Goal: Task Accomplishment & Management: Manage account settings

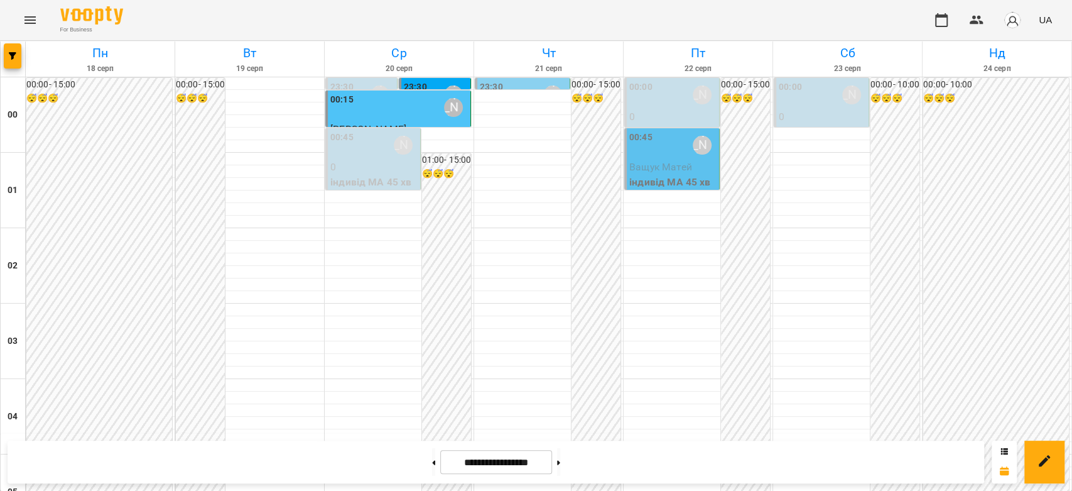
scroll to position [1452, 0]
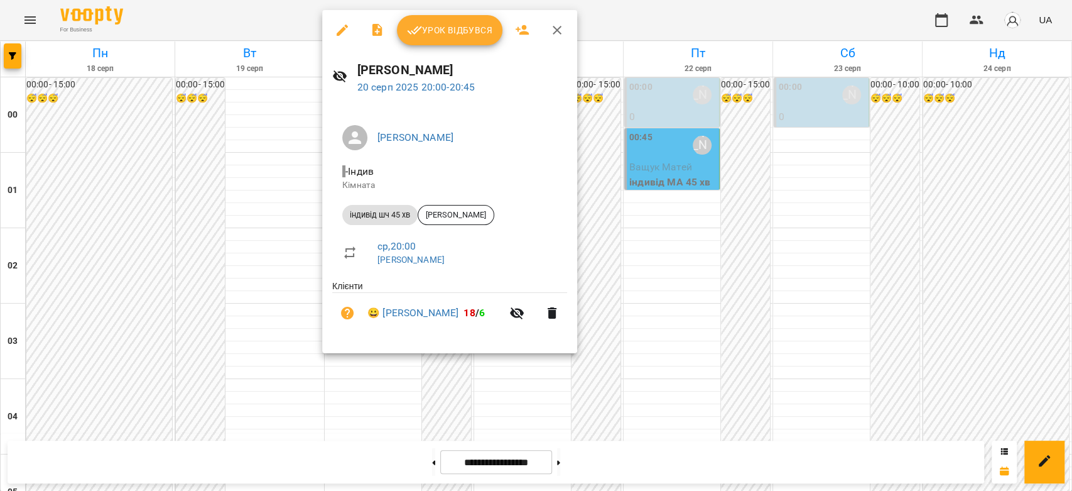
click at [421, 36] on span "Урок відбувся" at bounding box center [449, 30] width 85 height 15
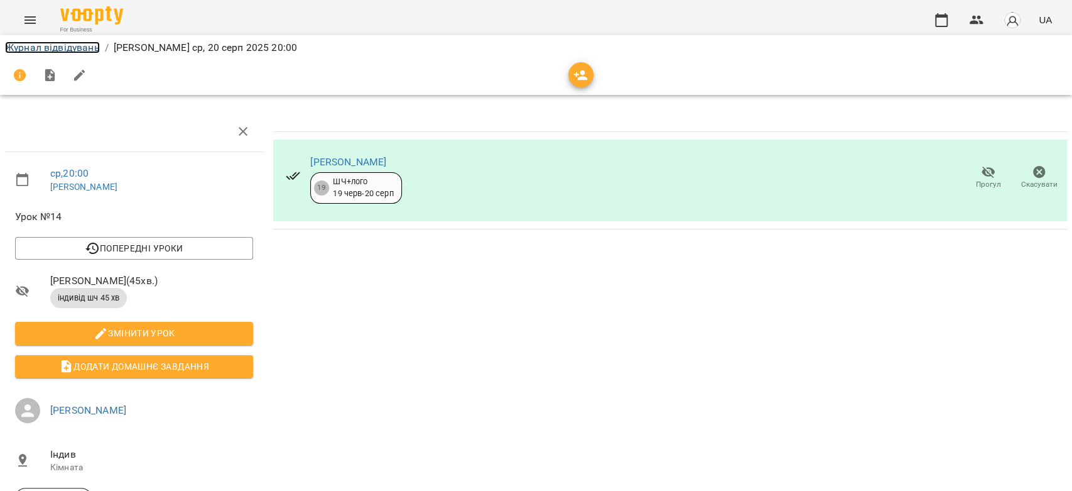
click at [45, 48] on link "Журнал відвідувань" at bounding box center [52, 47] width 95 height 12
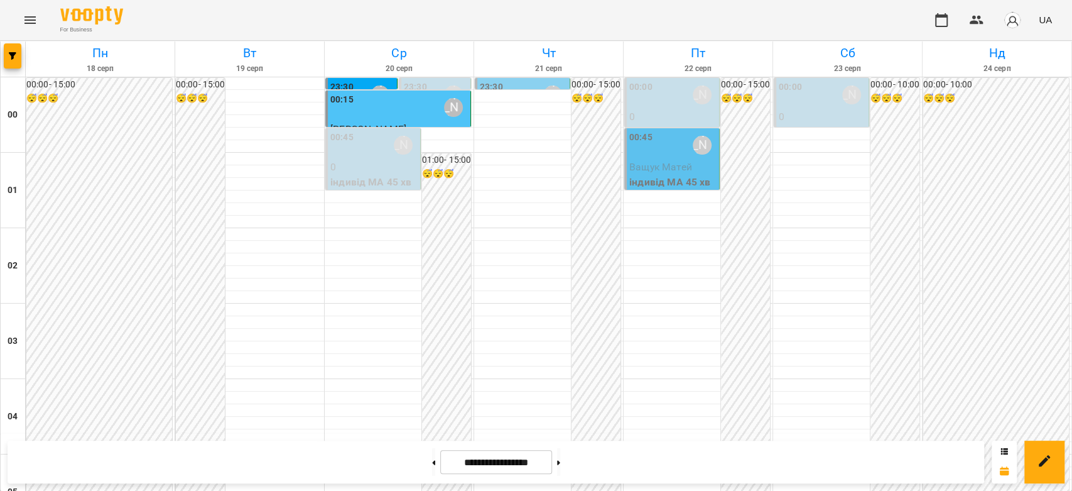
scroll to position [1452, 0]
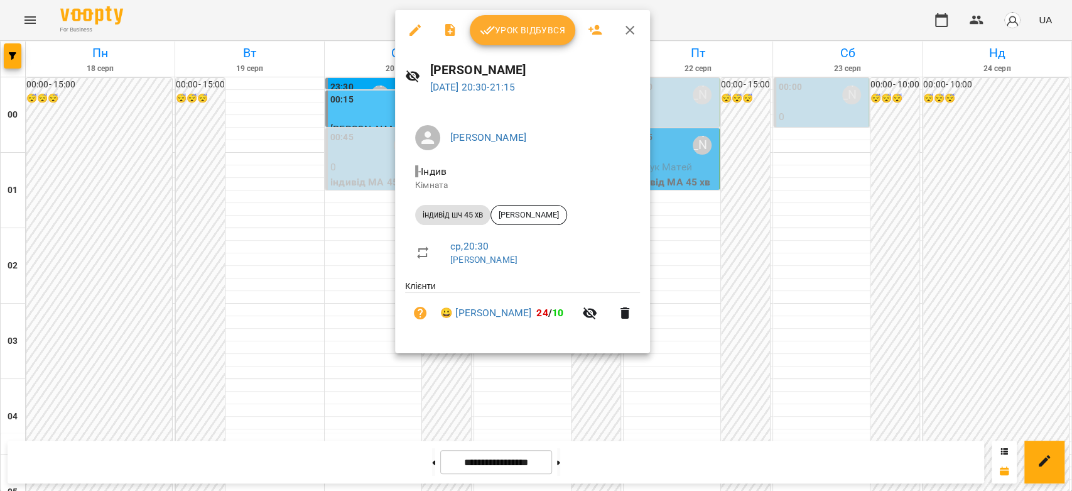
click at [497, 33] on span "Урок відбувся" at bounding box center [522, 30] width 85 height 15
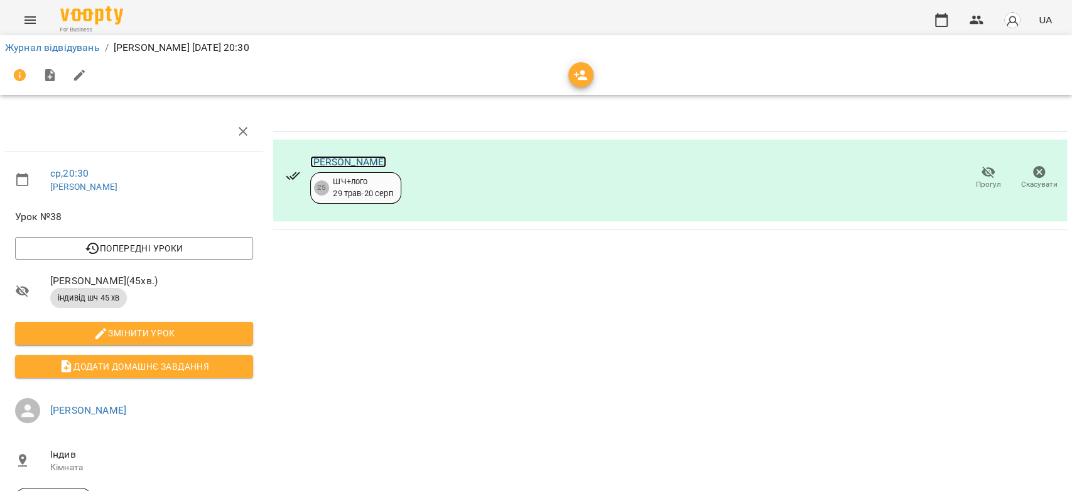
click at [362, 163] on link "[PERSON_NAME]" at bounding box center [348, 162] width 76 height 12
click at [87, 49] on link "Журнал відвідувань" at bounding box center [52, 47] width 95 height 12
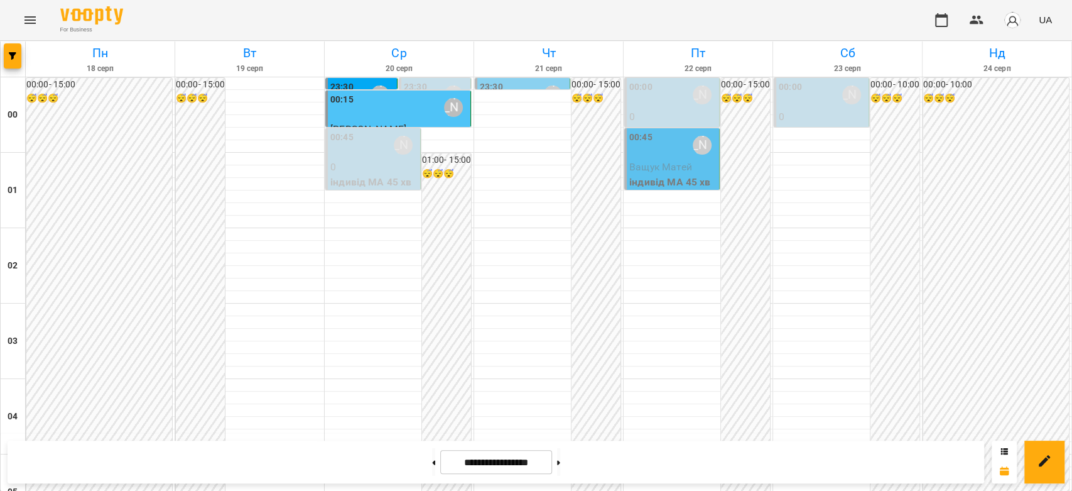
scroll to position [1452, 0]
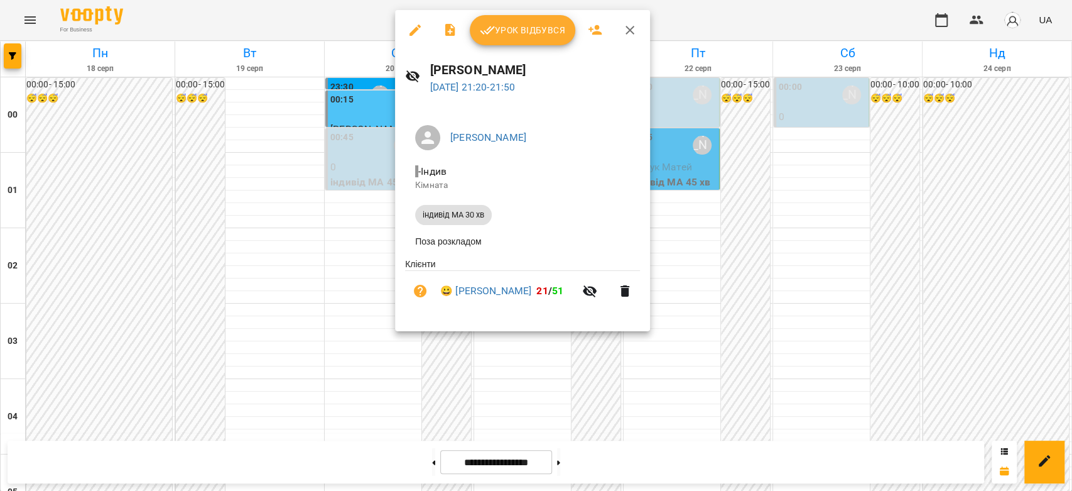
click at [371, 250] on div at bounding box center [536, 245] width 1072 height 491
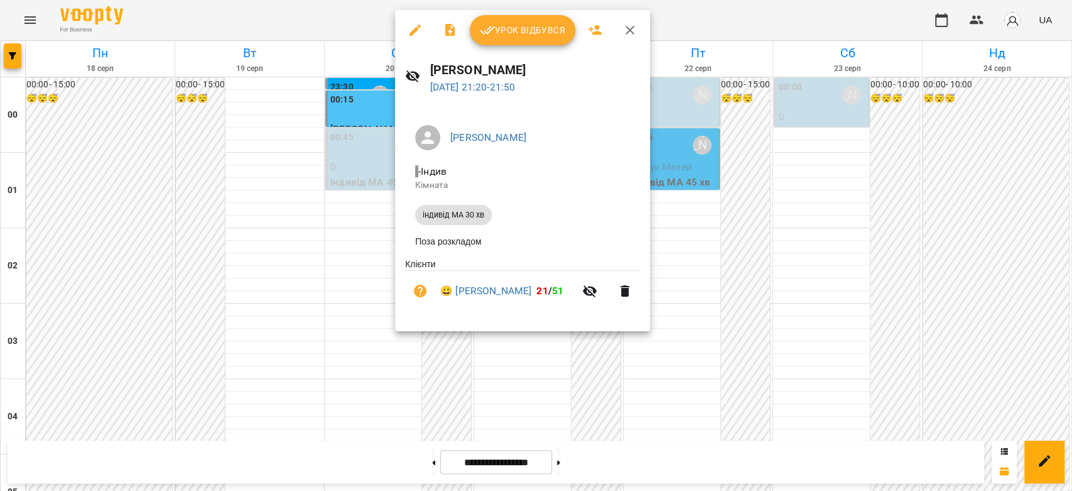
click at [499, 38] on button "Урок відбувся" at bounding box center [523, 30] width 106 height 30
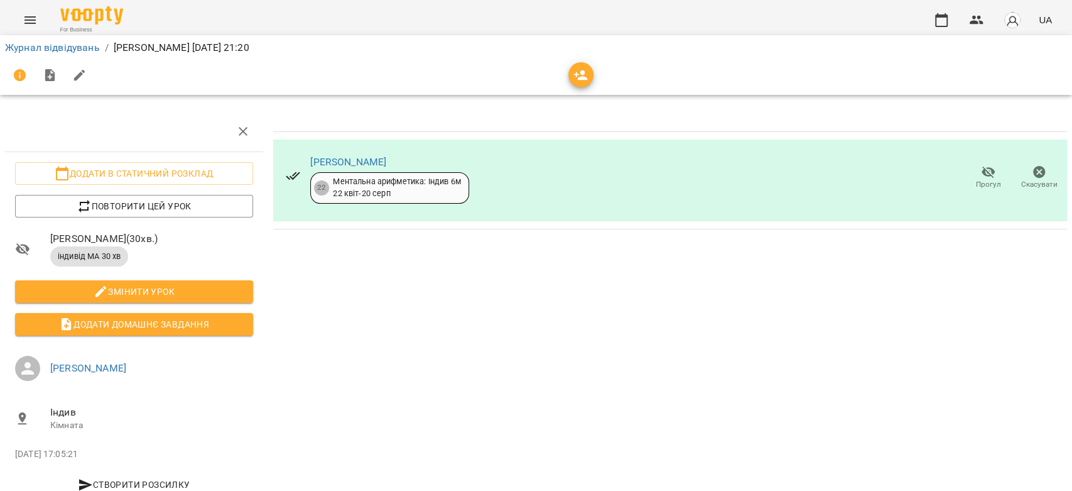
click at [34, 14] on icon "Menu" at bounding box center [30, 20] width 15 height 15
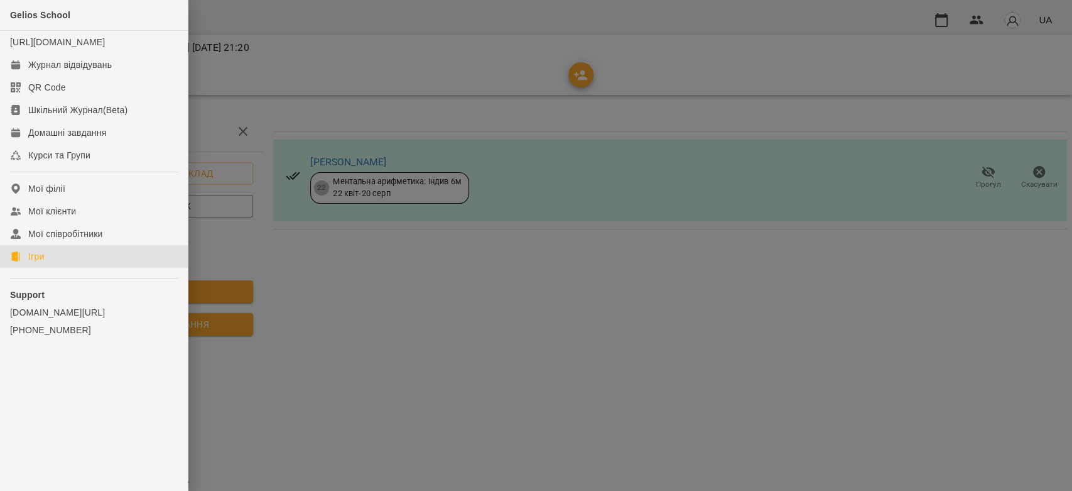
click at [56, 265] on link "Ігри" at bounding box center [94, 256] width 188 height 23
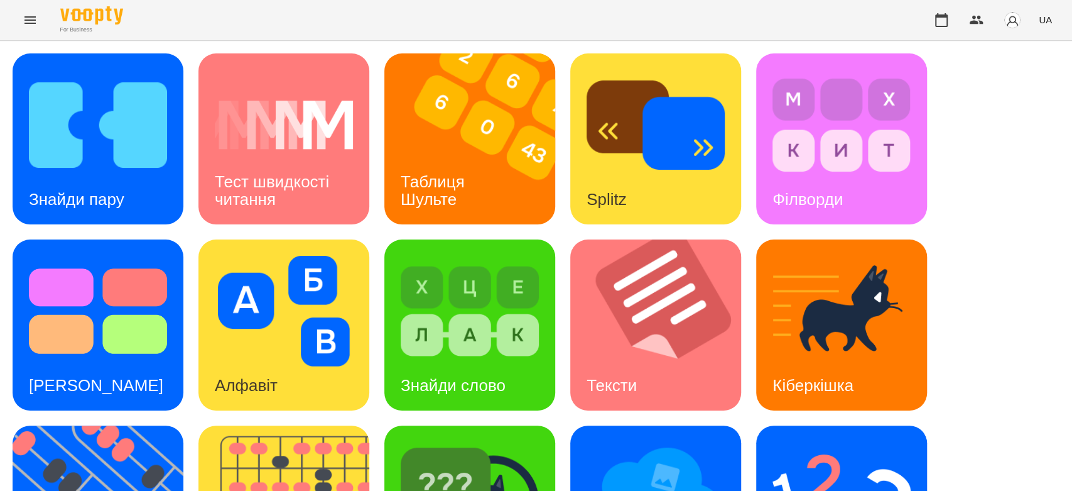
scroll to position [209, 0]
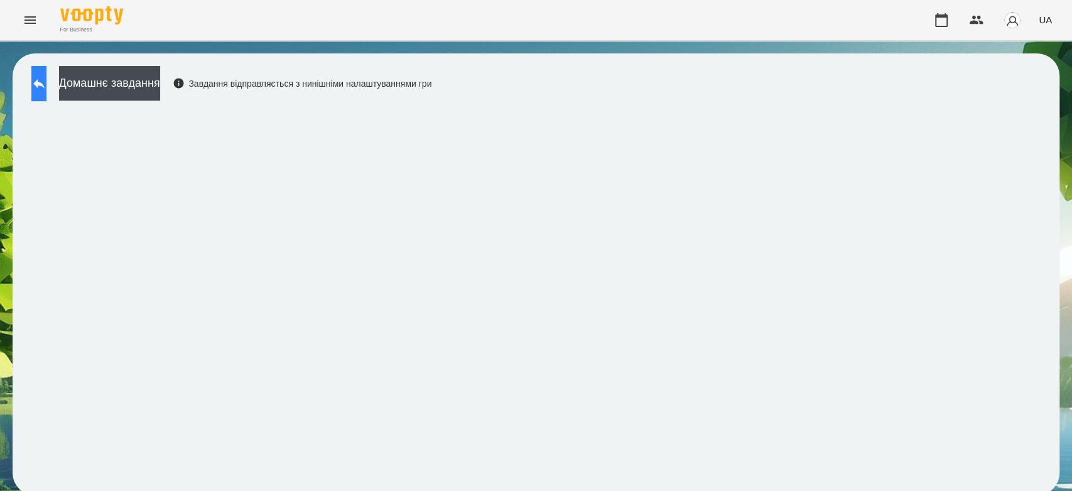
click at [41, 84] on button at bounding box center [38, 83] width 15 height 35
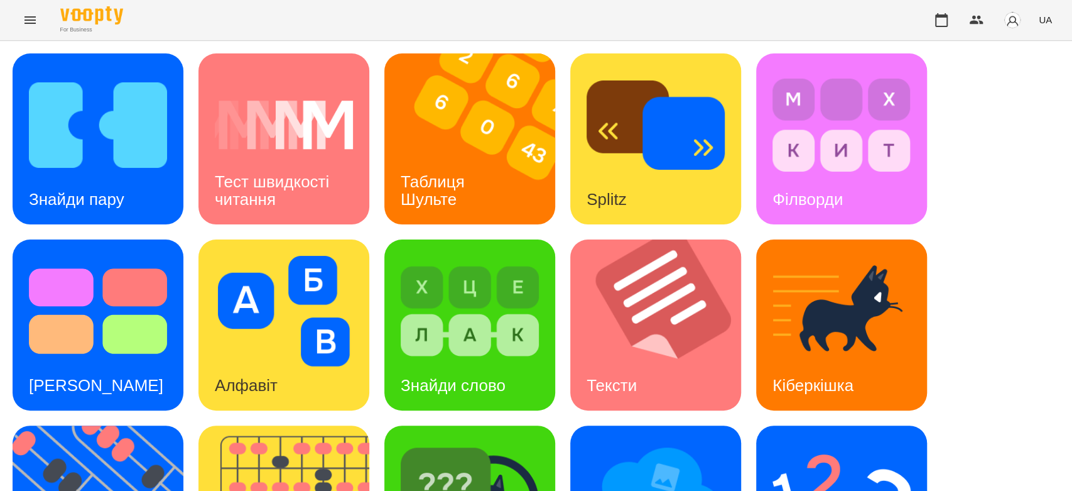
scroll to position [303, 0]
click at [587, 192] on h3 "Splitz" at bounding box center [607, 199] width 40 height 19
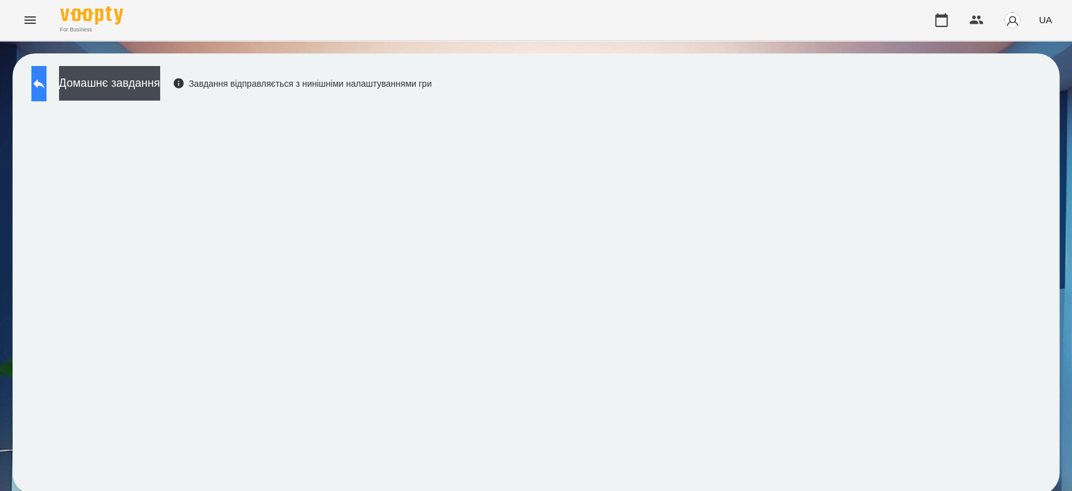
click at [46, 95] on button at bounding box center [38, 83] width 15 height 35
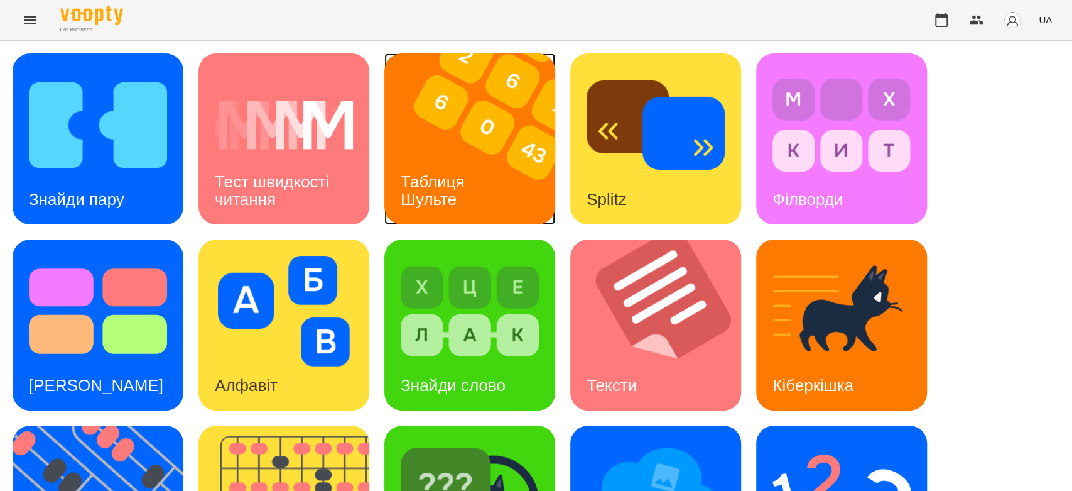
click at [505, 133] on img at bounding box center [477, 138] width 187 height 171
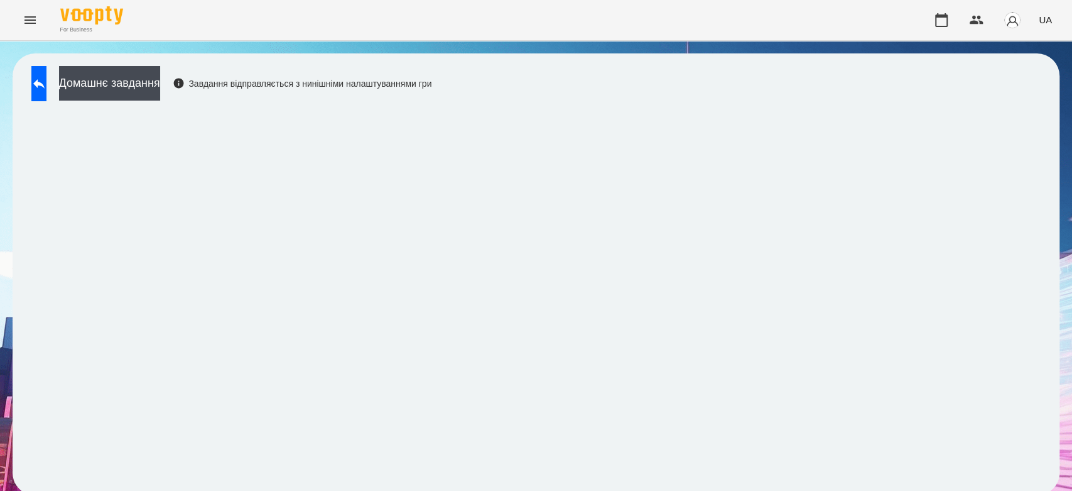
scroll to position [4, 0]
click at [160, 85] on button "Домашнє завдання" at bounding box center [109, 83] width 101 height 35
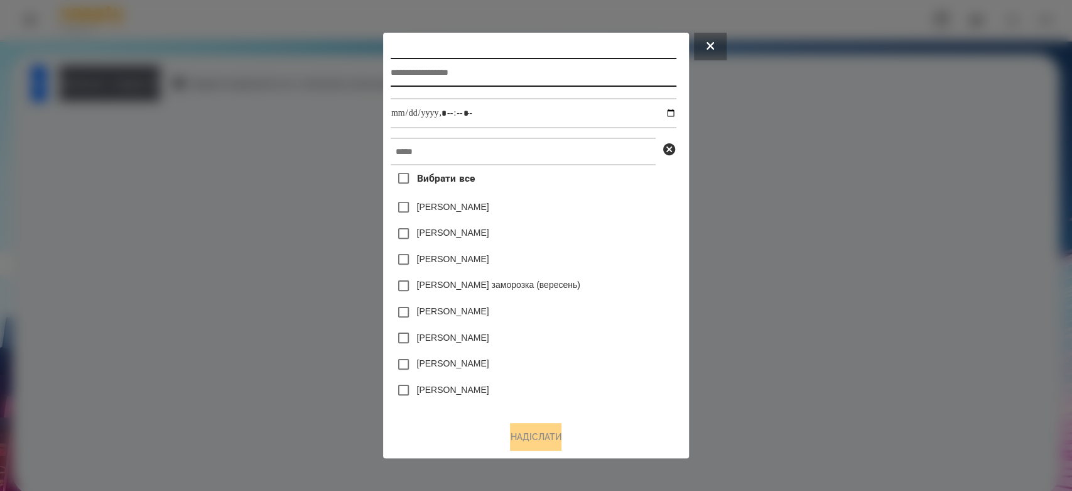
click at [467, 68] on input "text" at bounding box center [534, 72] width 286 height 29
type input "**********"
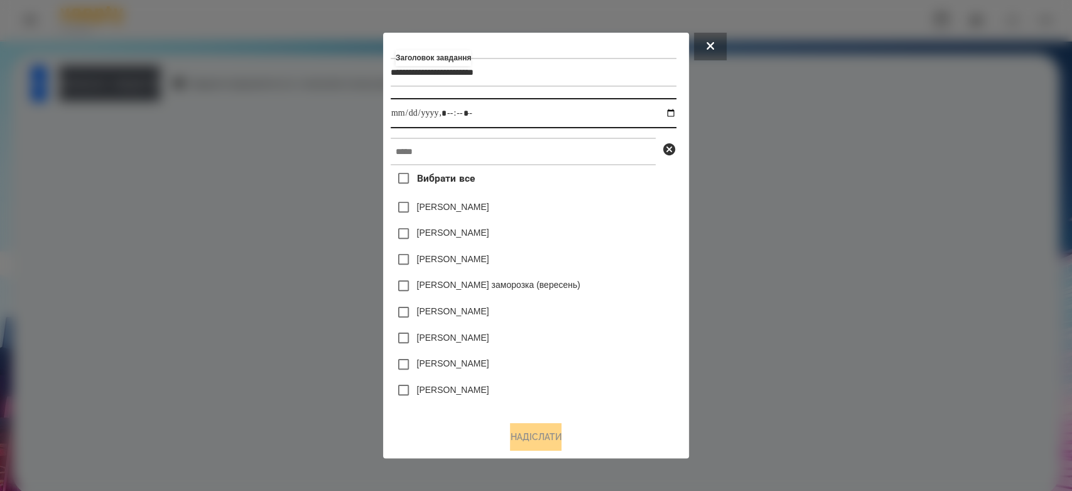
click at [673, 112] on input "datetime-local" at bounding box center [534, 113] width 286 height 30
type input "**********"
drag, startPoint x: 622, startPoint y: 219, endPoint x: 611, endPoint y: 163, distance: 56.3
click at [622, 214] on div "Емма Северен" at bounding box center [534, 207] width 286 height 26
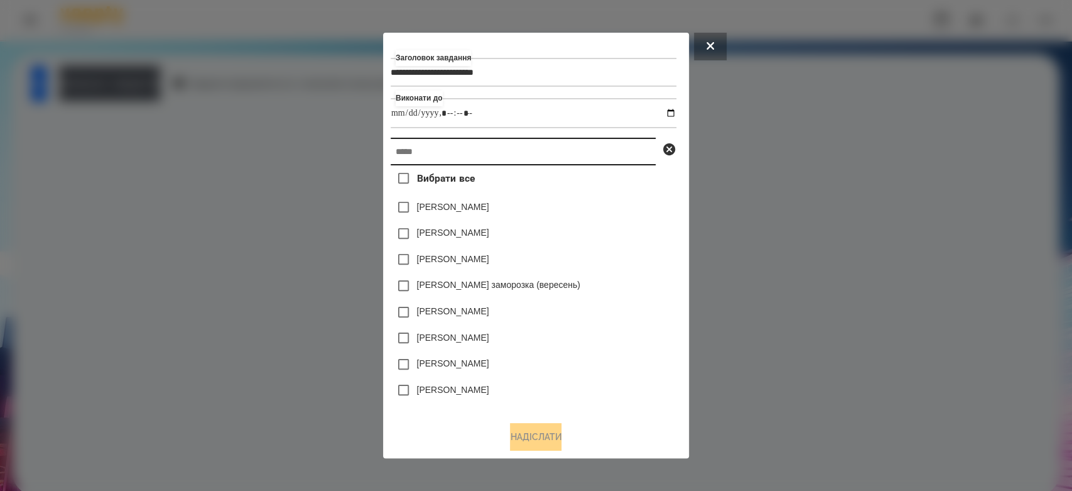
click at [611, 160] on input "text" at bounding box center [523, 152] width 265 height 28
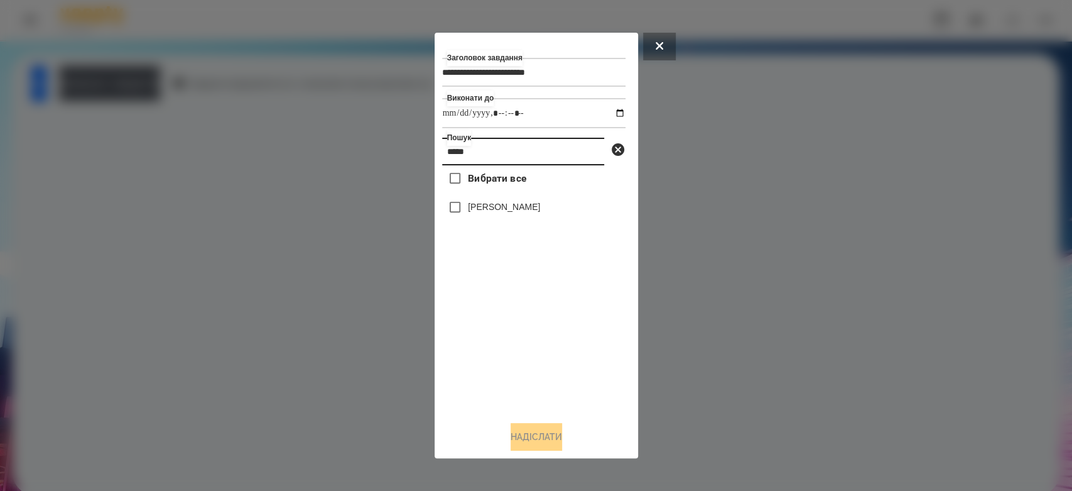
type input "*****"
click at [484, 210] on label "[PERSON_NAME]" at bounding box center [504, 206] width 72 height 13
click at [545, 437] on button "Надіслати" at bounding box center [537, 437] width 52 height 28
click at [160, 86] on button "Домашнє завдання" at bounding box center [109, 83] width 101 height 35
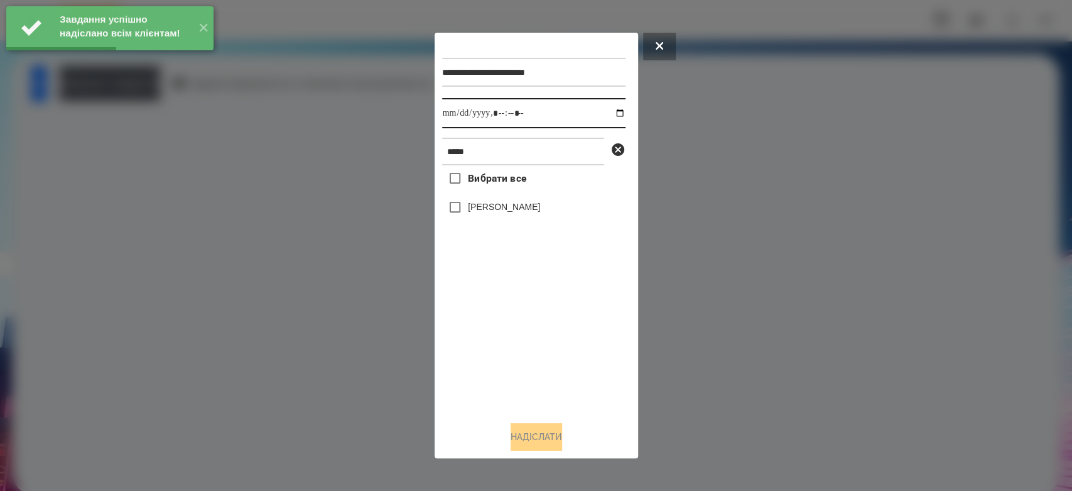
click at [609, 110] on input "datetime-local" at bounding box center [533, 113] width 183 height 30
type input "**********"
click at [558, 330] on div "Вибрати все Богдан Вельган" at bounding box center [533, 288] width 183 height 246
click at [533, 213] on label "[PERSON_NAME]" at bounding box center [504, 206] width 72 height 13
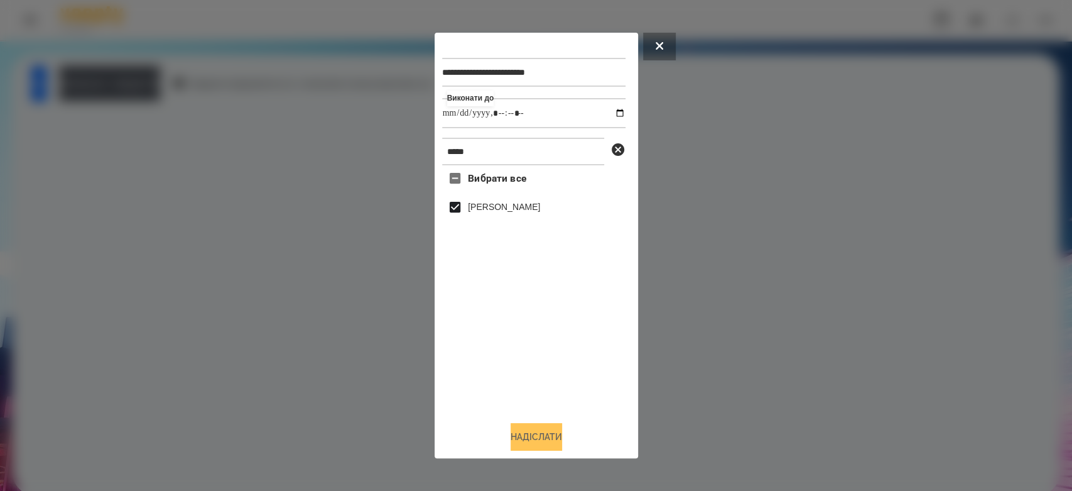
click at [538, 441] on button "Надіслати" at bounding box center [537, 437] width 52 height 28
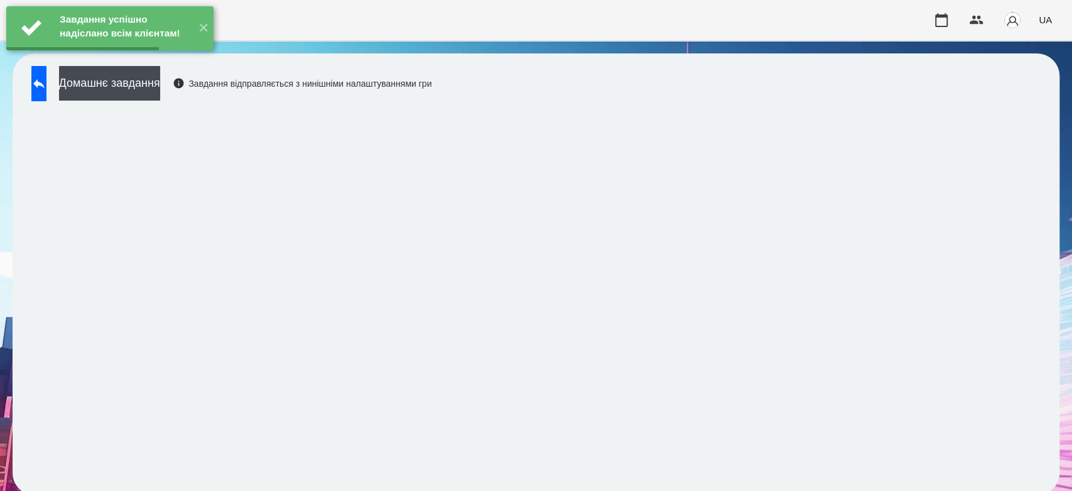
click at [156, 90] on button "Домашнє завдання" at bounding box center [109, 83] width 101 height 35
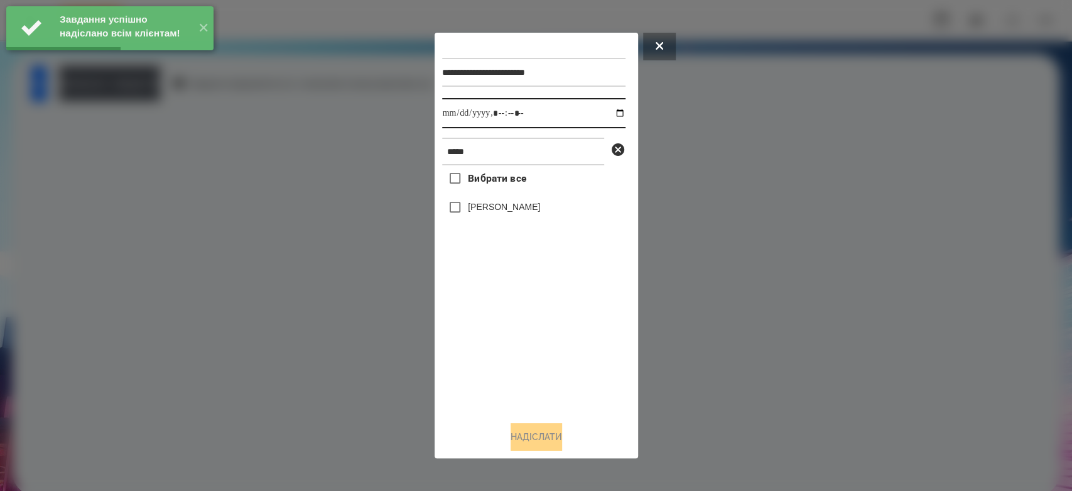
click at [610, 117] on input "datetime-local" at bounding box center [533, 113] width 183 height 30
type input "**********"
drag, startPoint x: 572, startPoint y: 382, endPoint x: 561, endPoint y: 361, distance: 23.9
click at [572, 382] on div "Вибрати все Богдан Вельган" at bounding box center [533, 288] width 183 height 246
click at [499, 197] on div "[PERSON_NAME]" at bounding box center [533, 207] width 183 height 26
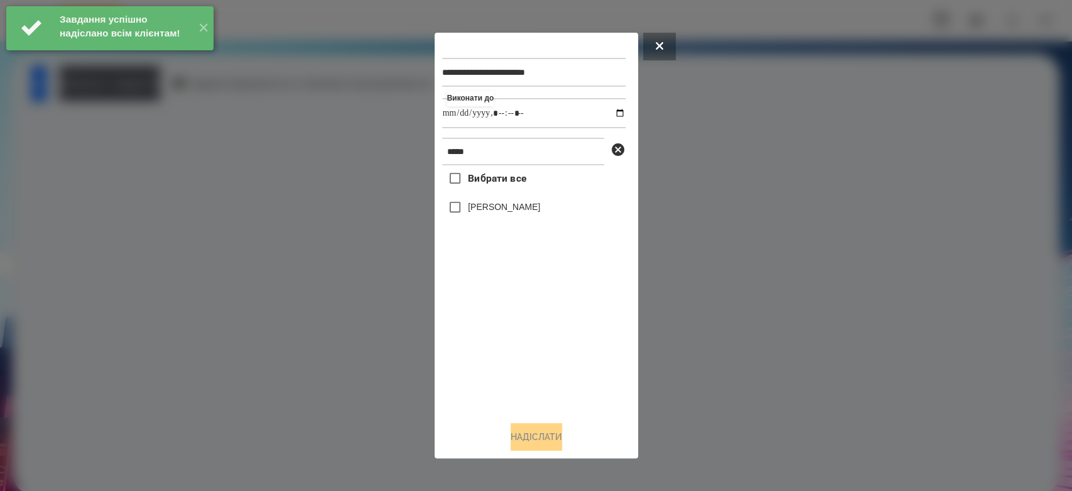
click at [509, 213] on label "[PERSON_NAME]" at bounding box center [504, 206] width 72 height 13
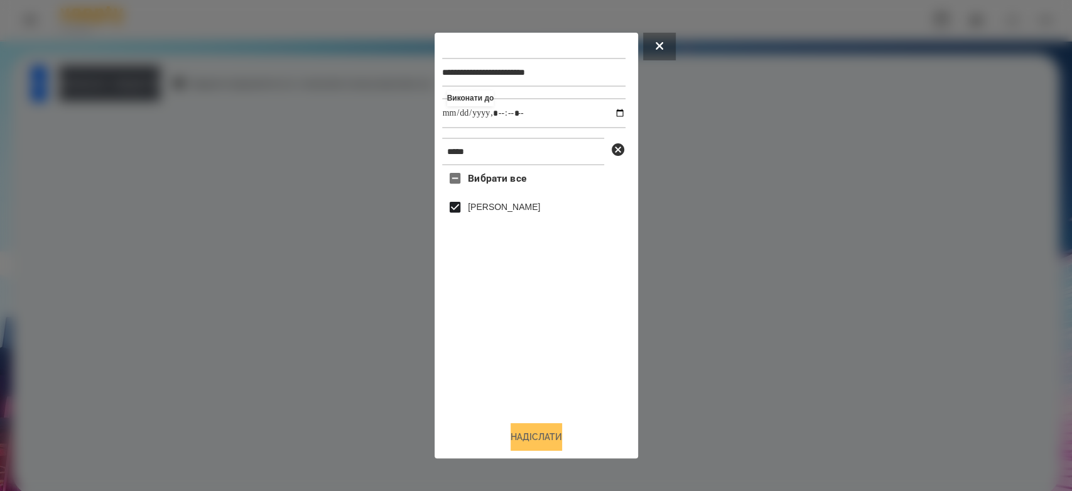
click at [553, 431] on button "Надіслати" at bounding box center [537, 437] width 52 height 28
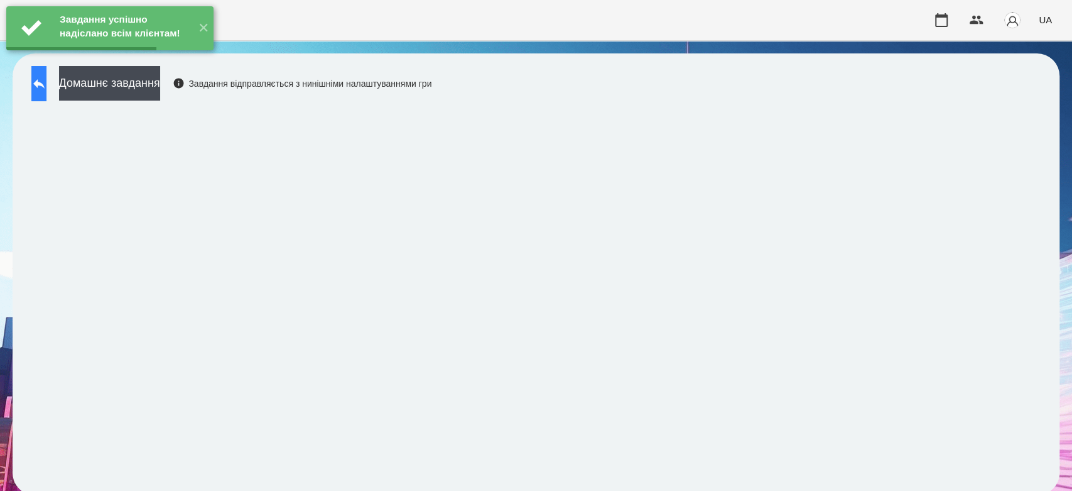
click at [45, 79] on icon at bounding box center [38, 83] width 11 height 9
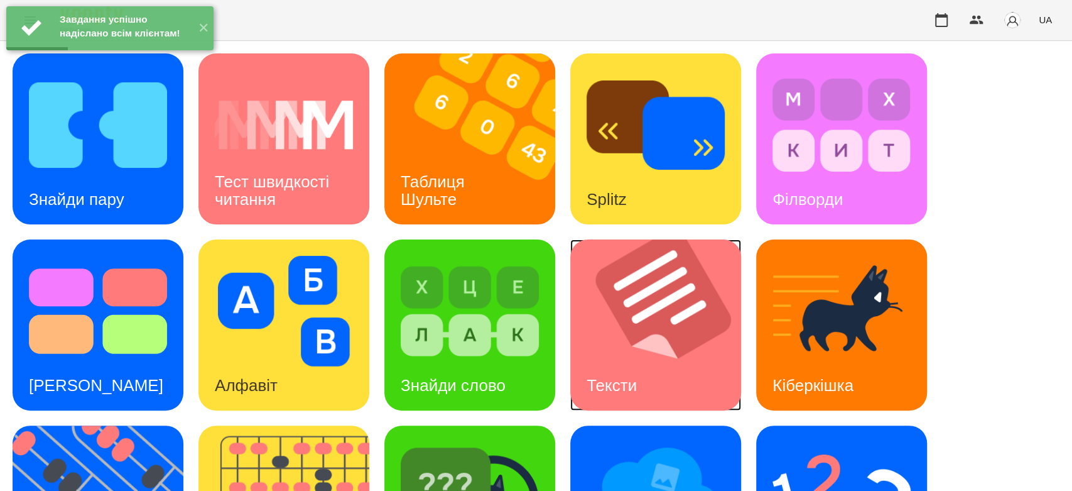
click at [641, 335] on img at bounding box center [663, 324] width 187 height 171
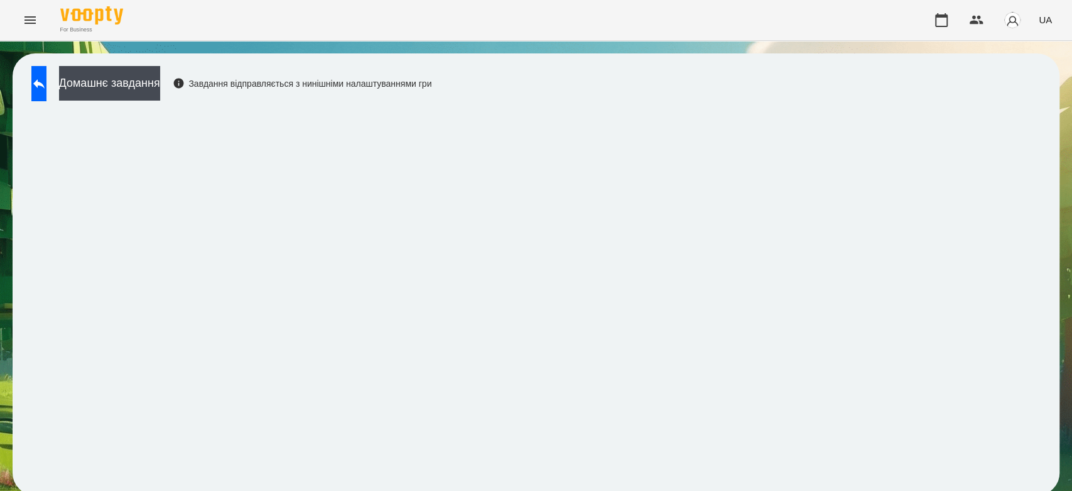
scroll to position [4, 0]
click at [464, 48] on div "Домашнє завдання Завдання відправляється з нинішніми налаштуваннями гри" at bounding box center [536, 274] width 1072 height 467
click at [464, 49] on div "Домашнє завдання Завдання відправляється з нинішніми налаштуваннями гри" at bounding box center [536, 274] width 1072 height 467
click at [46, 84] on icon at bounding box center [38, 83] width 15 height 15
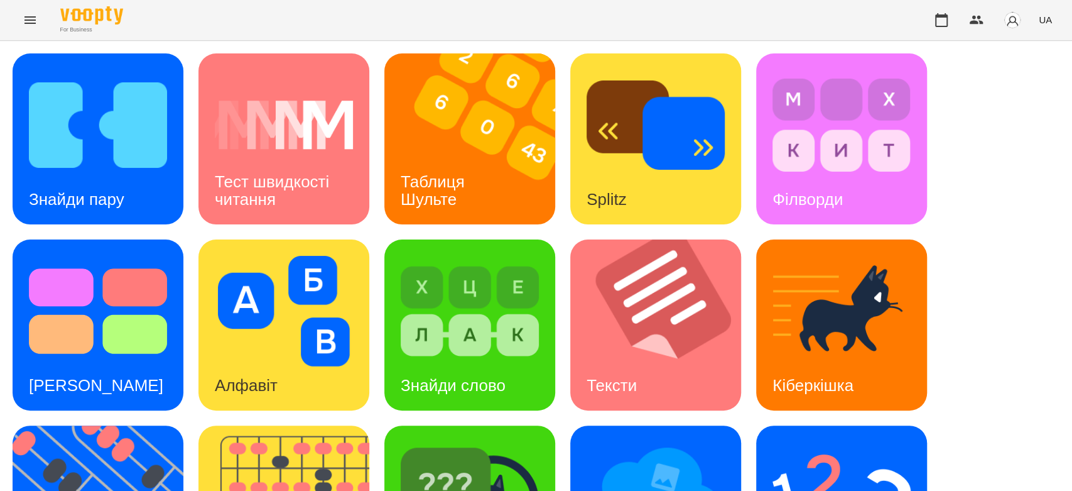
scroll to position [303, 0]
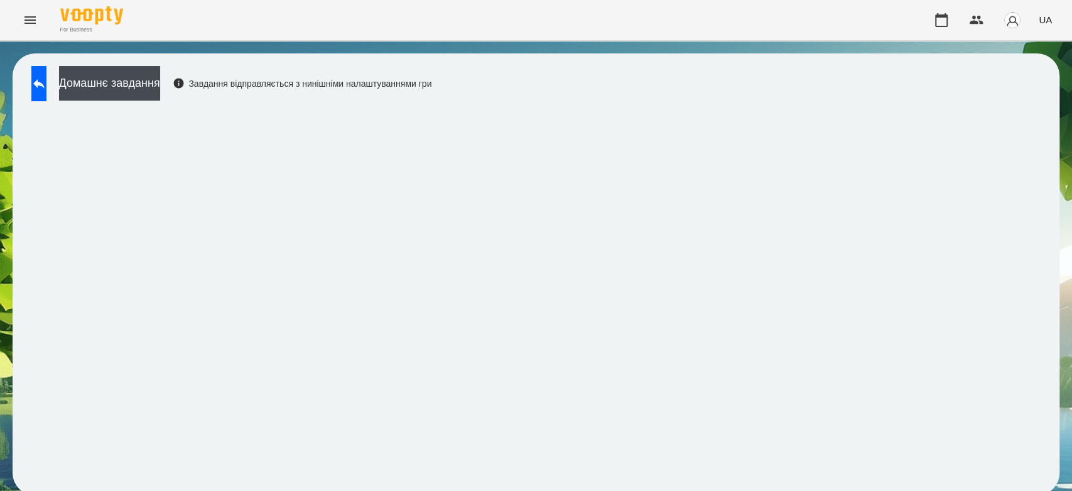
scroll to position [4, 0]
click at [159, 84] on button "Домашнє завдання" at bounding box center [109, 83] width 101 height 35
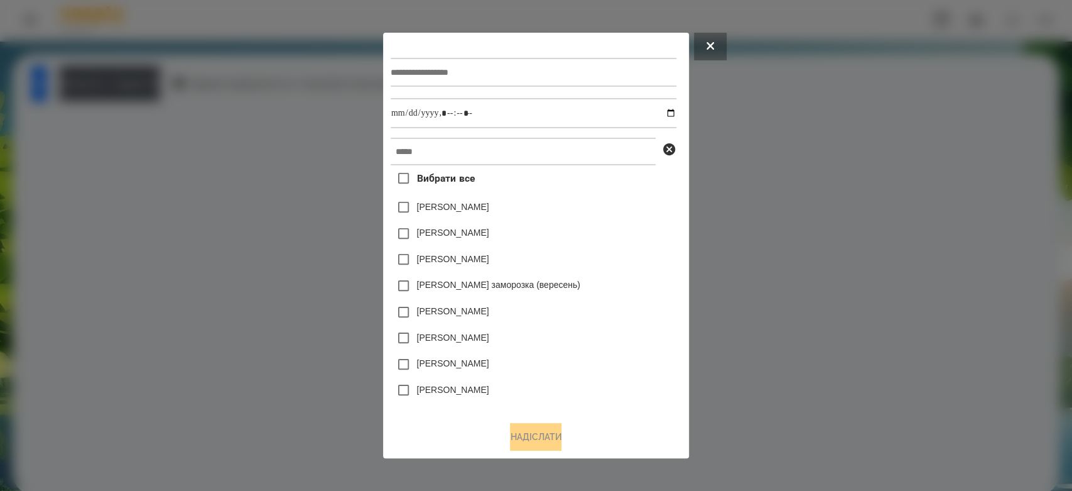
click at [437, 87] on div at bounding box center [534, 72] width 286 height 52
drag, startPoint x: 415, startPoint y: 82, endPoint x: 428, endPoint y: 79, distance: 13.1
click at [416, 82] on input "text" at bounding box center [534, 72] width 286 height 29
type input "*********"
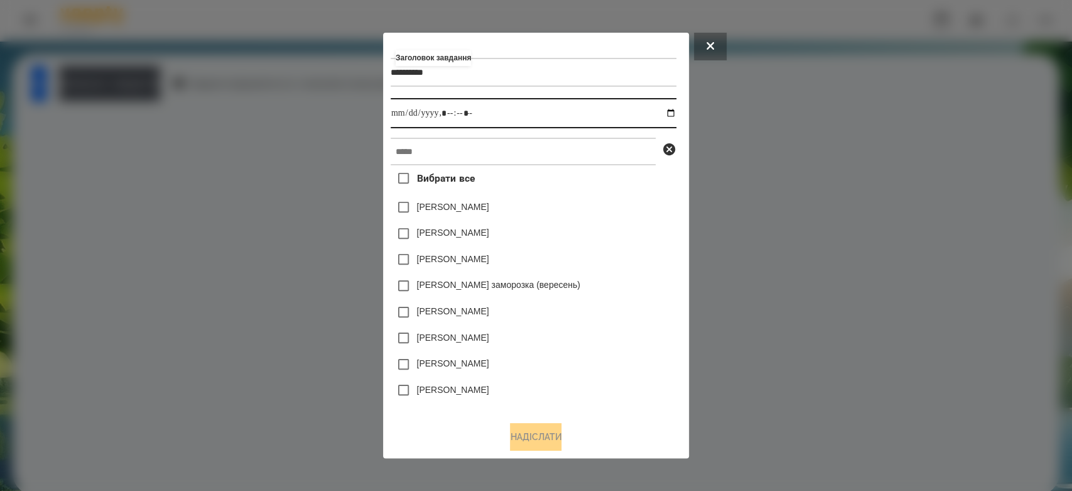
click at [673, 109] on input "datetime-local" at bounding box center [534, 113] width 286 height 30
type input "**********"
click at [614, 237] on div "Яна Щербакова" at bounding box center [534, 233] width 286 height 26
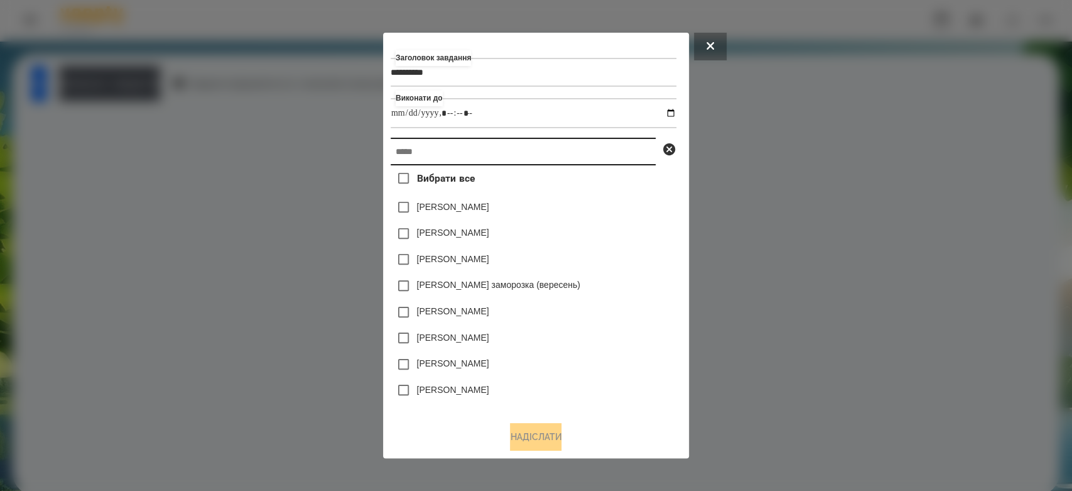
click at [604, 160] on input "text" at bounding box center [523, 152] width 265 height 28
click at [604, 155] on input "text" at bounding box center [523, 152] width 265 height 28
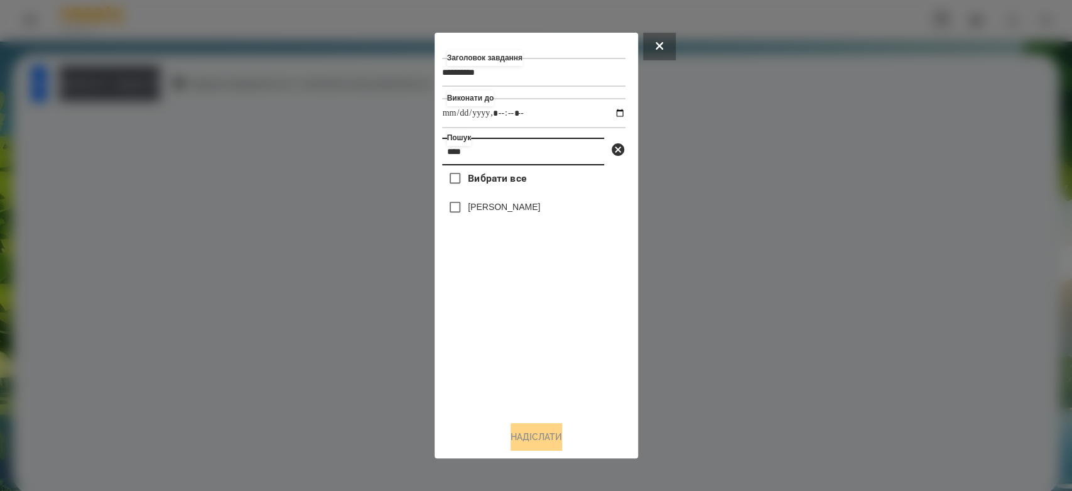
type input "****"
click at [487, 209] on label "[PERSON_NAME]" at bounding box center [504, 206] width 72 height 13
click at [561, 443] on button "Надіслати" at bounding box center [537, 437] width 52 height 28
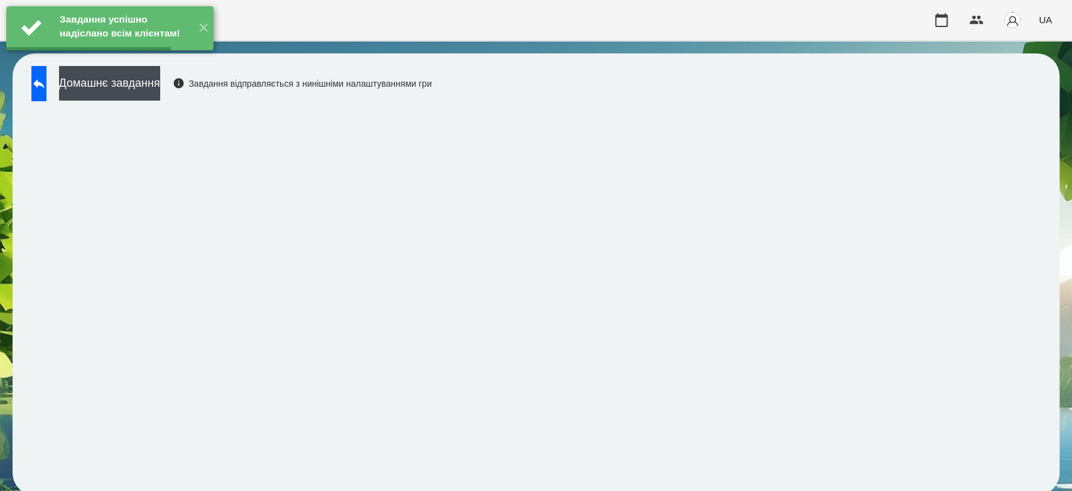
click at [160, 90] on button "Домашнє завдання" at bounding box center [109, 83] width 101 height 35
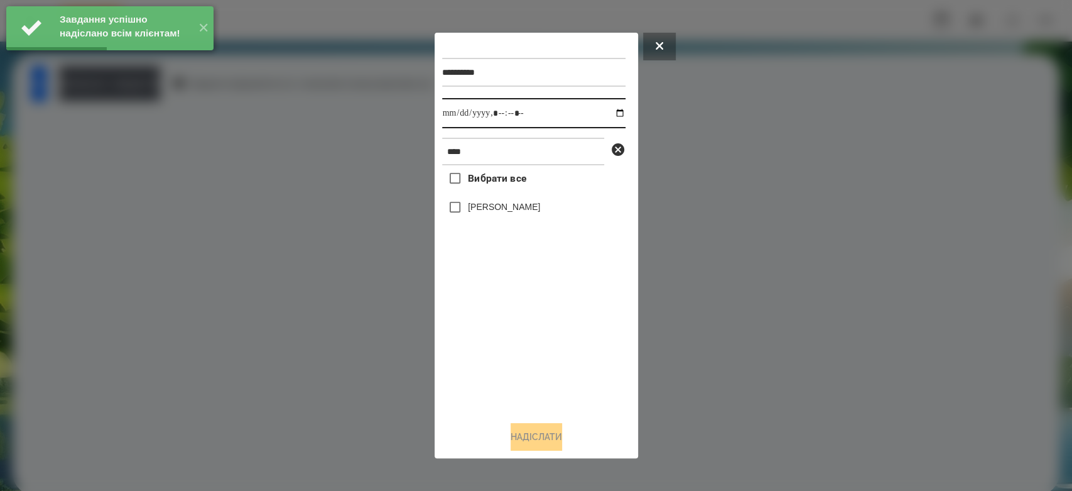
click at [609, 114] on input "datetime-local" at bounding box center [533, 113] width 183 height 30
type input "**********"
click at [578, 374] on div "Вибрати все Тіхон Баєв" at bounding box center [533, 288] width 183 height 246
click at [491, 205] on label "[PERSON_NAME]" at bounding box center [504, 206] width 72 height 13
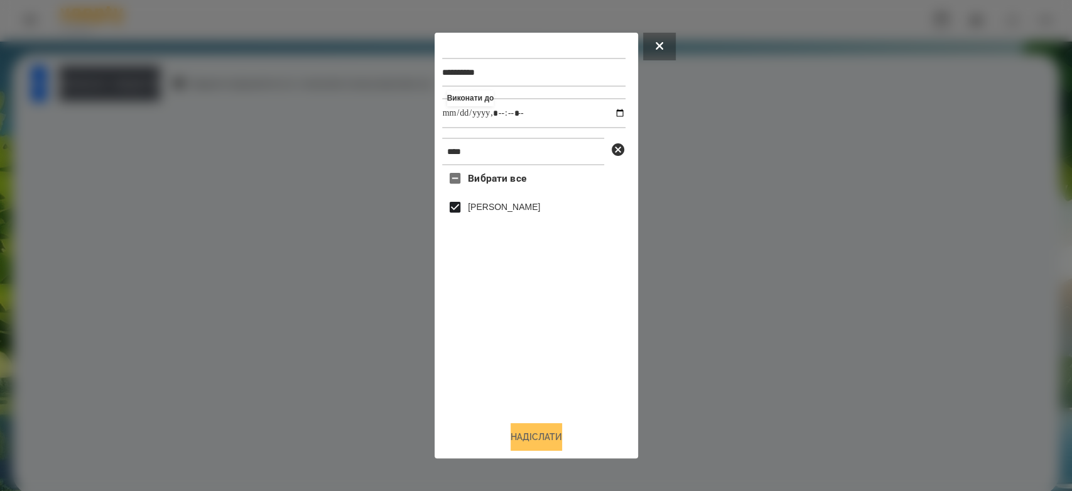
click at [538, 433] on button "Надіслати" at bounding box center [537, 437] width 52 height 28
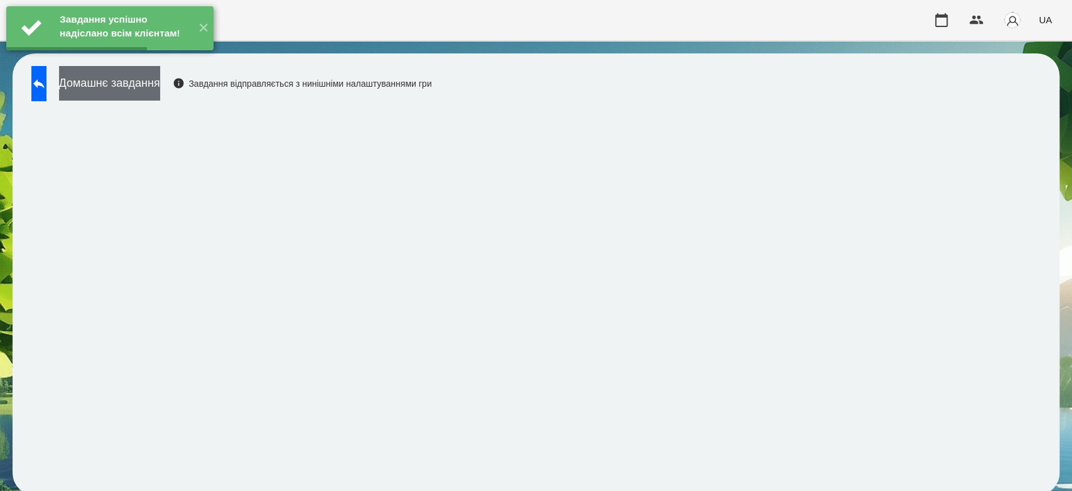
click at [156, 79] on button "Домашнє завдання" at bounding box center [109, 83] width 101 height 35
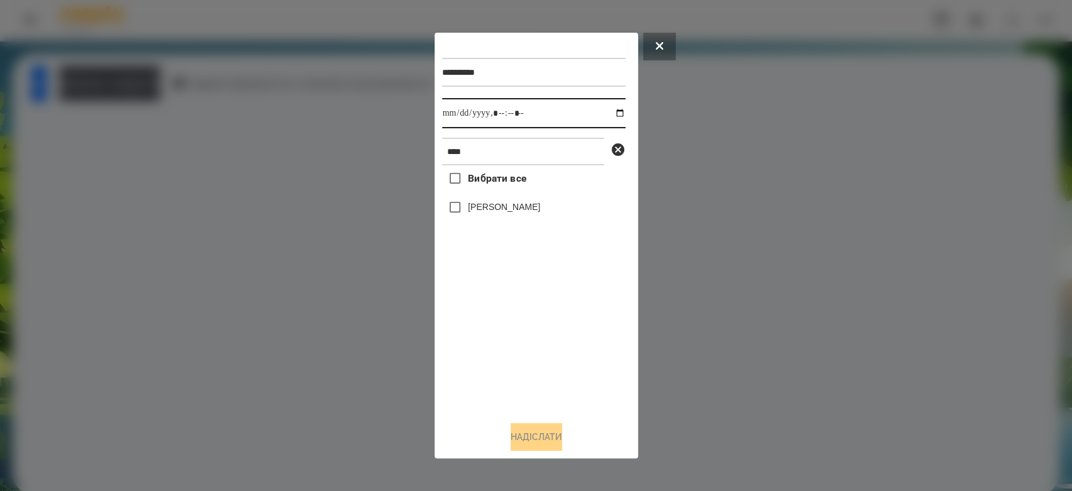
click at [613, 111] on input "datetime-local" at bounding box center [533, 113] width 183 height 30
type input "**********"
drag, startPoint x: 537, startPoint y: 353, endPoint x: 528, endPoint y: 300, distance: 54.2
click at [537, 353] on div "Вибрати все Тіхон Баєв" at bounding box center [533, 288] width 183 height 246
click at [505, 209] on label "[PERSON_NAME]" at bounding box center [504, 206] width 72 height 13
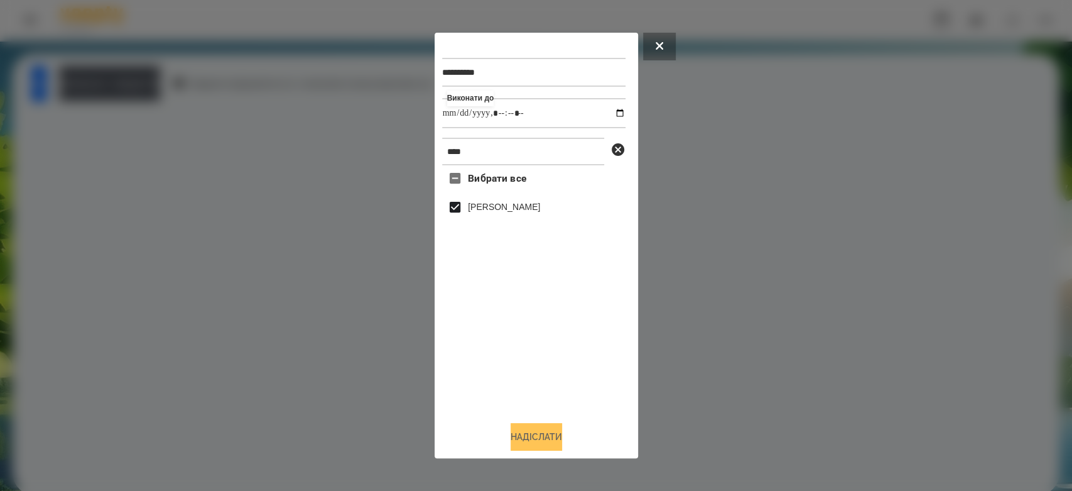
click at [553, 443] on button "Надіслати" at bounding box center [537, 437] width 52 height 28
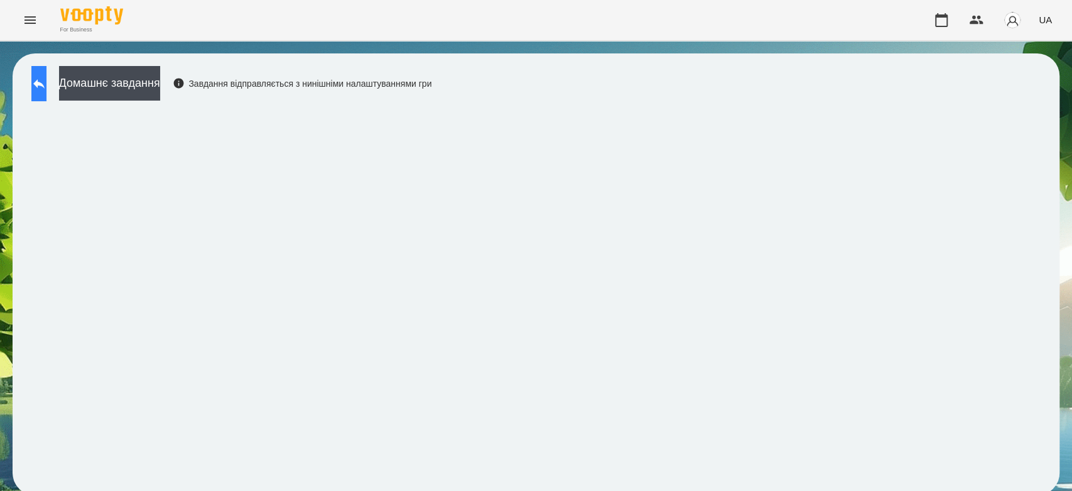
click at [33, 89] on button at bounding box center [38, 83] width 15 height 35
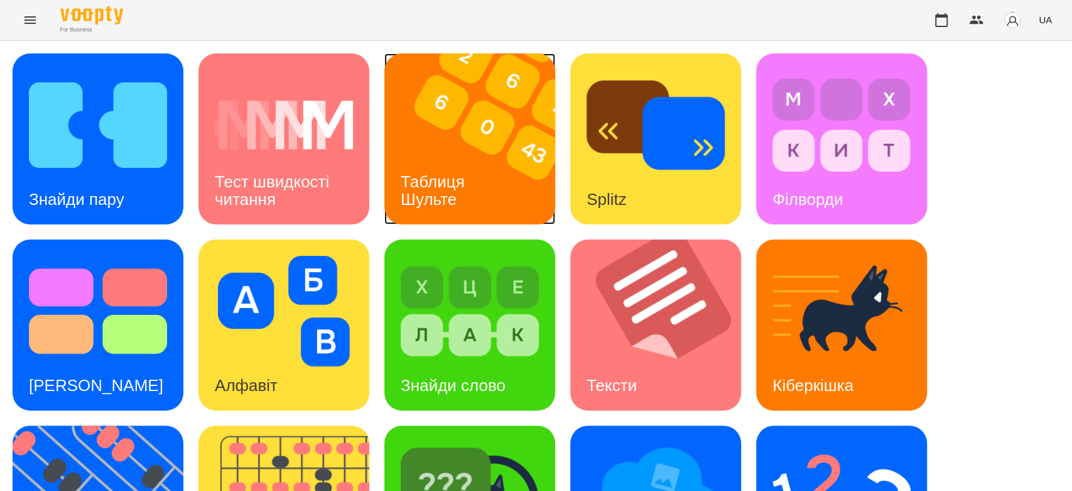
click at [462, 144] on img at bounding box center [477, 138] width 187 height 171
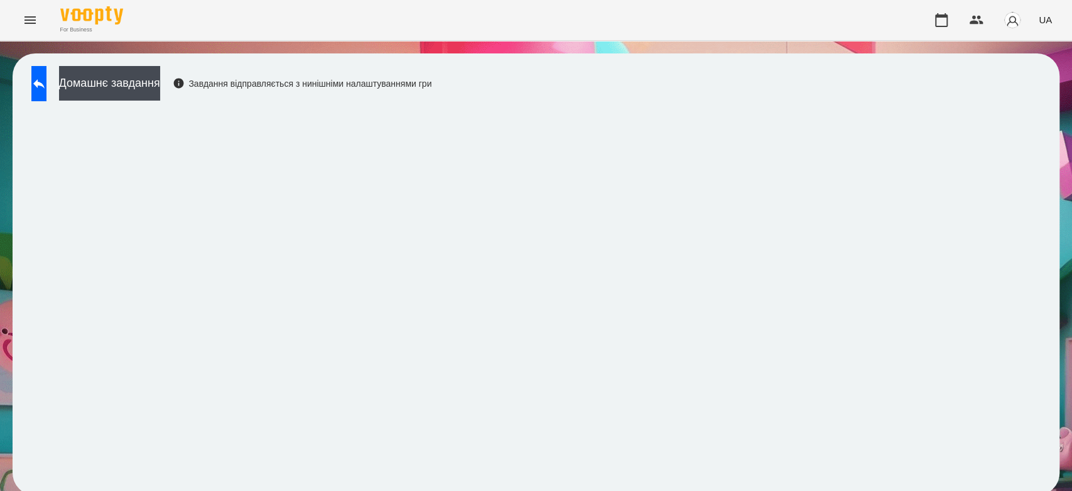
scroll to position [4, 0]
click at [160, 77] on button "Домашнє завдання" at bounding box center [109, 83] width 101 height 35
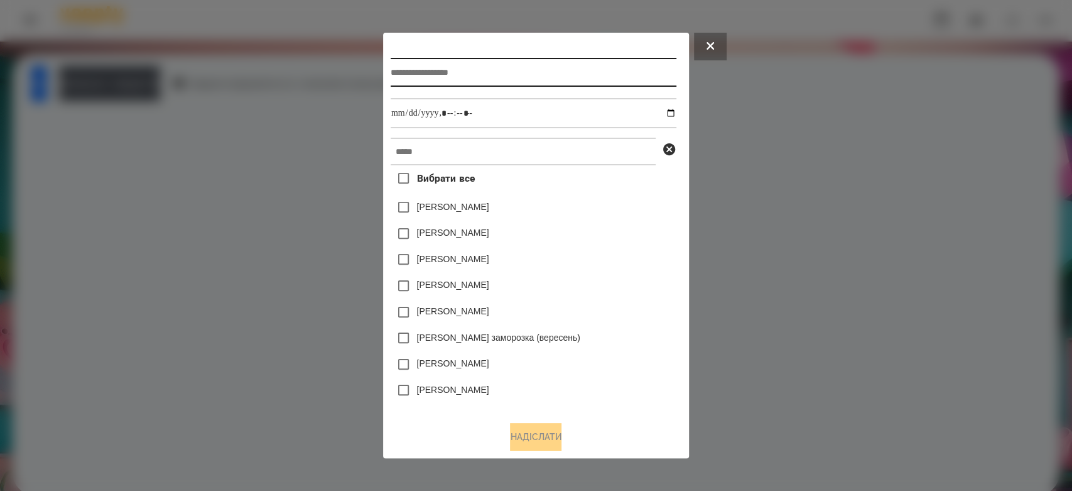
click at [612, 69] on input "text" at bounding box center [534, 72] width 286 height 29
type input "**********"
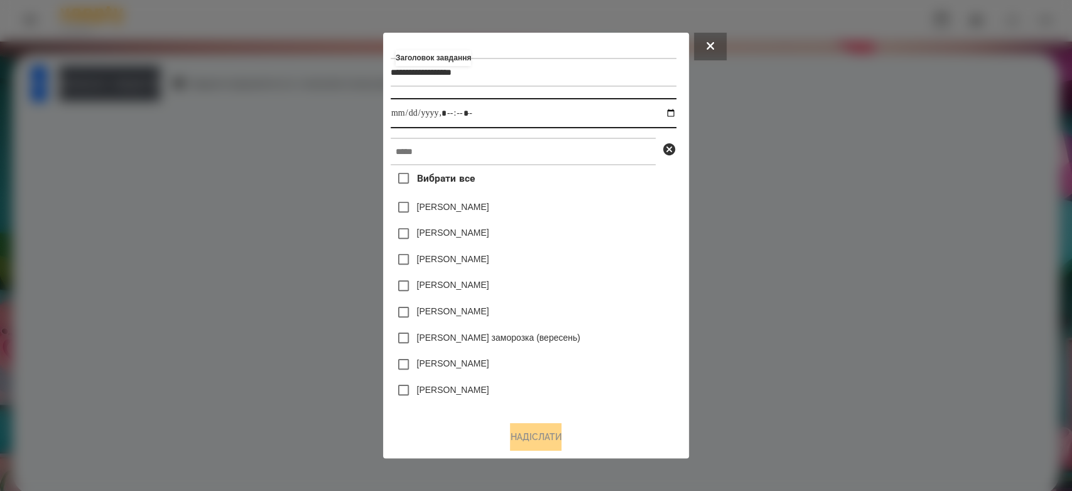
click at [676, 112] on input "datetime-local" at bounding box center [534, 113] width 286 height 30
type input "**********"
drag, startPoint x: 612, startPoint y: 239, endPoint x: 609, endPoint y: 190, distance: 49.1
click at [613, 237] on div "Емма Северен" at bounding box center [534, 233] width 286 height 26
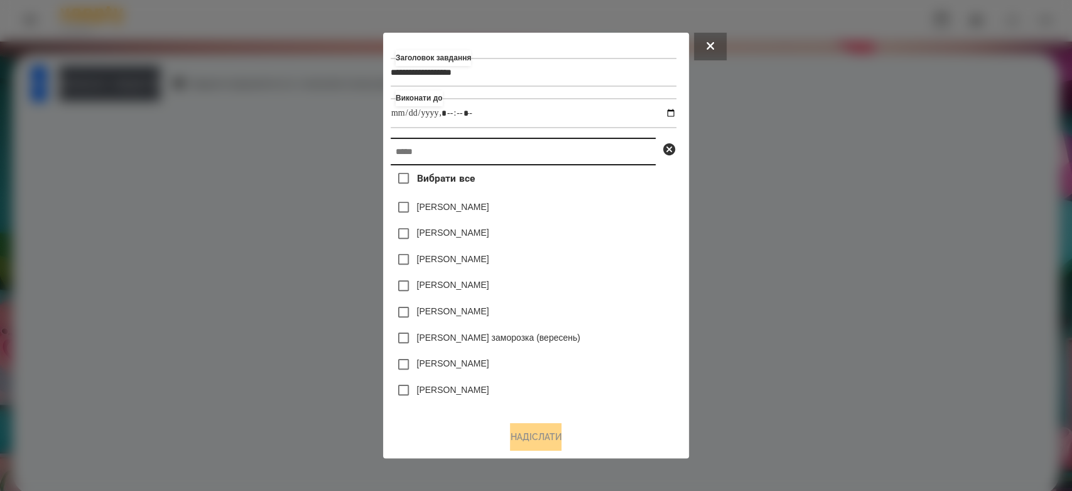
click at [605, 160] on input "text" at bounding box center [523, 152] width 265 height 28
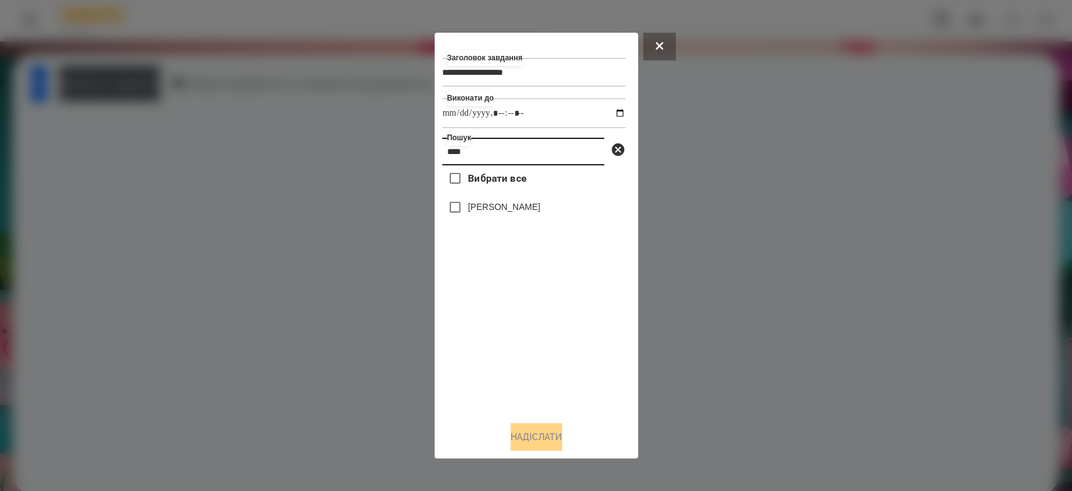
type input "****"
click at [497, 211] on label "[PERSON_NAME]" at bounding box center [504, 206] width 72 height 13
click at [544, 447] on button "Надіслати" at bounding box center [537, 437] width 52 height 28
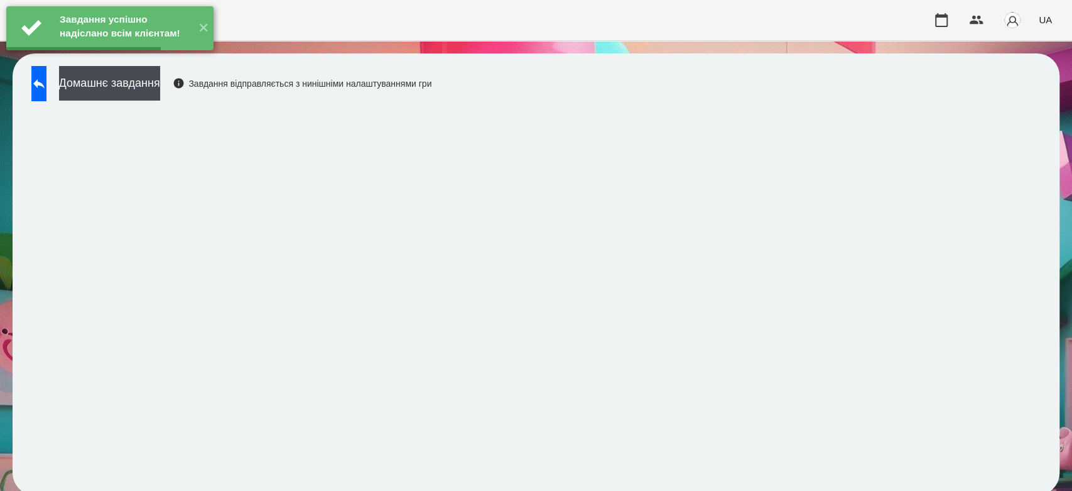
click at [160, 81] on button "Домашнє завдання" at bounding box center [109, 83] width 101 height 35
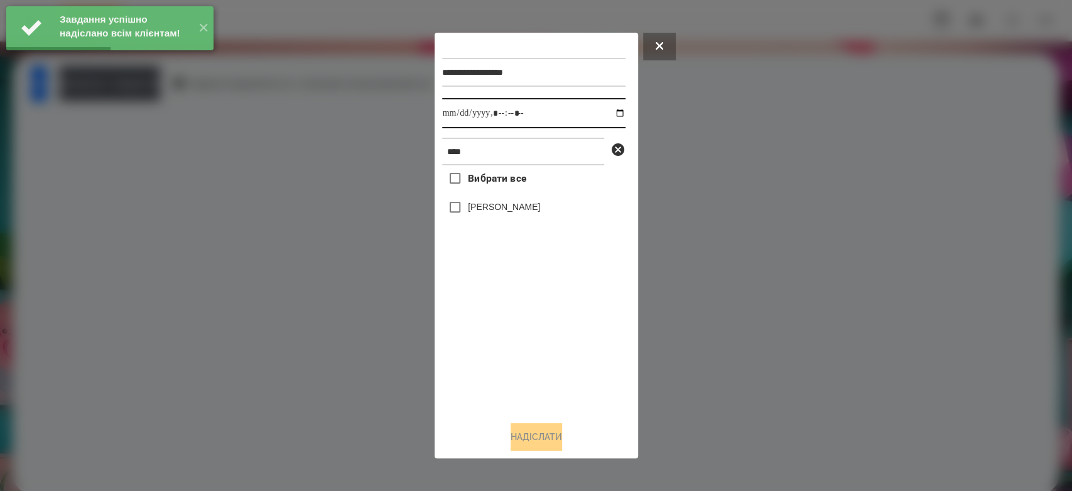
click at [615, 117] on input "datetime-local" at bounding box center [533, 113] width 183 height 30
type input "**********"
drag, startPoint x: 559, startPoint y: 349, endPoint x: 517, endPoint y: 249, distance: 108.4
click at [559, 349] on div "Вибрати все Тіхон Баєв" at bounding box center [533, 288] width 183 height 246
click at [503, 210] on label "[PERSON_NAME]" at bounding box center [504, 206] width 72 height 13
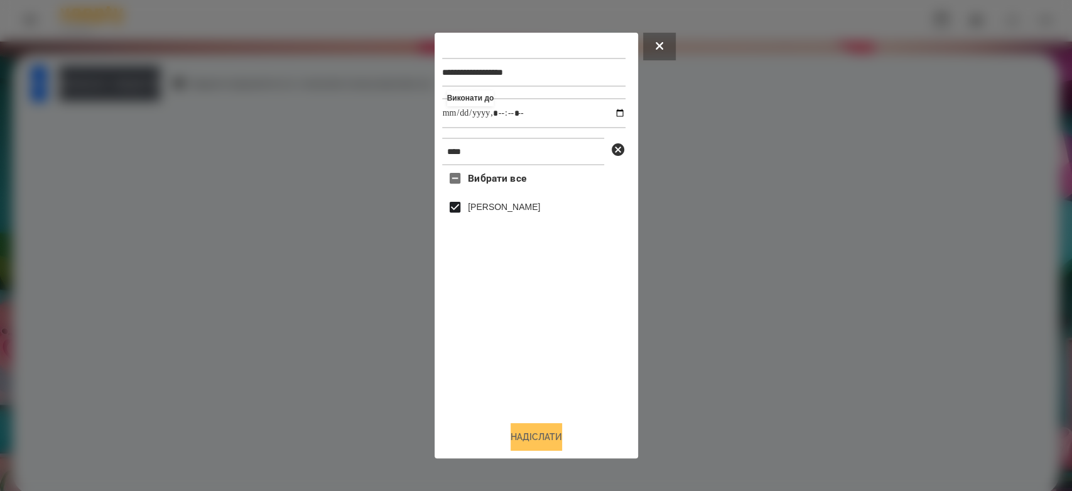
click at [551, 433] on button "Надіслати" at bounding box center [537, 437] width 52 height 28
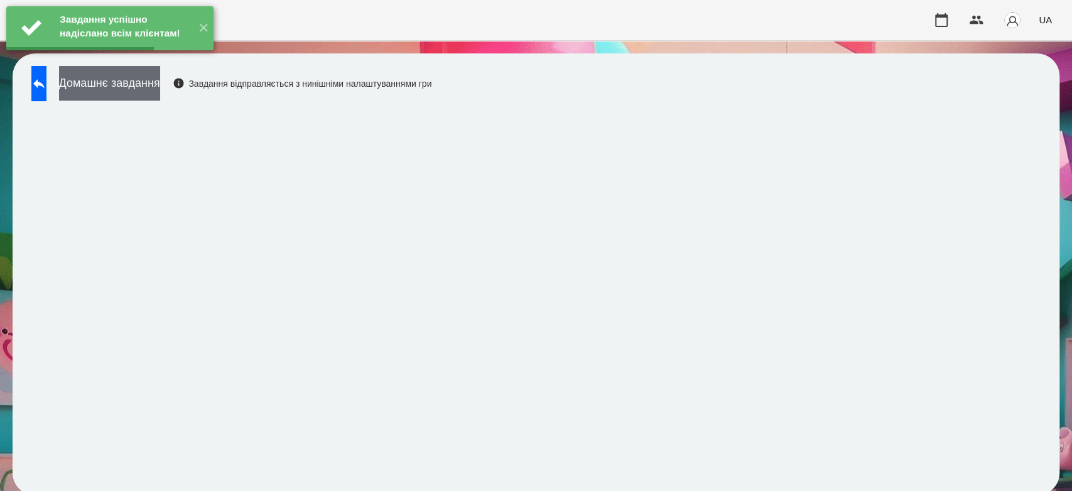
click at [160, 77] on button "Домашнє завдання" at bounding box center [109, 83] width 101 height 35
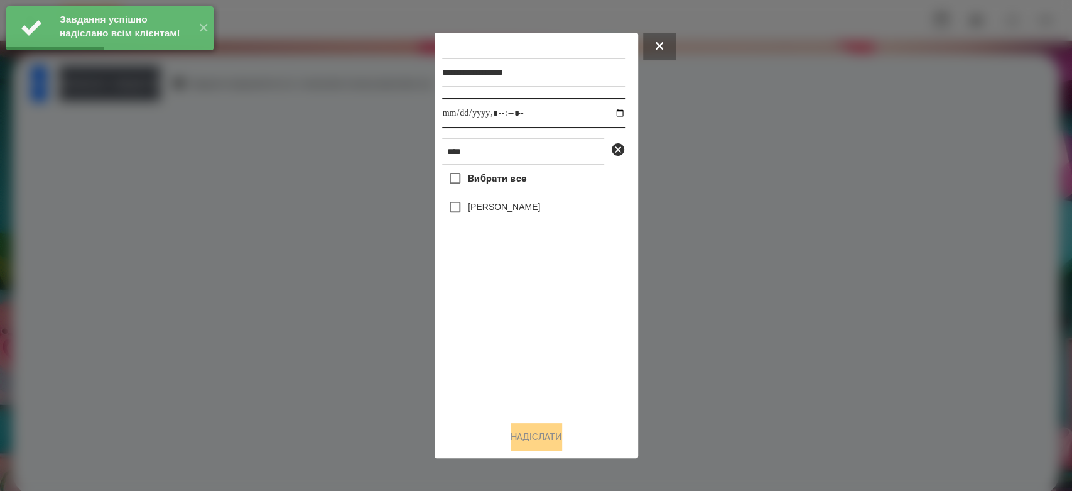
click at [606, 109] on input "datetime-local" at bounding box center [533, 113] width 183 height 30
type input "**********"
click at [553, 345] on div "Вибрати все Тіхон Баєв" at bounding box center [533, 288] width 183 height 246
click at [504, 213] on label "[PERSON_NAME]" at bounding box center [504, 206] width 72 height 13
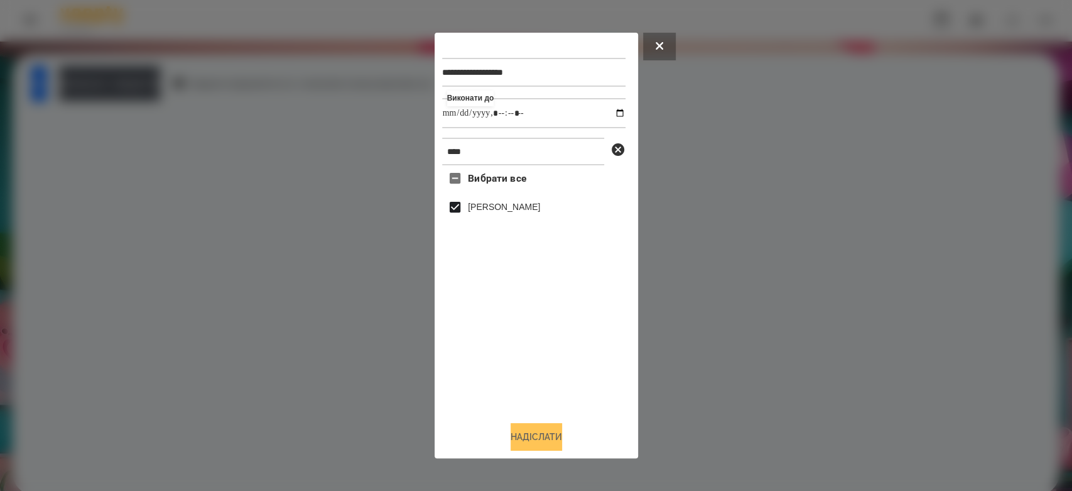
click at [546, 434] on button "Надіслати" at bounding box center [537, 437] width 52 height 28
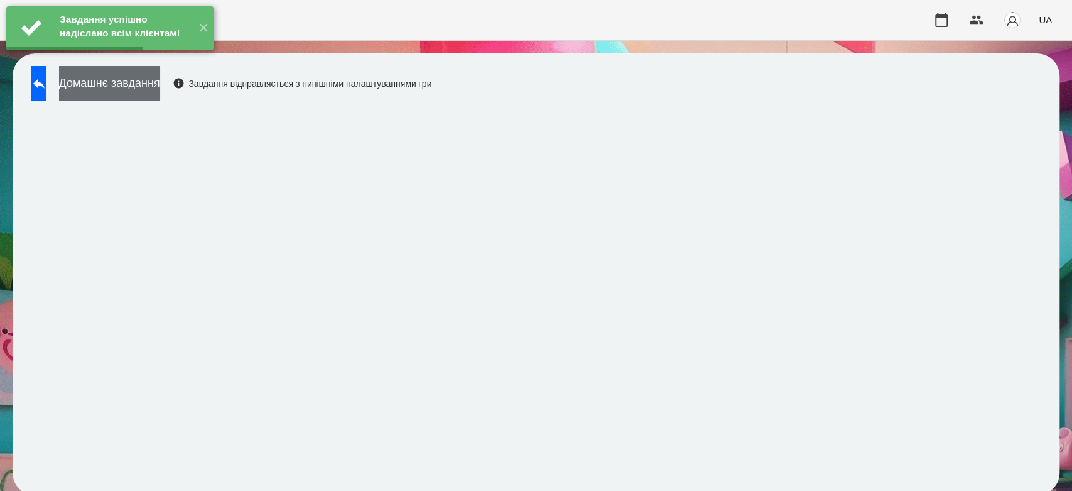
click at [160, 89] on button "Домашнє завдання" at bounding box center [109, 83] width 101 height 35
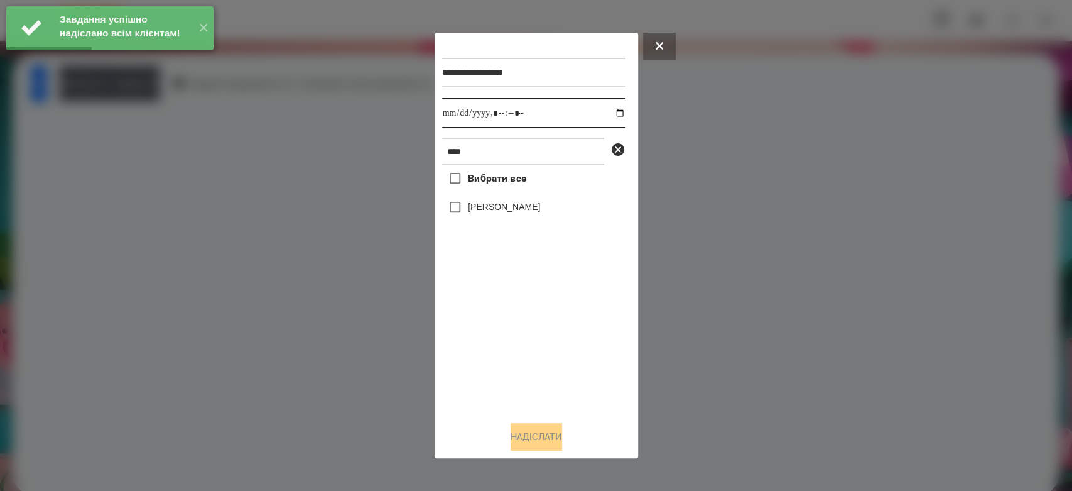
click at [610, 117] on input "datetime-local" at bounding box center [533, 113] width 183 height 30
type input "**********"
drag, startPoint x: 570, startPoint y: 362, endPoint x: 557, endPoint y: 334, distance: 30.4
click at [570, 362] on div "Вибрати все Тіхон Баєв" at bounding box center [533, 288] width 183 height 246
click at [479, 193] on div "Вибрати все Тіхон Баєв" at bounding box center [533, 288] width 183 height 246
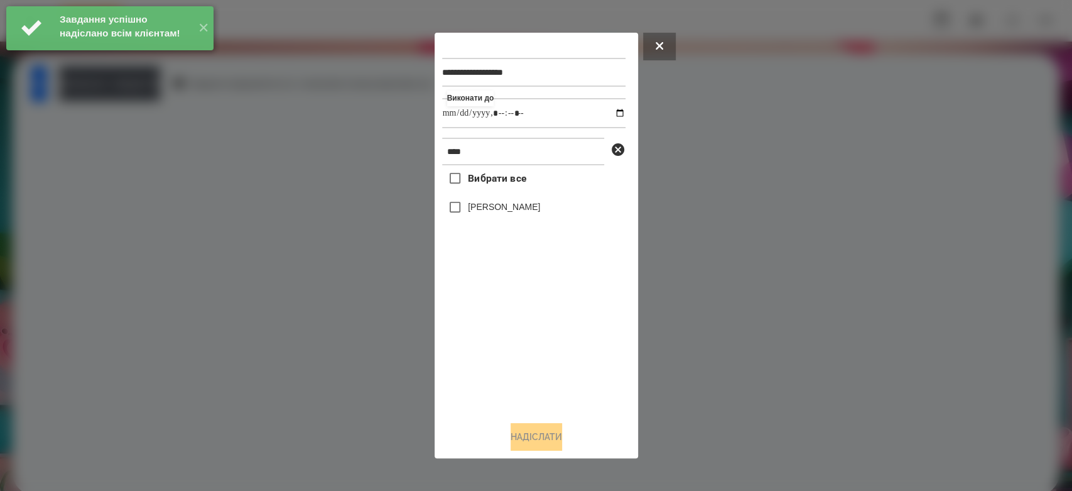
click at [481, 204] on label "[PERSON_NAME]" at bounding box center [504, 206] width 72 height 13
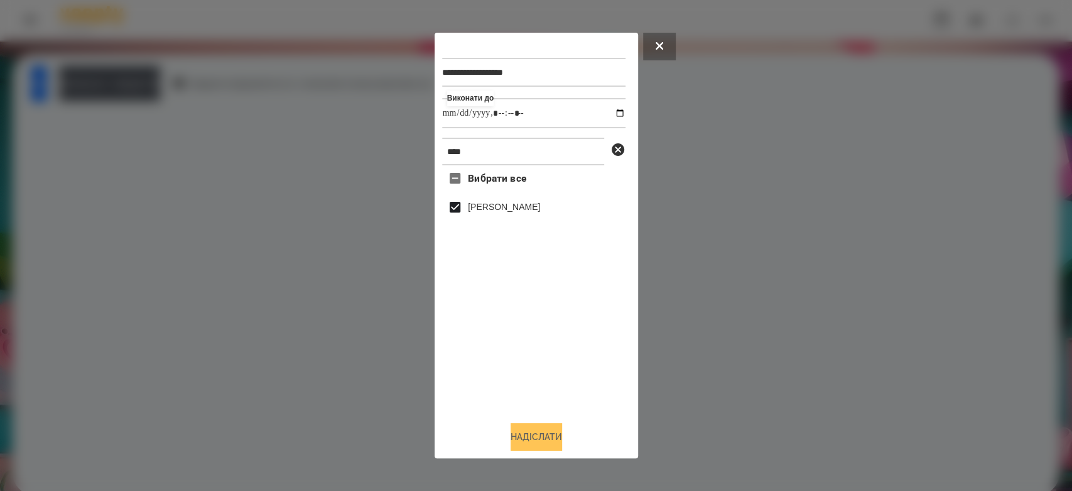
click at [532, 428] on button "Надіслати" at bounding box center [537, 437] width 52 height 28
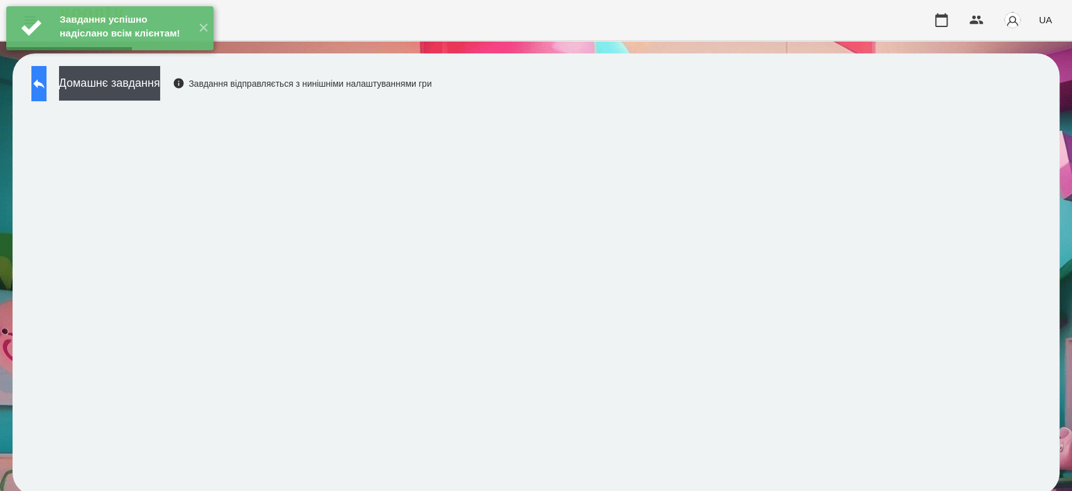
click at [46, 91] on button at bounding box center [38, 83] width 15 height 35
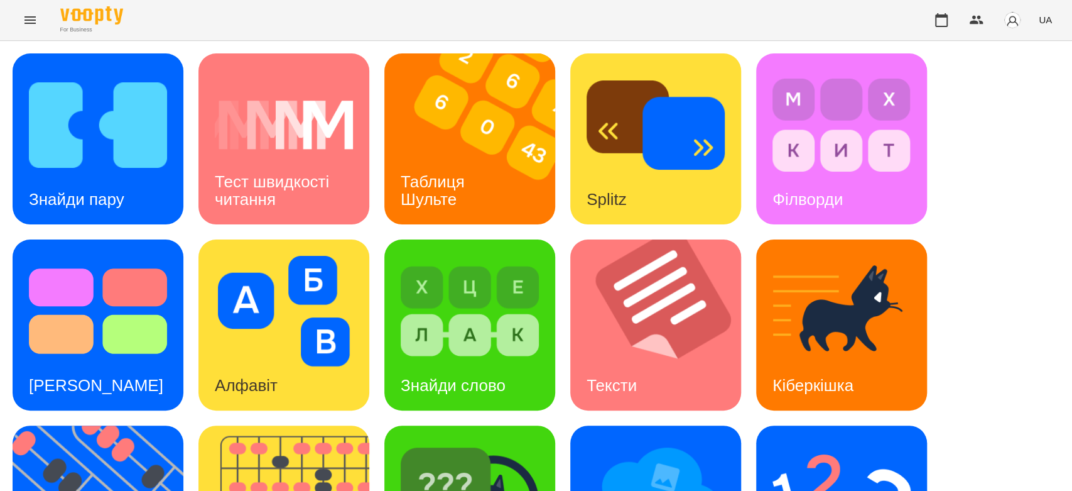
scroll to position [303, 0]
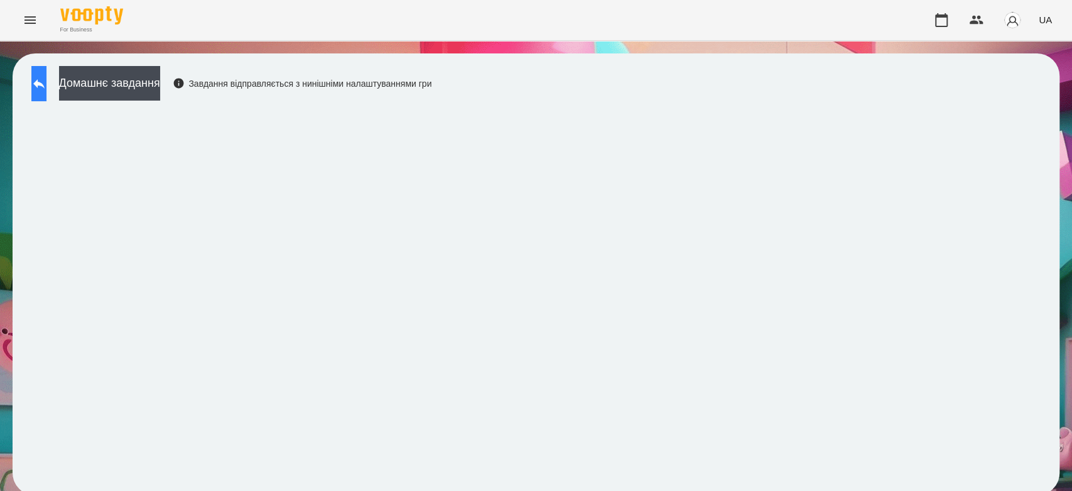
click at [70, 76] on div "Домашнє завдання Завдання відправляється з нинішніми налаштуваннями гри" at bounding box center [228, 86] width 406 height 41
click at [46, 95] on button at bounding box center [38, 83] width 15 height 35
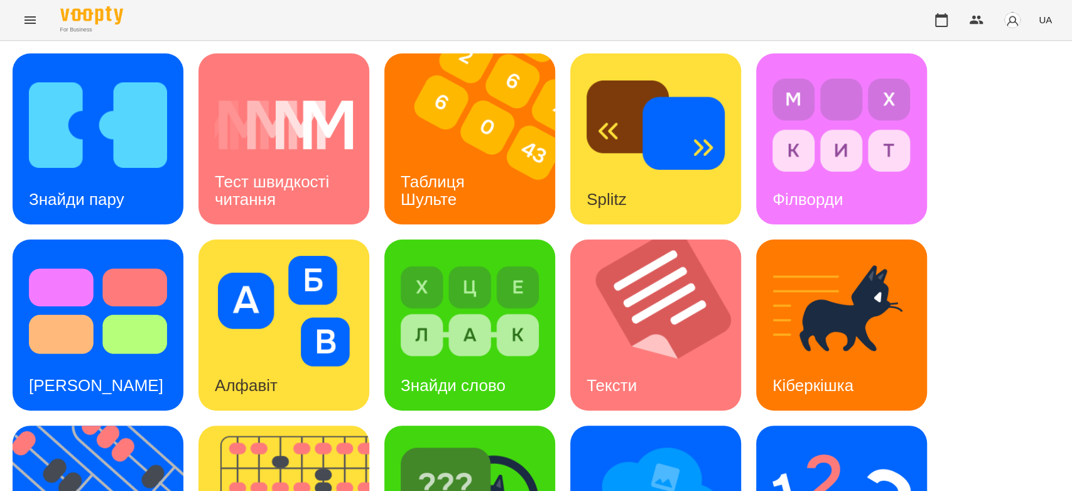
scroll to position [303, 0]
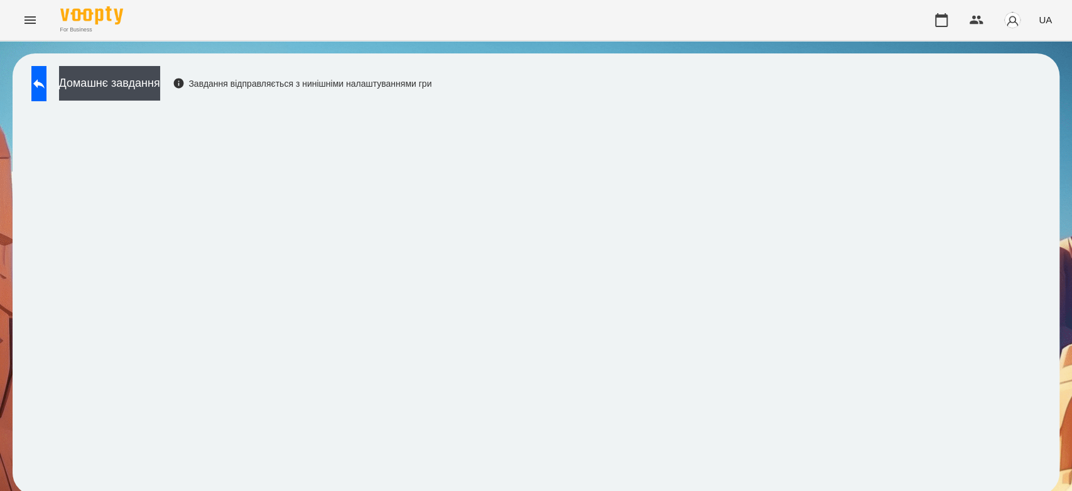
click at [74, 85] on div "Домашнє завдання Завдання відправляється з нинішніми налаштуваннями гри" at bounding box center [228, 86] width 406 height 41
click at [46, 81] on icon at bounding box center [38, 83] width 15 height 15
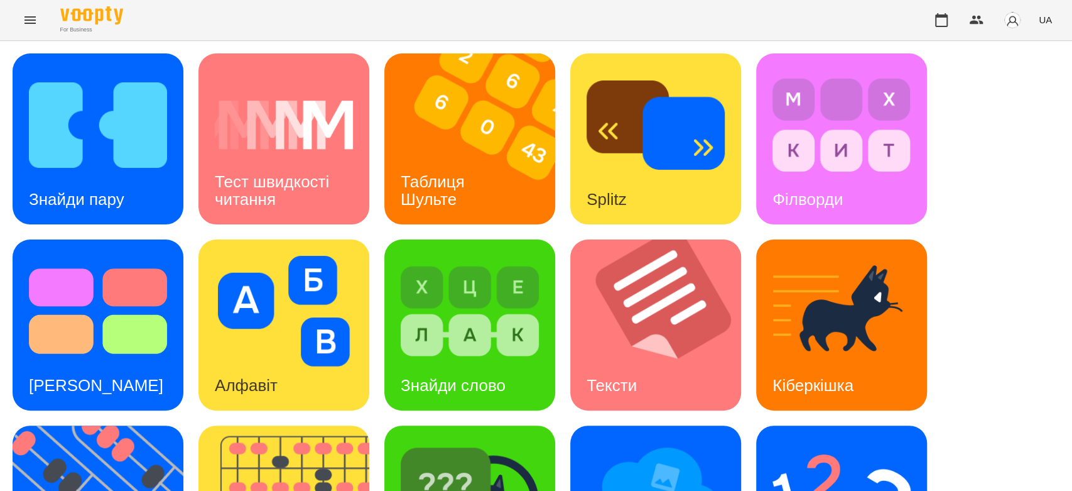
scroll to position [303, 0]
click at [886, 442] on img at bounding box center [842, 497] width 138 height 111
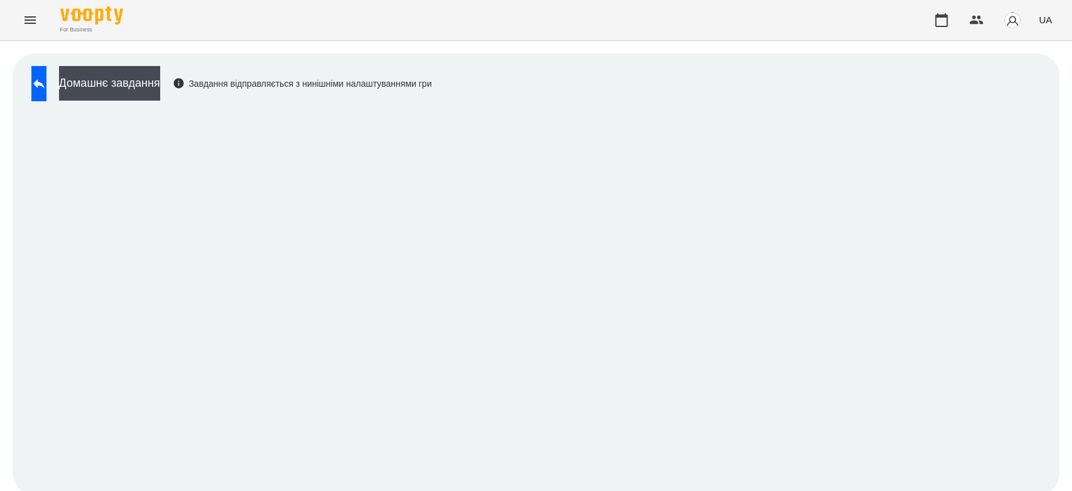
scroll to position [4, 0]
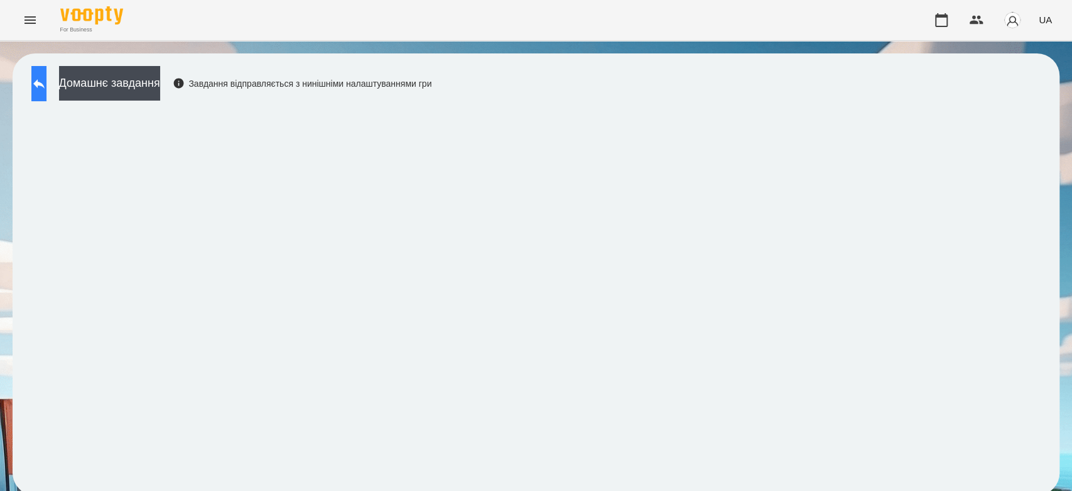
click at [46, 79] on button at bounding box center [38, 83] width 15 height 35
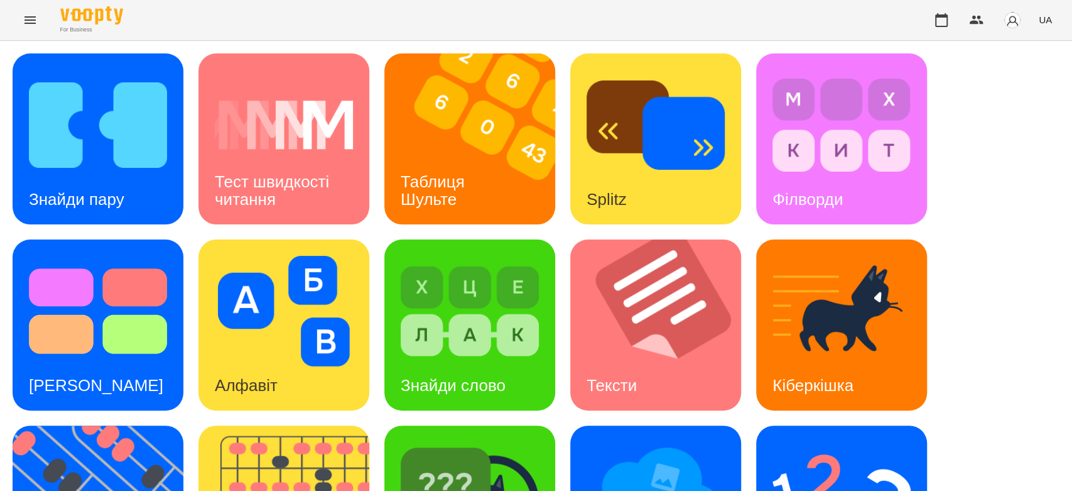
scroll to position [303, 0]
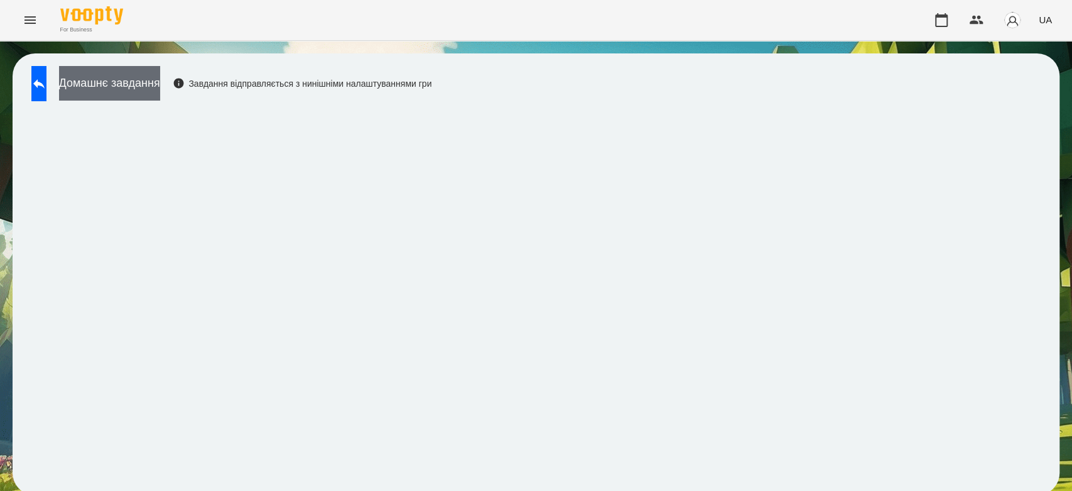
click at [160, 74] on button "Домашнє завдання" at bounding box center [109, 83] width 101 height 35
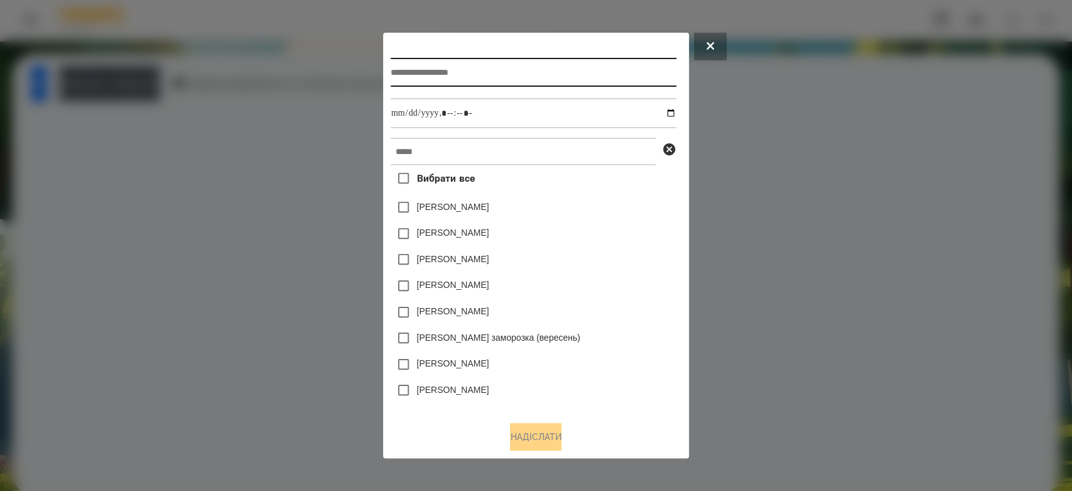
click at [440, 75] on input "text" at bounding box center [534, 72] width 286 height 29
type input "*********"
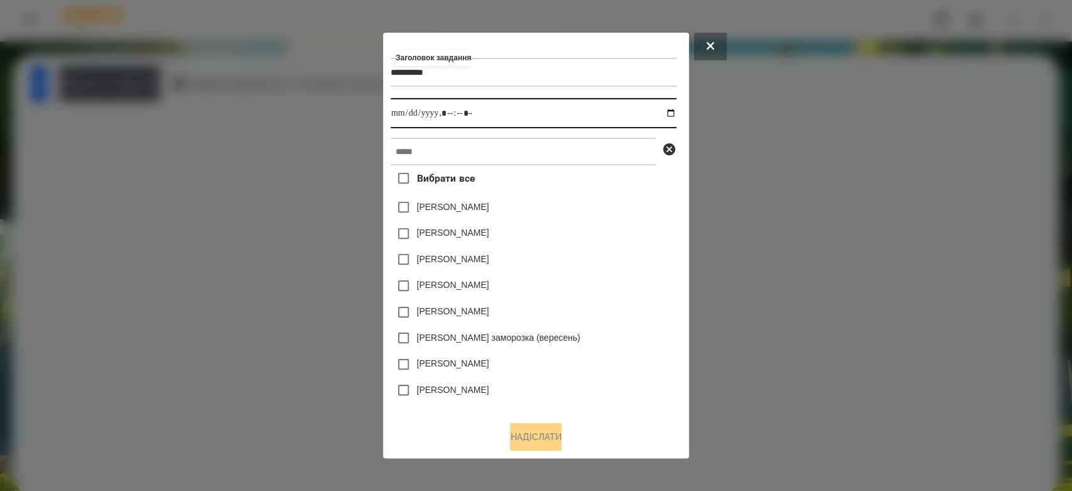
click at [676, 114] on input "datetime-local" at bounding box center [534, 113] width 286 height 30
type input "**********"
drag, startPoint x: 610, startPoint y: 198, endPoint x: 609, endPoint y: 222, distance: 23.3
click at [609, 225] on div "Вибрати все Яна Щербакова Емма Северен Дамір Карпов Нижник Тамерлан Ісаєв Свято…" at bounding box center [534, 288] width 286 height 246
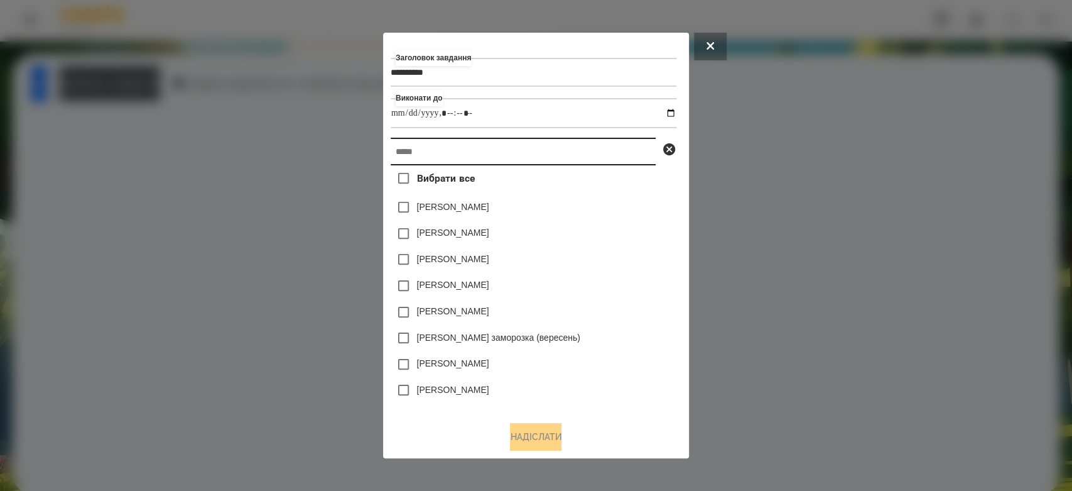
click at [593, 141] on input "text" at bounding box center [523, 152] width 265 height 28
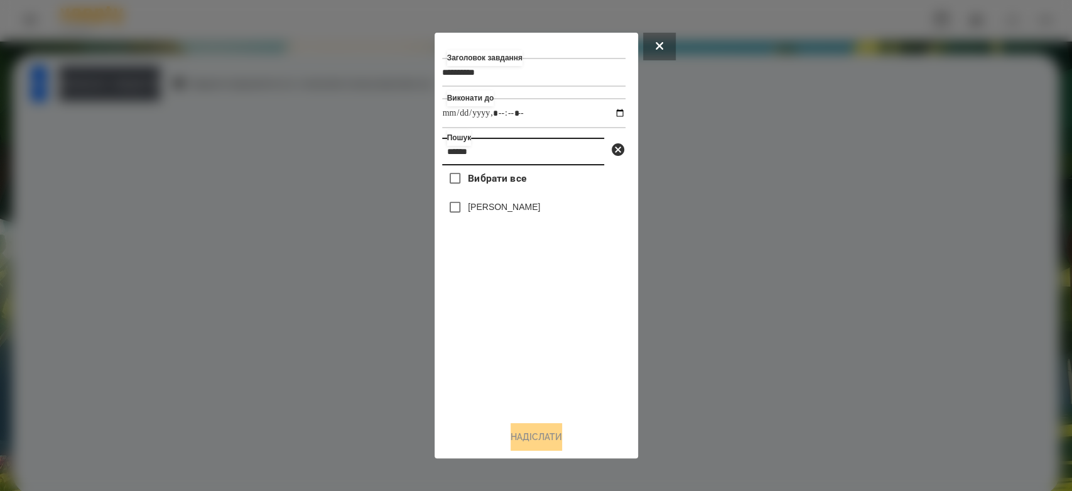
type input "******"
click at [502, 208] on label "[PERSON_NAME]" at bounding box center [504, 206] width 72 height 13
click at [542, 440] on button "Надіслати" at bounding box center [537, 437] width 52 height 28
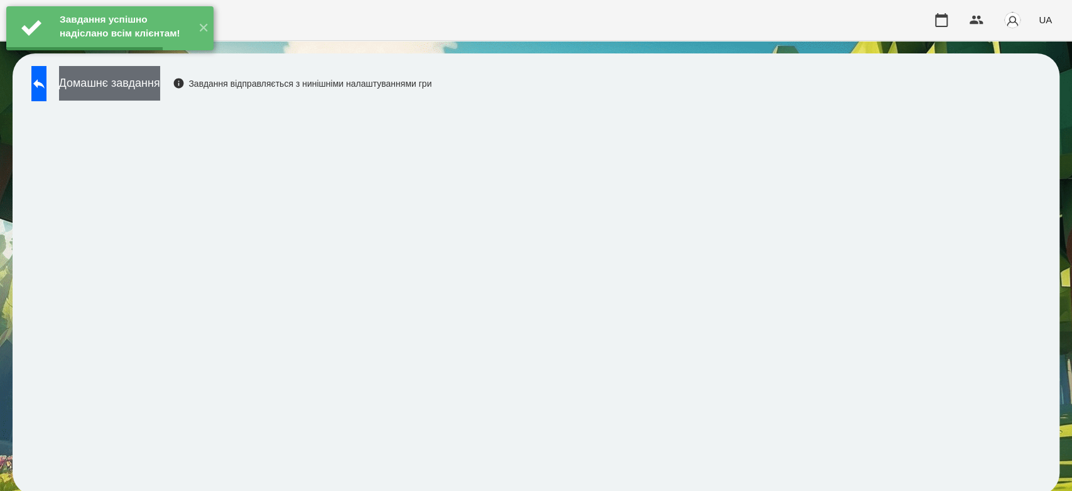
click at [153, 87] on button "Домашнє завдання" at bounding box center [109, 83] width 101 height 35
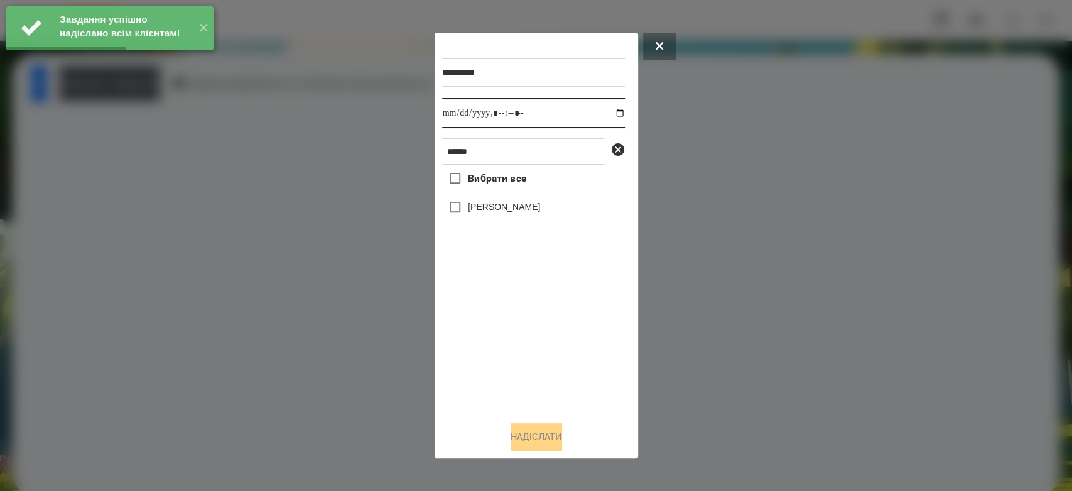
click at [609, 116] on input "datetime-local" at bounding box center [533, 113] width 183 height 30
type input "**********"
click at [545, 363] on div "Вибрати все Глушак Артур" at bounding box center [533, 288] width 183 height 246
click at [512, 213] on label "[PERSON_NAME]" at bounding box center [504, 206] width 72 height 13
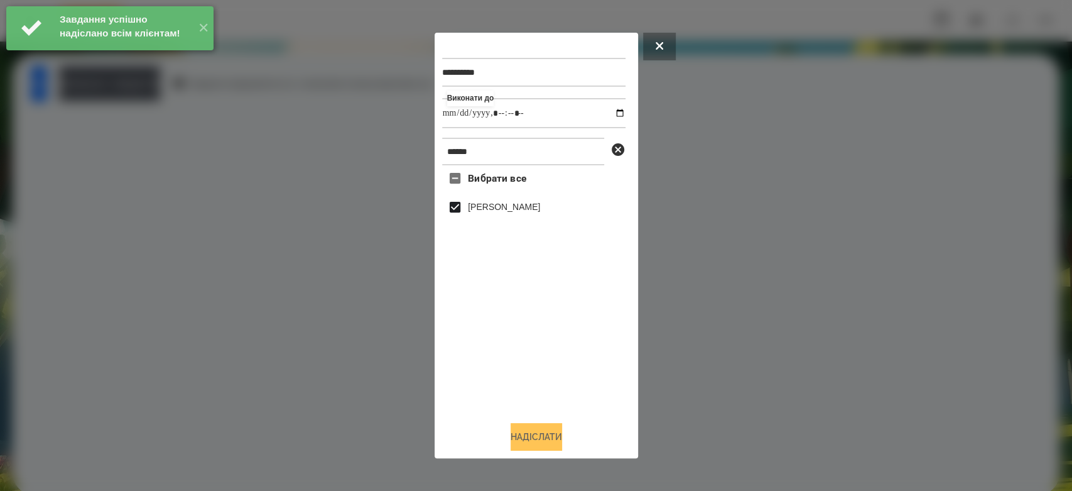
click at [548, 433] on button "Надіслати" at bounding box center [537, 437] width 52 height 28
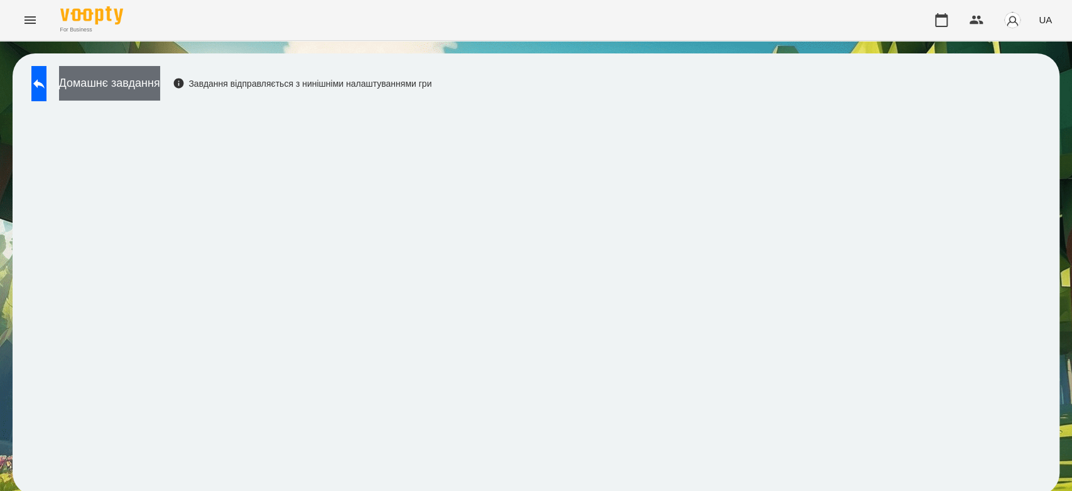
click at [160, 82] on button "Домашнє завдання" at bounding box center [109, 83] width 101 height 35
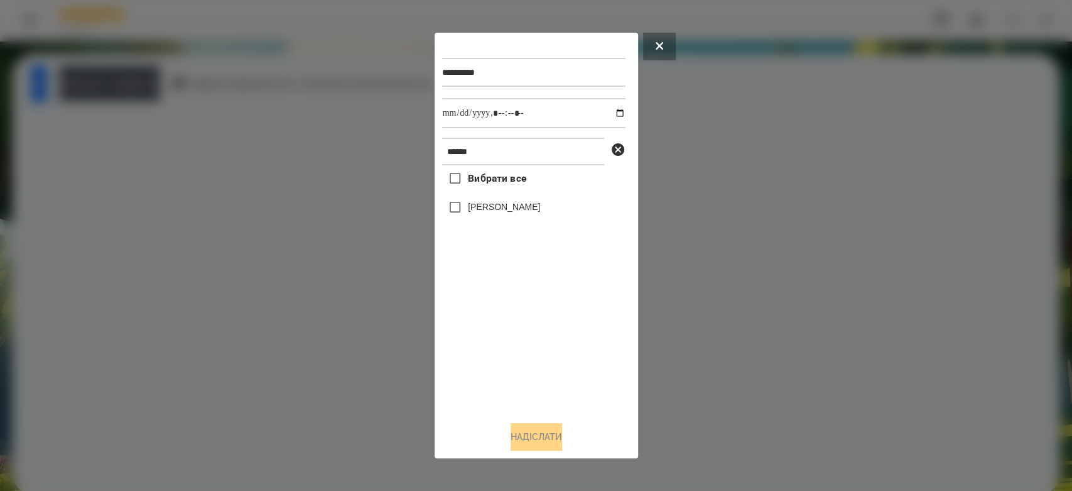
click at [521, 203] on label "[PERSON_NAME]" at bounding box center [504, 206] width 72 height 13
click at [543, 438] on button "Надіслати" at bounding box center [537, 437] width 52 height 28
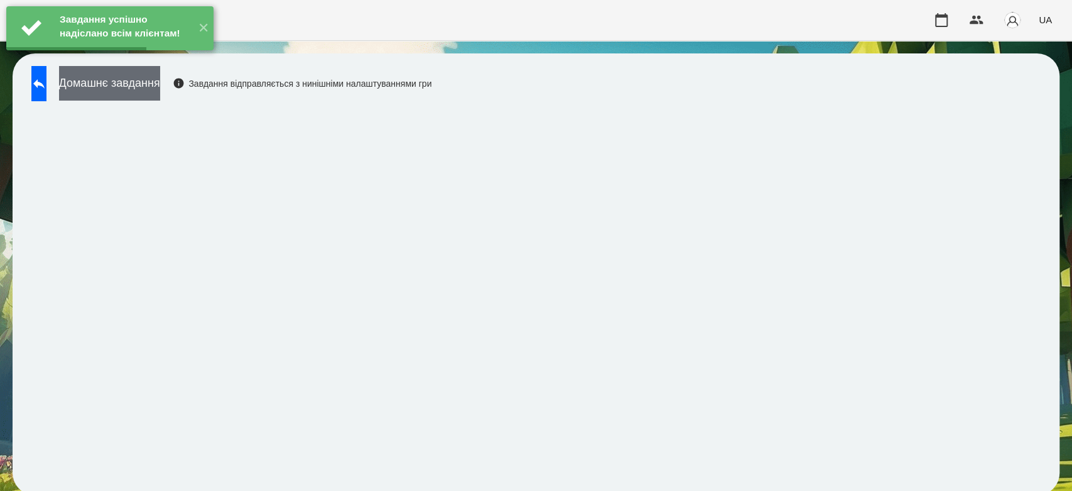
click at [160, 89] on button "Домашнє завдання" at bounding box center [109, 83] width 101 height 35
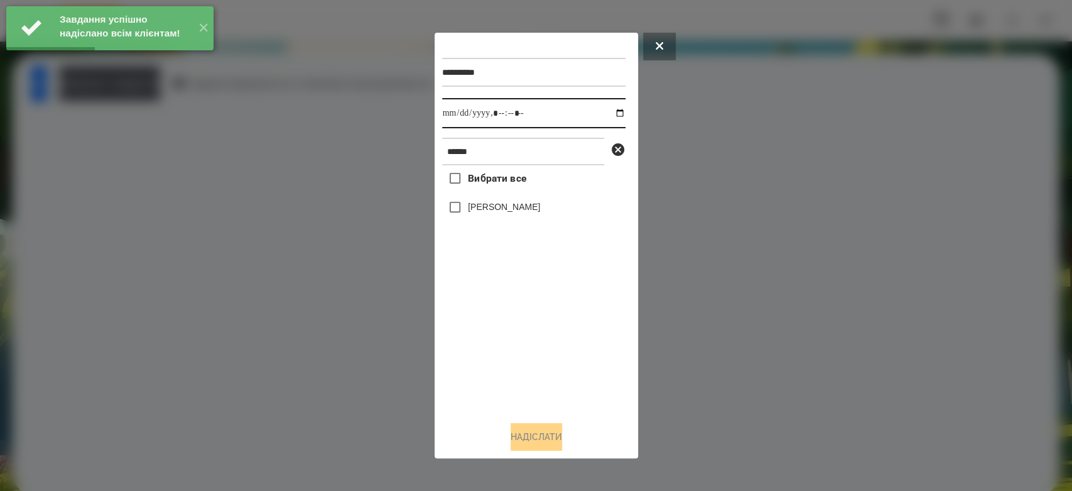
click at [608, 117] on input "datetime-local" at bounding box center [533, 113] width 183 height 30
type input "**********"
drag, startPoint x: 550, startPoint y: 393, endPoint x: 544, endPoint y: 386, distance: 8.9
click at [550, 393] on div "Вибрати все Глушак Артур" at bounding box center [533, 288] width 183 height 246
click at [504, 210] on label "[PERSON_NAME]" at bounding box center [504, 206] width 72 height 13
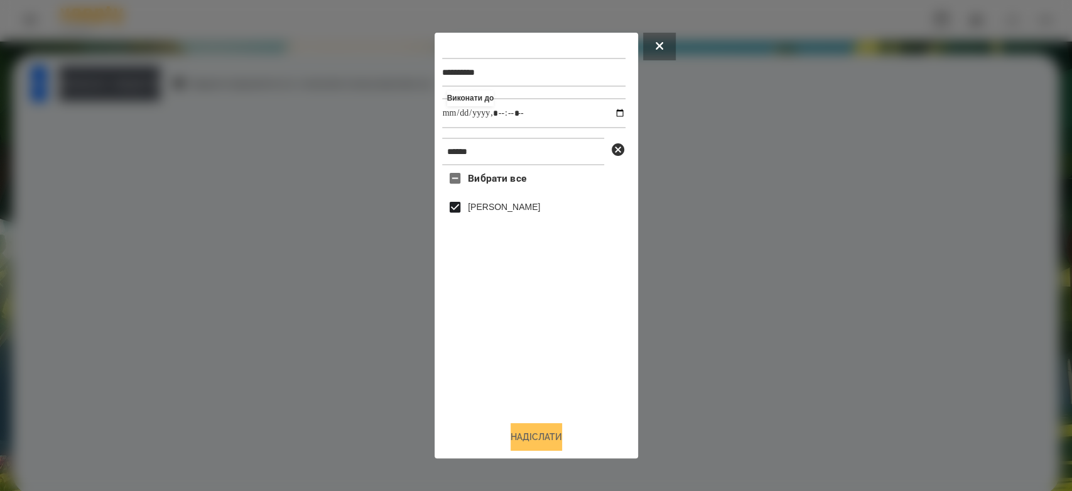
click at [528, 441] on button "Надіслати" at bounding box center [537, 437] width 52 height 28
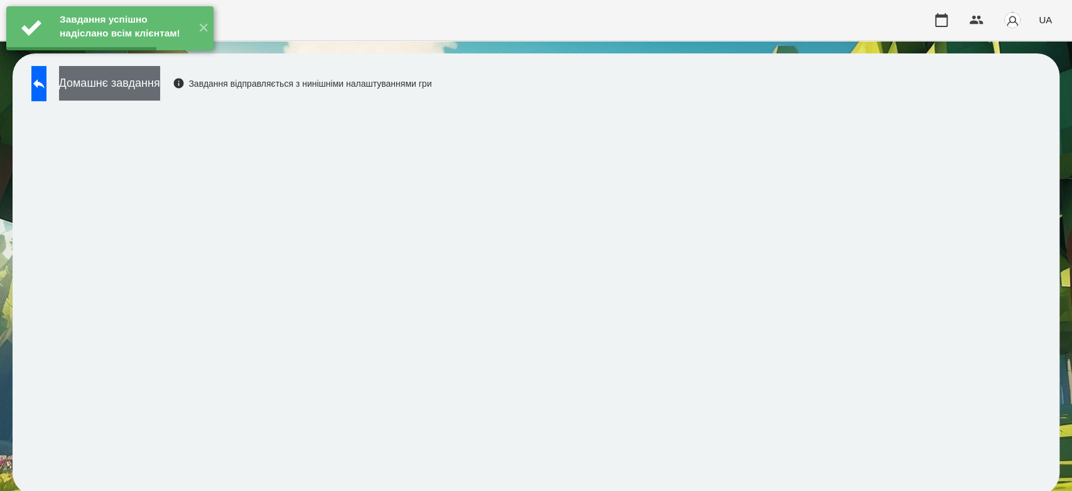
click at [156, 91] on button "Домашнє завдання" at bounding box center [109, 83] width 101 height 35
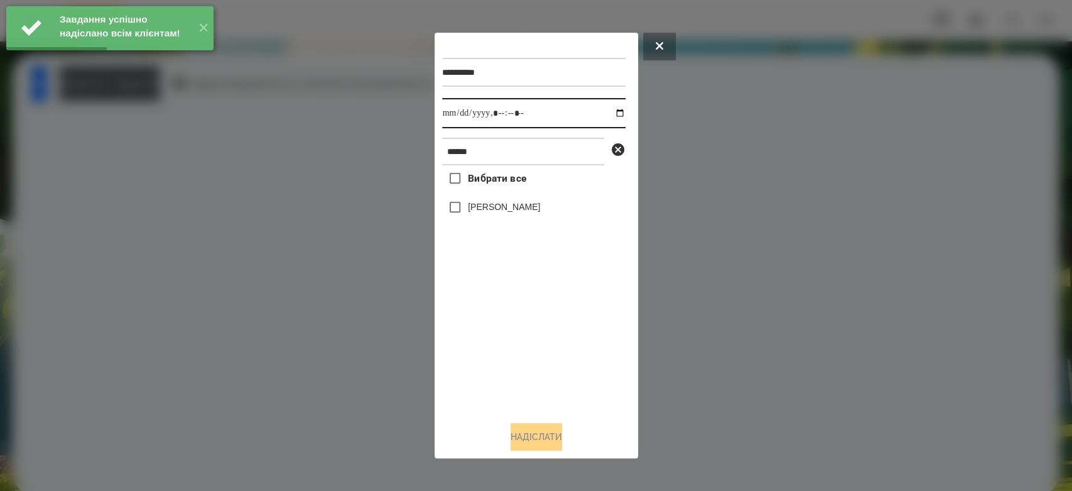
click at [607, 111] on input "datetime-local" at bounding box center [533, 113] width 183 height 30
type input "**********"
click at [506, 371] on div "Вибрати все Глушак Артур" at bounding box center [533, 288] width 183 height 246
click at [502, 210] on label "[PERSON_NAME]" at bounding box center [504, 206] width 72 height 13
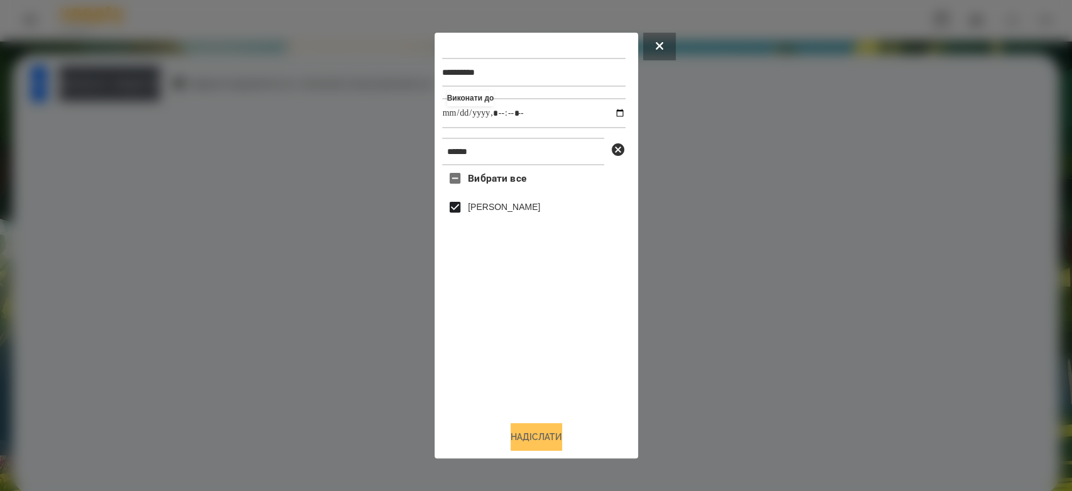
click at [543, 442] on button "Надіслати" at bounding box center [537, 437] width 52 height 28
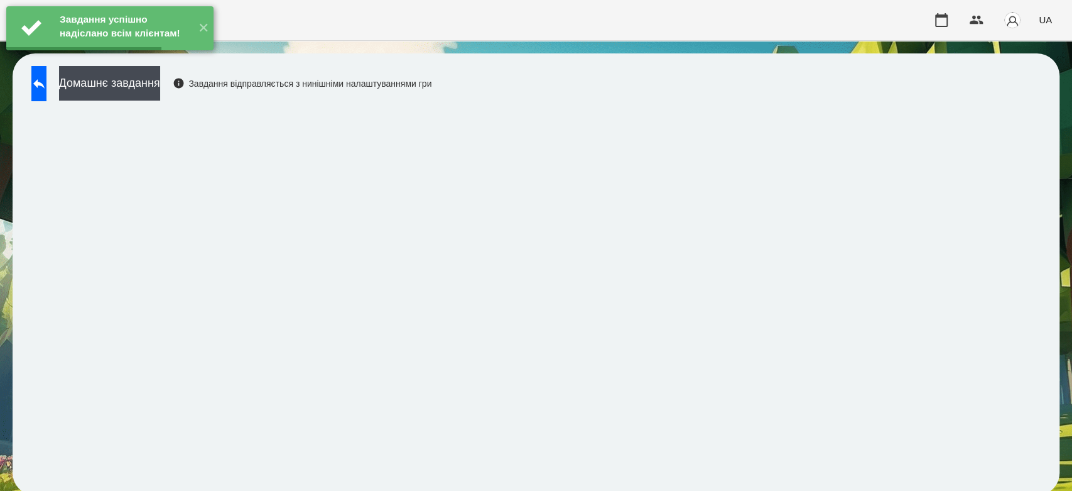
click at [159, 81] on button "Домашнє завдання" at bounding box center [109, 83] width 101 height 35
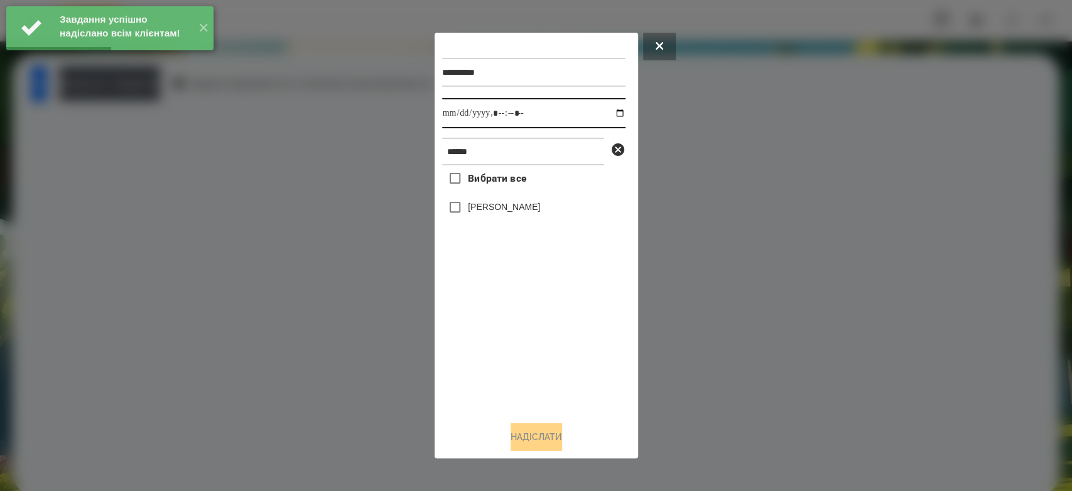
click at [605, 115] on input "datetime-local" at bounding box center [533, 113] width 183 height 30
type input "**********"
drag, startPoint x: 556, startPoint y: 367, endPoint x: 545, endPoint y: 314, distance: 54.1
click at [556, 367] on div "Вибрати все Глушак Артур" at bounding box center [533, 288] width 183 height 246
click at [525, 205] on label "[PERSON_NAME]" at bounding box center [504, 206] width 72 height 13
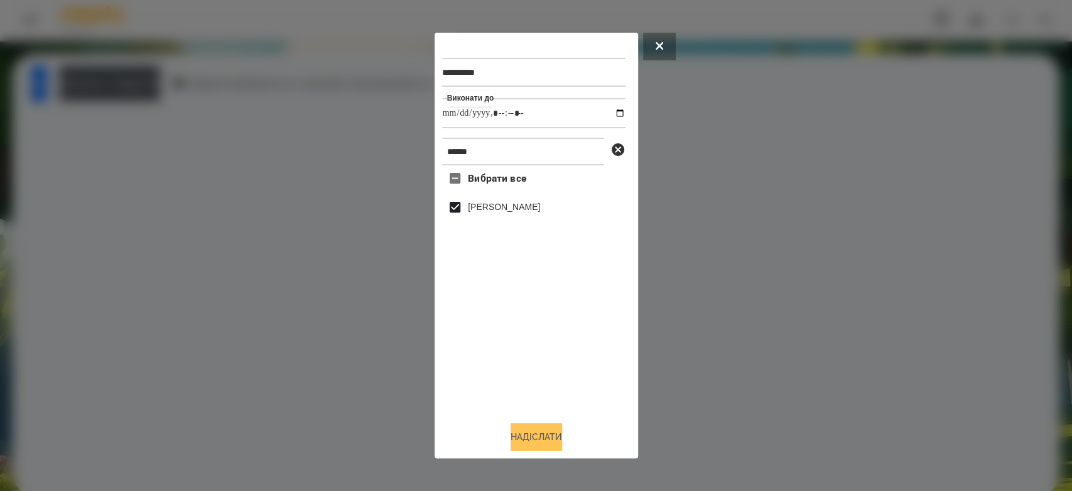
click at [539, 433] on button "Надіслати" at bounding box center [537, 437] width 52 height 28
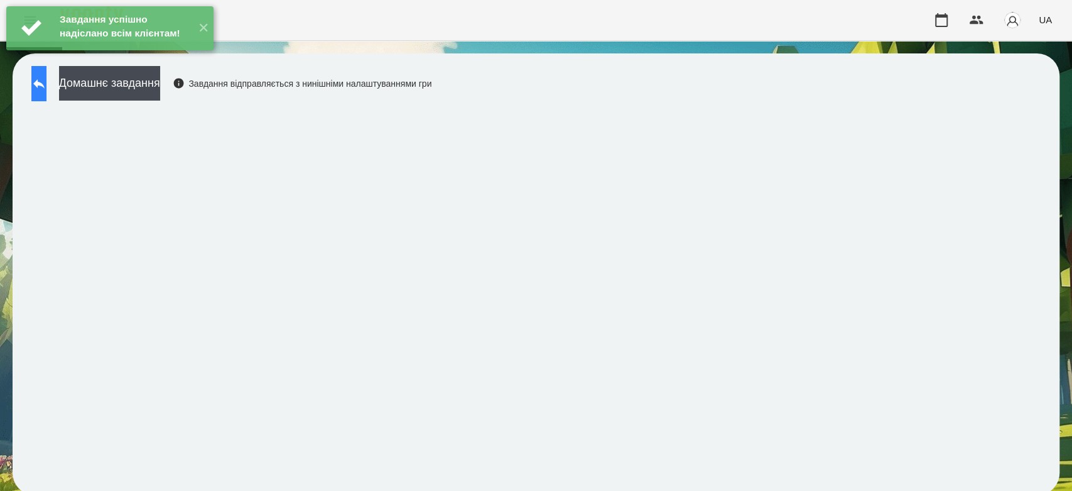
click at [46, 89] on icon at bounding box center [38, 83] width 15 height 15
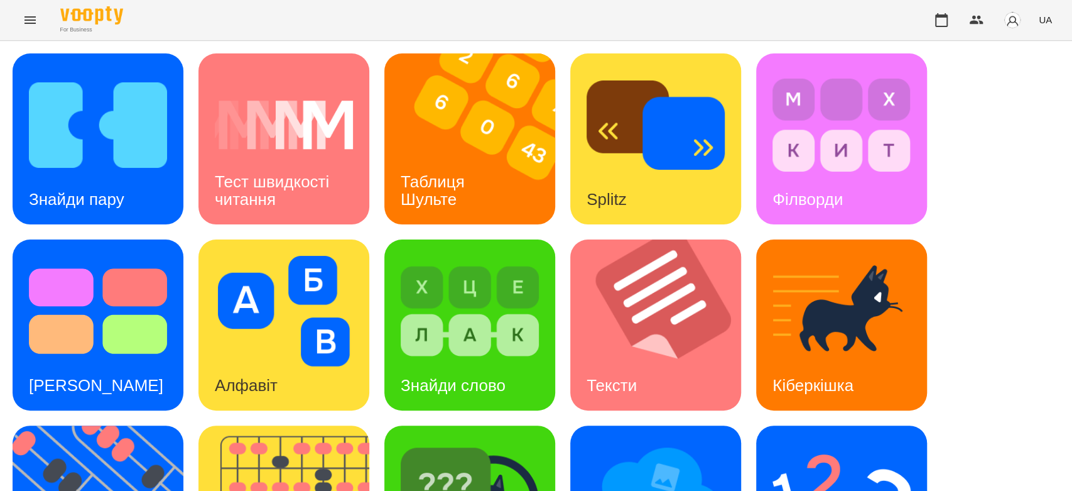
scroll to position [303, 0]
click at [814, 442] on img at bounding box center [842, 497] width 138 height 111
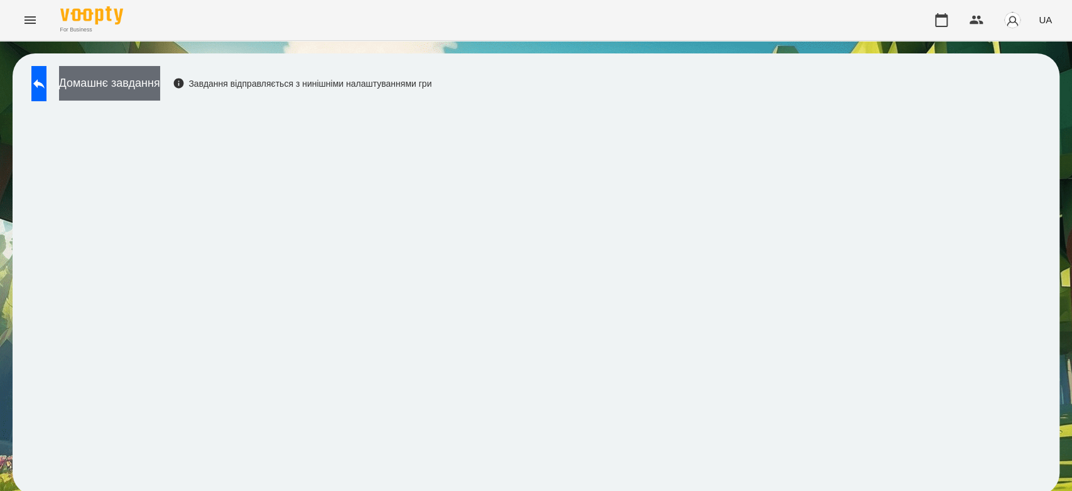
click at [160, 85] on button "Домашнє завдання" at bounding box center [109, 83] width 101 height 35
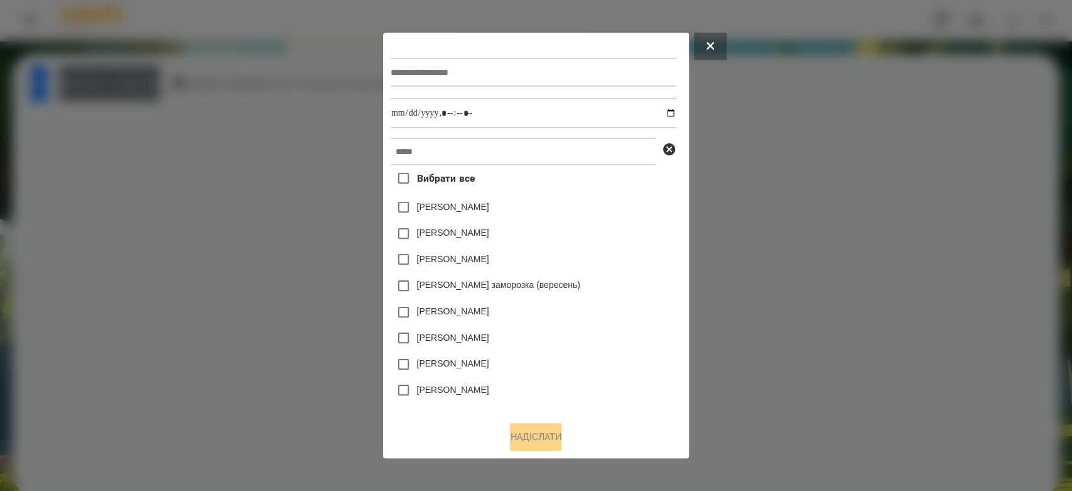
click at [491, 73] on input "text" at bounding box center [534, 72] width 286 height 29
type input "**********"
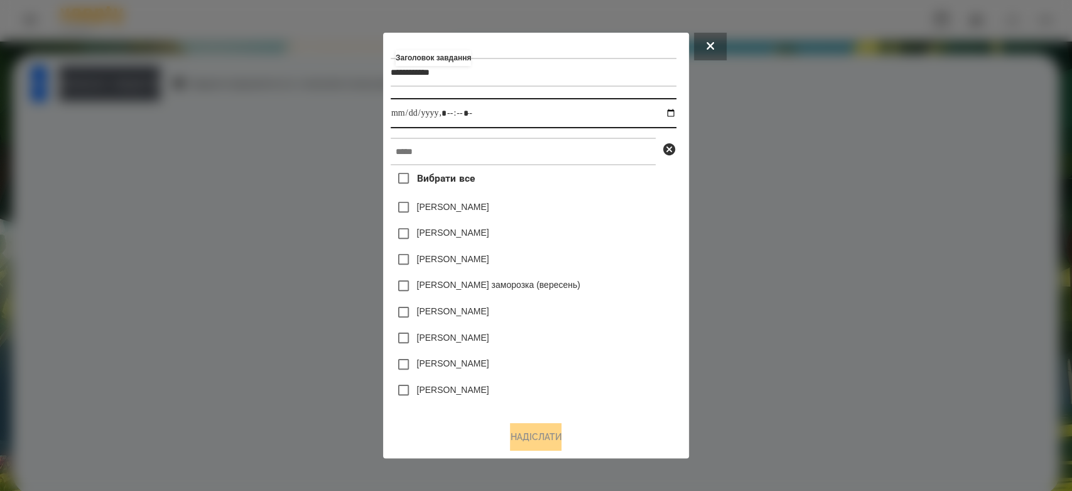
click at [676, 114] on input "datetime-local" at bounding box center [534, 113] width 286 height 30
type input "**********"
drag, startPoint x: 629, startPoint y: 220, endPoint x: 621, endPoint y: 190, distance: 31.2
click at [629, 220] on div "Емма Северен" at bounding box center [534, 207] width 286 height 26
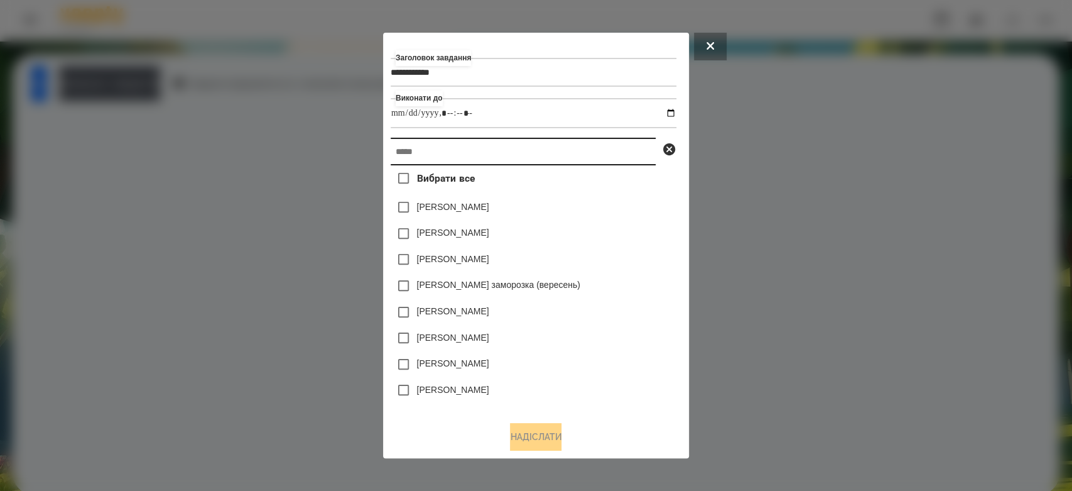
click at [612, 147] on input "text" at bounding box center [523, 152] width 265 height 28
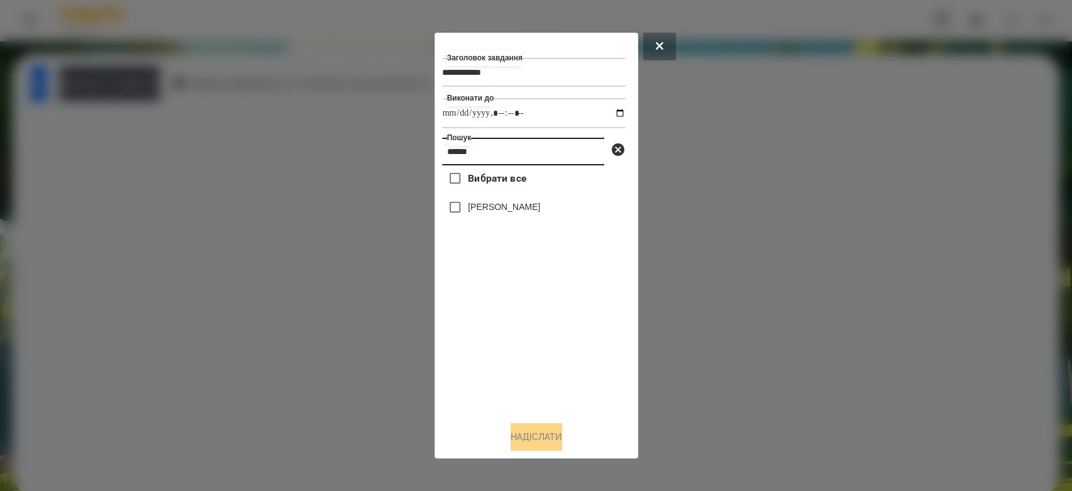
type input "******"
click at [494, 217] on div "[PERSON_NAME]" at bounding box center [533, 207] width 183 height 26
click at [493, 202] on div "[PERSON_NAME]" at bounding box center [533, 207] width 183 height 26
click at [487, 207] on label "[PERSON_NAME]" at bounding box center [504, 206] width 72 height 13
click at [555, 437] on button "Надіслати" at bounding box center [537, 437] width 52 height 28
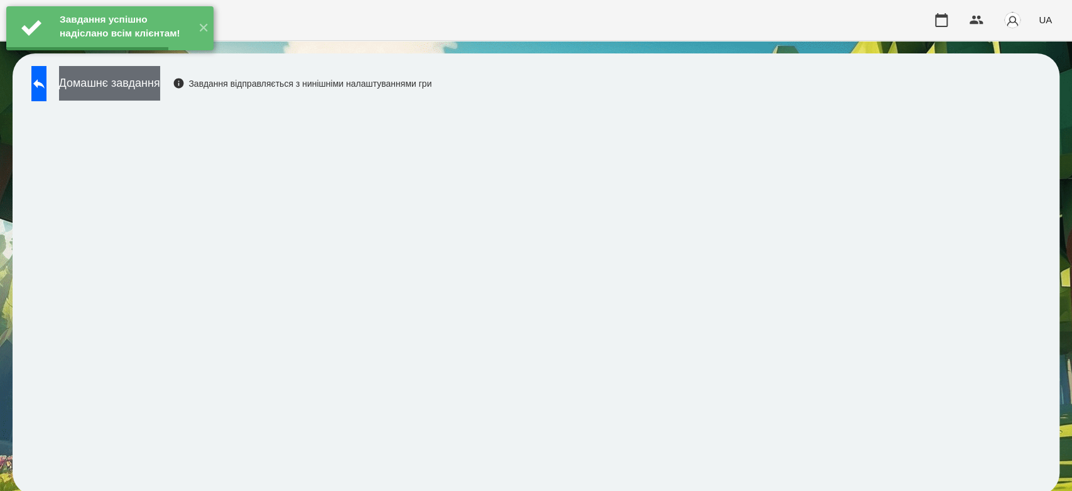
click at [155, 89] on button "Домашнє завдання" at bounding box center [109, 83] width 101 height 35
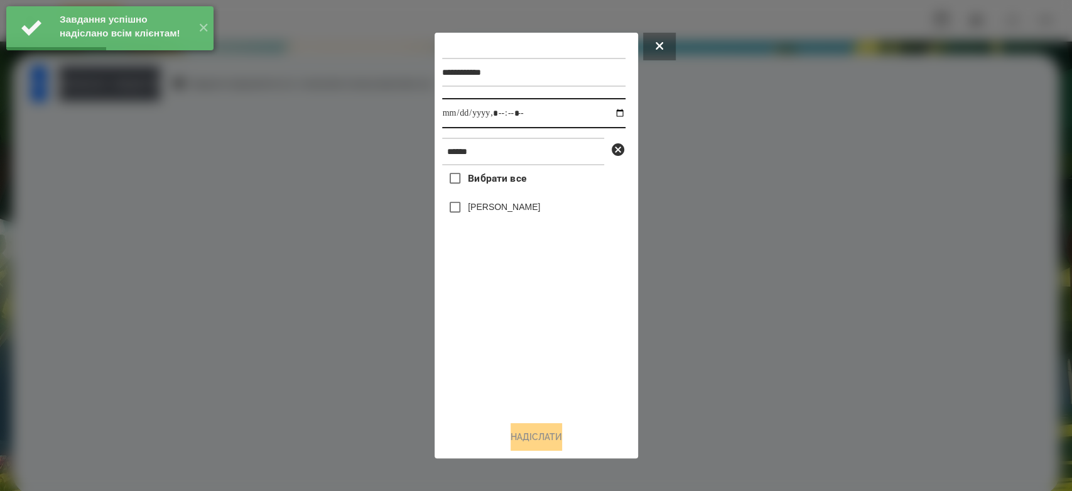
click at [611, 114] on input "datetime-local" at bounding box center [533, 113] width 183 height 30
type input "**********"
drag, startPoint x: 558, startPoint y: 381, endPoint x: 550, endPoint y: 347, distance: 35.0
click at [558, 381] on div "Вибрати все Глушак Артур" at bounding box center [533, 288] width 183 height 246
click at [504, 213] on label "[PERSON_NAME]" at bounding box center [504, 206] width 72 height 13
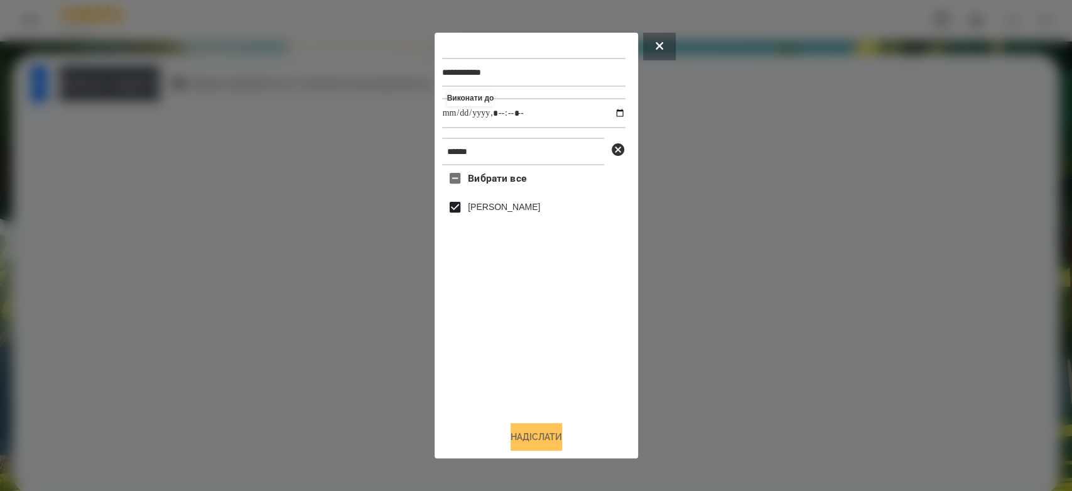
click at [558, 440] on button "Надіслати" at bounding box center [537, 437] width 52 height 28
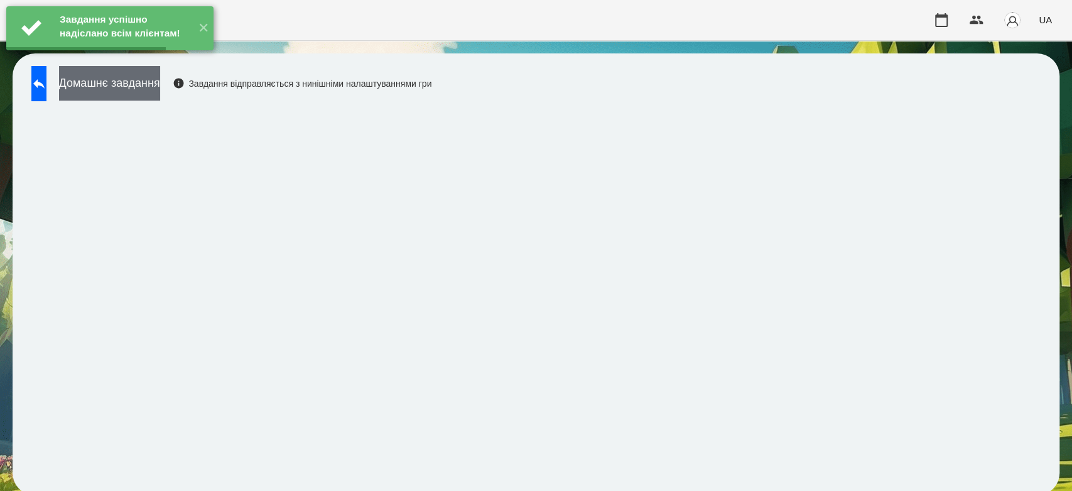
click at [152, 87] on button "Домашнє завдання" at bounding box center [109, 83] width 101 height 35
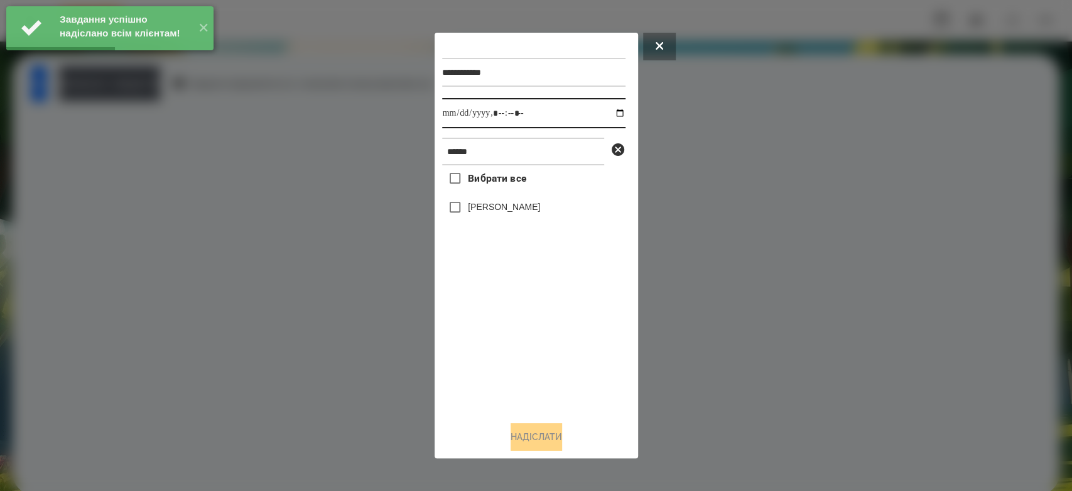
click at [612, 113] on input "datetime-local" at bounding box center [533, 113] width 183 height 30
type input "**********"
click at [562, 361] on div "Вибрати все Глушак Артур" at bounding box center [533, 288] width 183 height 246
click at [510, 207] on label "[PERSON_NAME]" at bounding box center [504, 206] width 72 height 13
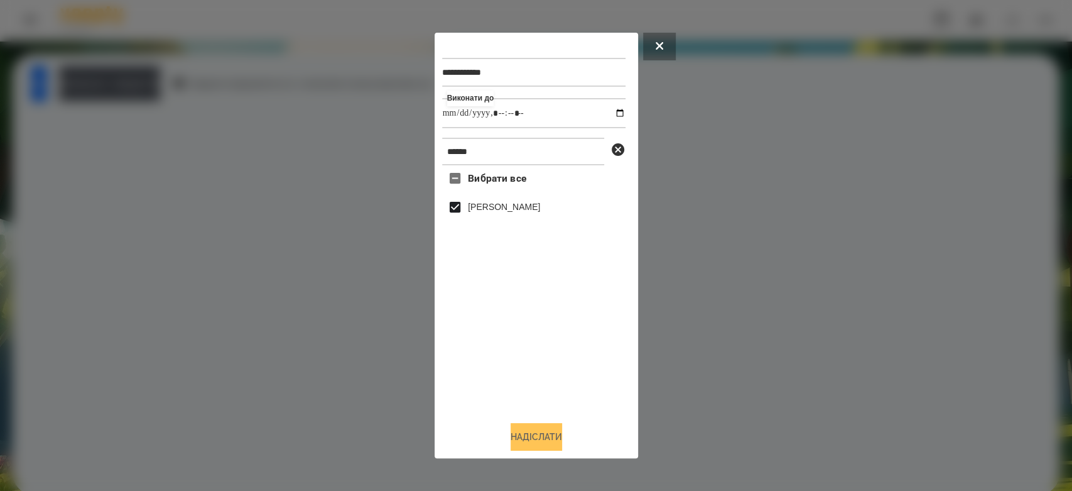
click at [551, 437] on button "Надіслати" at bounding box center [537, 437] width 52 height 28
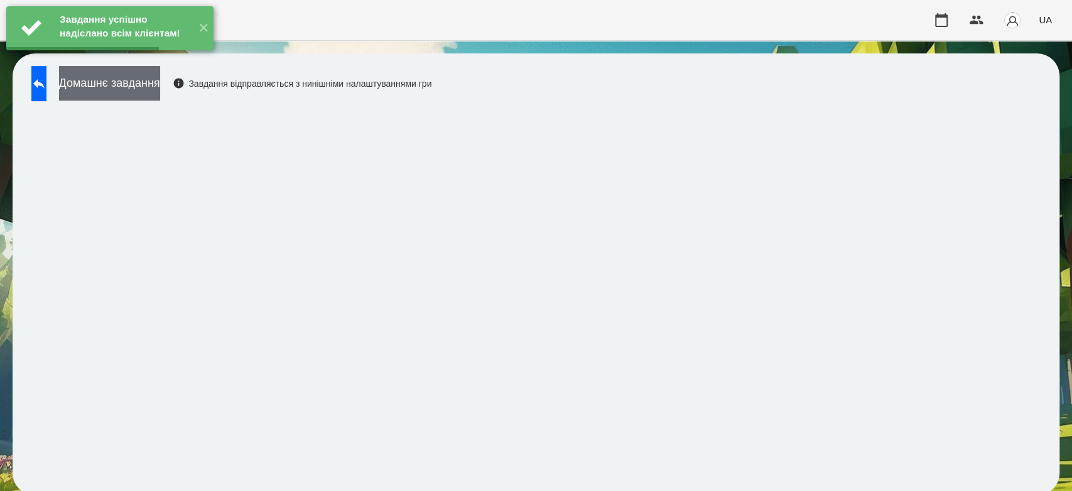
click at [147, 97] on button "Домашнє завдання" at bounding box center [109, 83] width 101 height 35
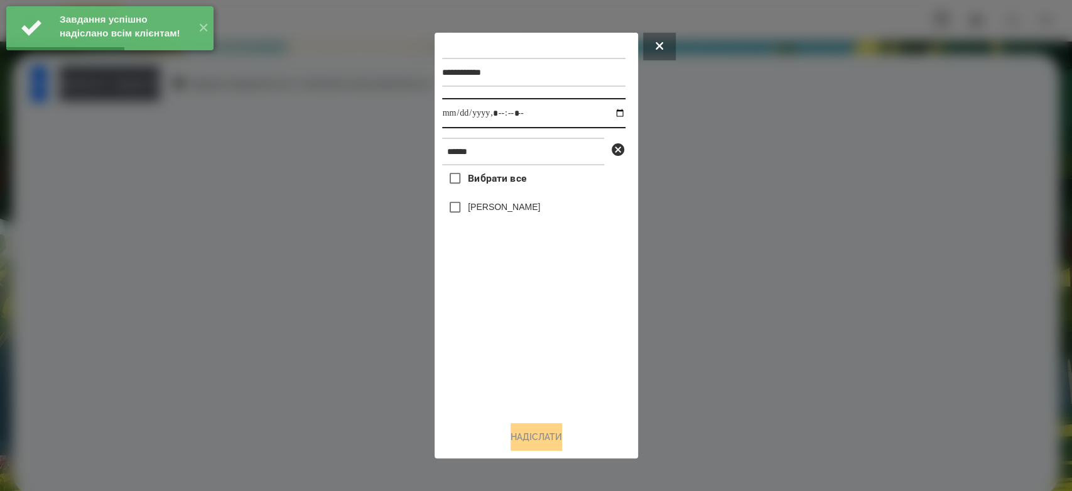
click at [609, 117] on input "datetime-local" at bounding box center [533, 113] width 183 height 30
type input "**********"
drag, startPoint x: 513, startPoint y: 342, endPoint x: 494, endPoint y: 275, distance: 69.2
click at [513, 342] on div "Вибрати все Глушак Артур" at bounding box center [533, 288] width 183 height 246
click at [490, 207] on label "[PERSON_NAME]" at bounding box center [504, 206] width 72 height 13
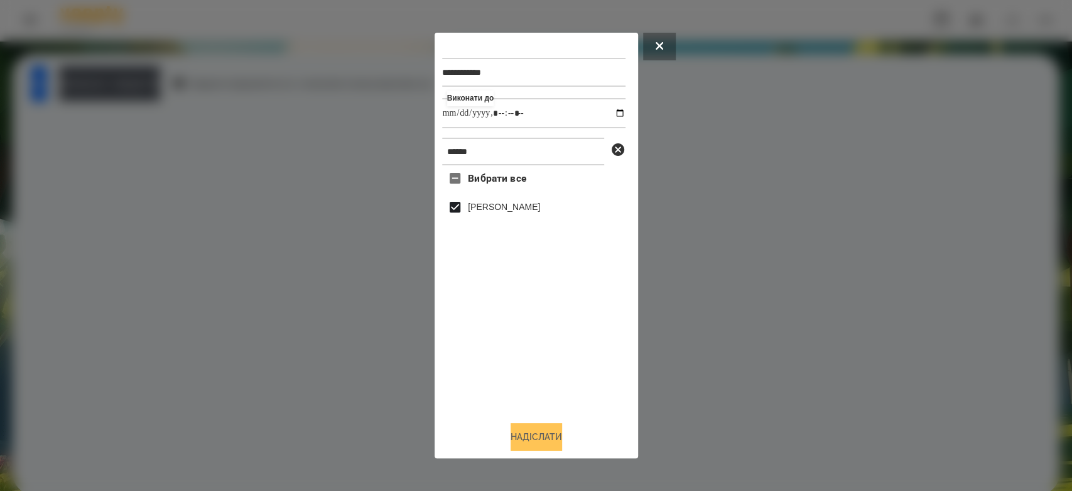
click at [560, 431] on button "Надіслати" at bounding box center [537, 437] width 52 height 28
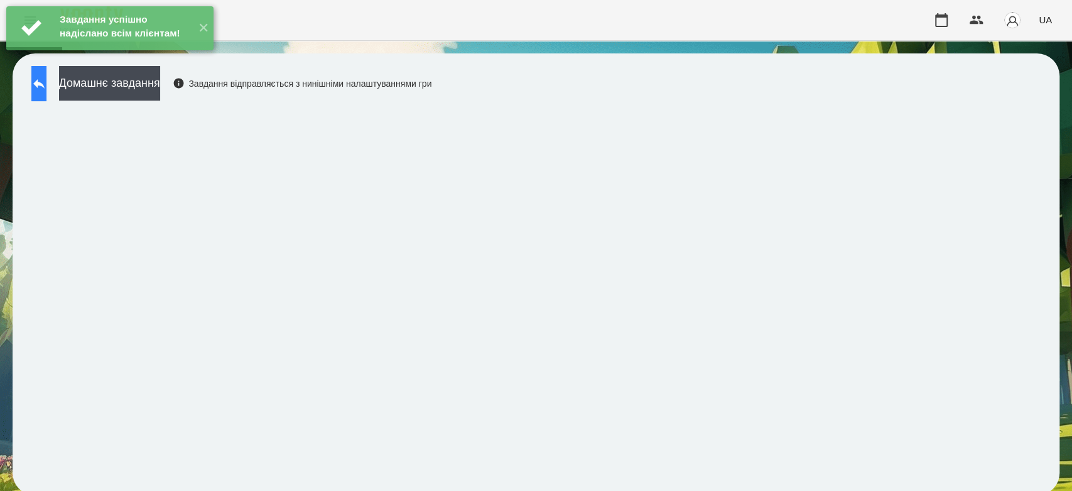
click at [46, 98] on button at bounding box center [38, 83] width 15 height 35
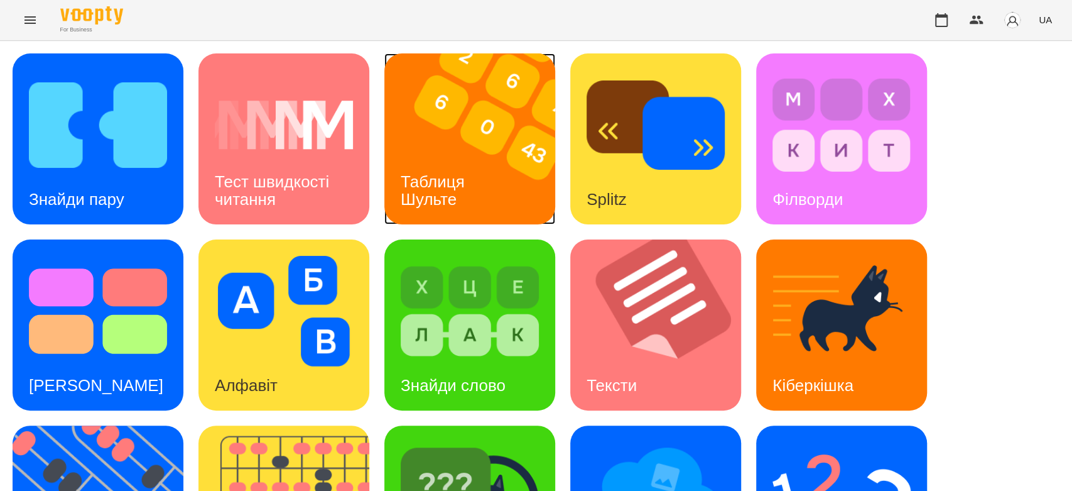
click at [487, 137] on img at bounding box center [477, 138] width 187 height 171
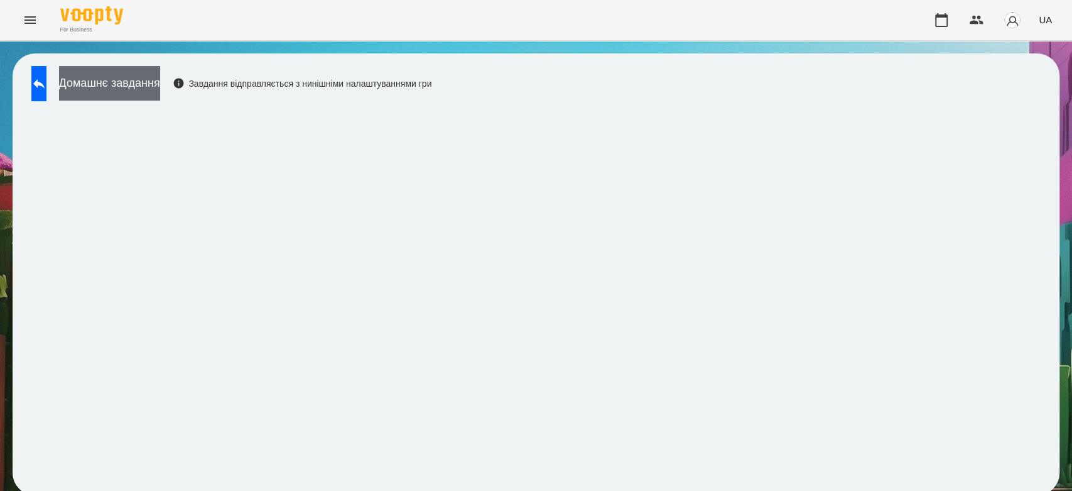
click at [160, 85] on button "Домашнє завдання" at bounding box center [109, 83] width 101 height 35
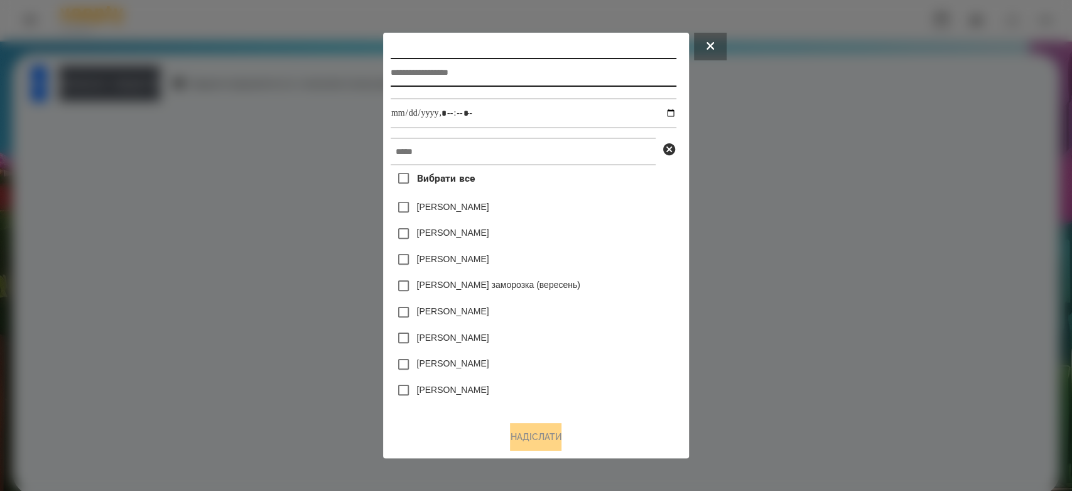
click at [599, 67] on input "text" at bounding box center [534, 72] width 286 height 29
type input "*"
type input "**********"
drag, startPoint x: 680, startPoint y: 144, endPoint x: 670, endPoint y: 116, distance: 29.4
click at [670, 116] on div "**********" at bounding box center [536, 225] width 291 height 371
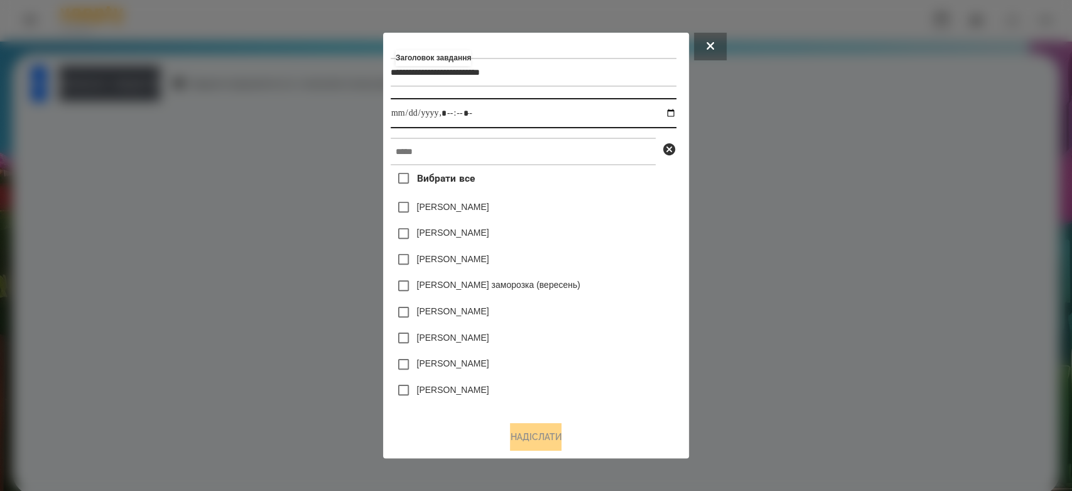
click at [670, 112] on input "datetime-local" at bounding box center [534, 113] width 286 height 30
type input "**********"
click at [603, 217] on div "Емма Северен" at bounding box center [534, 207] width 286 height 26
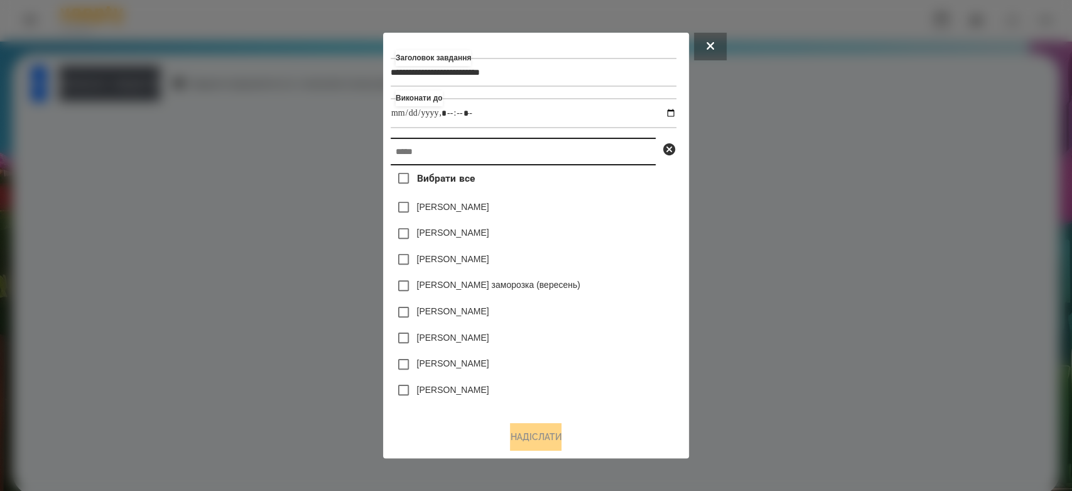
click at [588, 148] on input "text" at bounding box center [523, 152] width 265 height 28
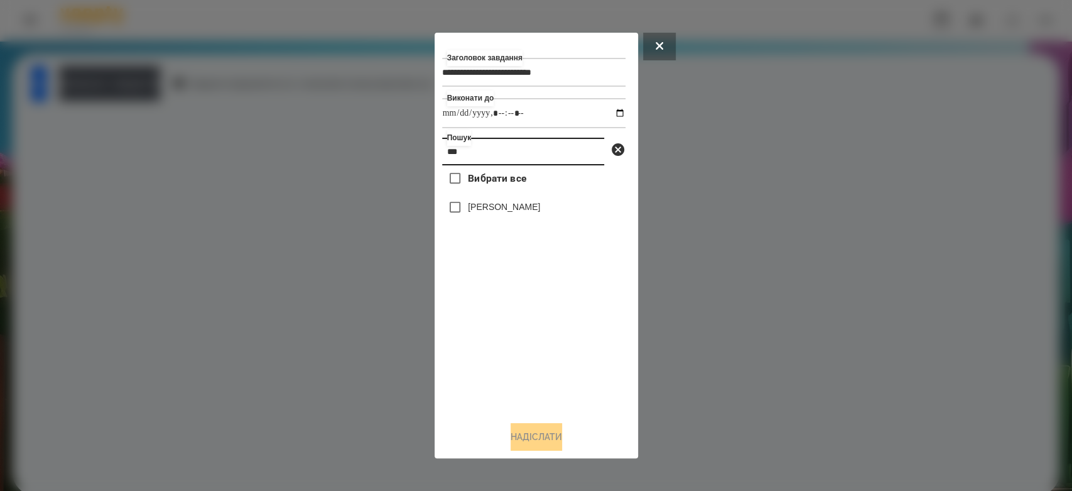
type input "***"
click at [517, 213] on label "[PERSON_NAME]" at bounding box center [504, 206] width 72 height 13
click at [543, 443] on button "Надіслати" at bounding box center [537, 437] width 52 height 28
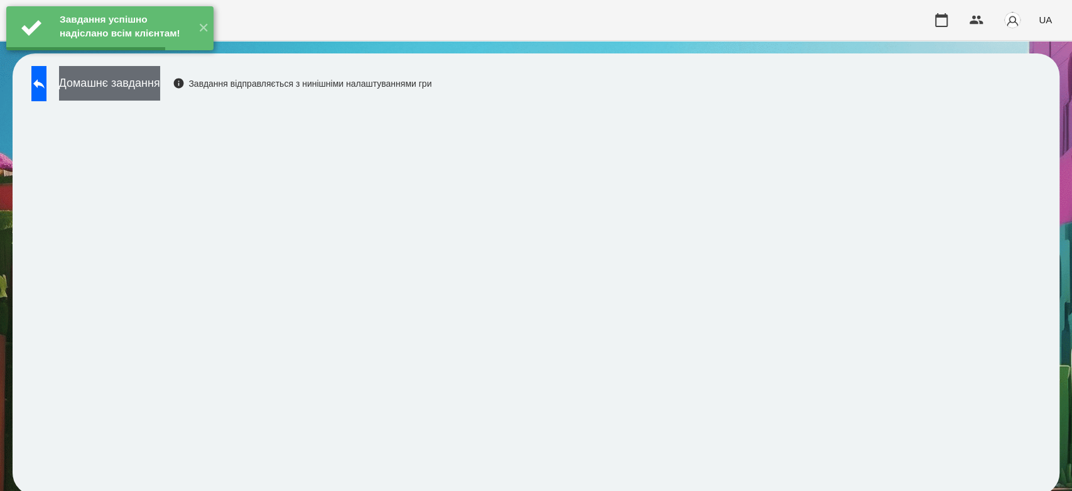
click at [160, 84] on button "Домашнє завдання" at bounding box center [109, 83] width 101 height 35
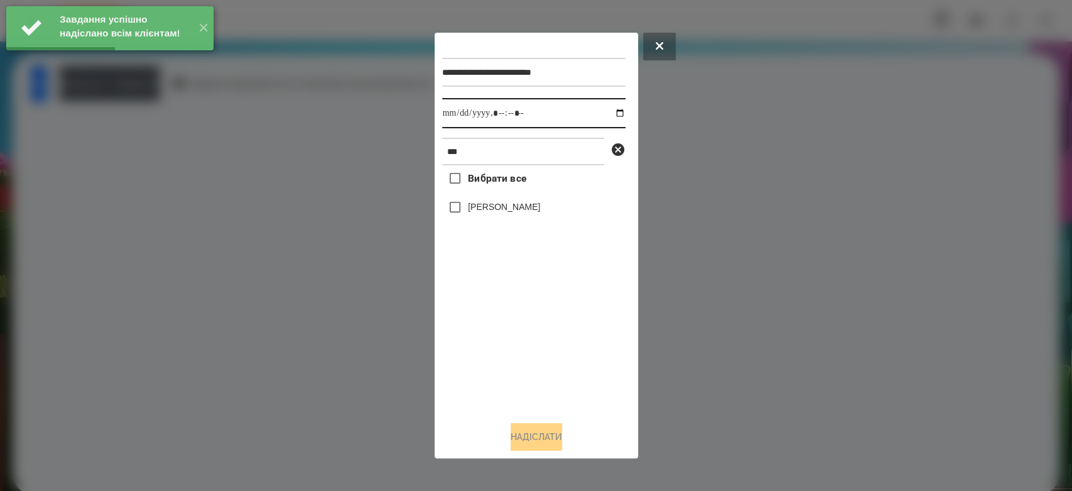
click at [601, 118] on input "datetime-local" at bounding box center [533, 113] width 183 height 30
click at [609, 114] on input "datetime-local" at bounding box center [533, 113] width 183 height 30
type input "**********"
click at [540, 344] on div "Вибрати все Глушак Артур" at bounding box center [533, 288] width 183 height 246
click at [507, 213] on label "[PERSON_NAME]" at bounding box center [504, 206] width 72 height 13
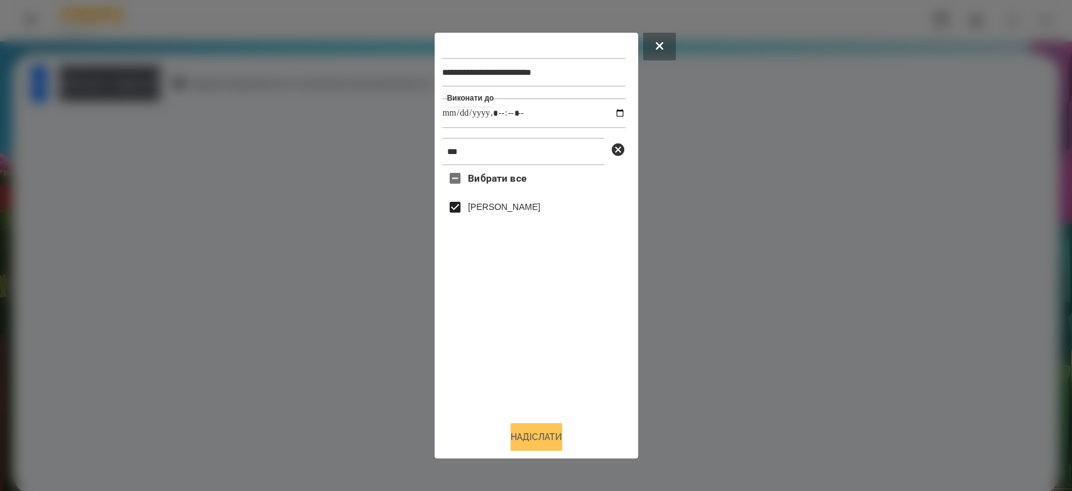
click at [542, 432] on button "Надіслати" at bounding box center [537, 437] width 52 height 28
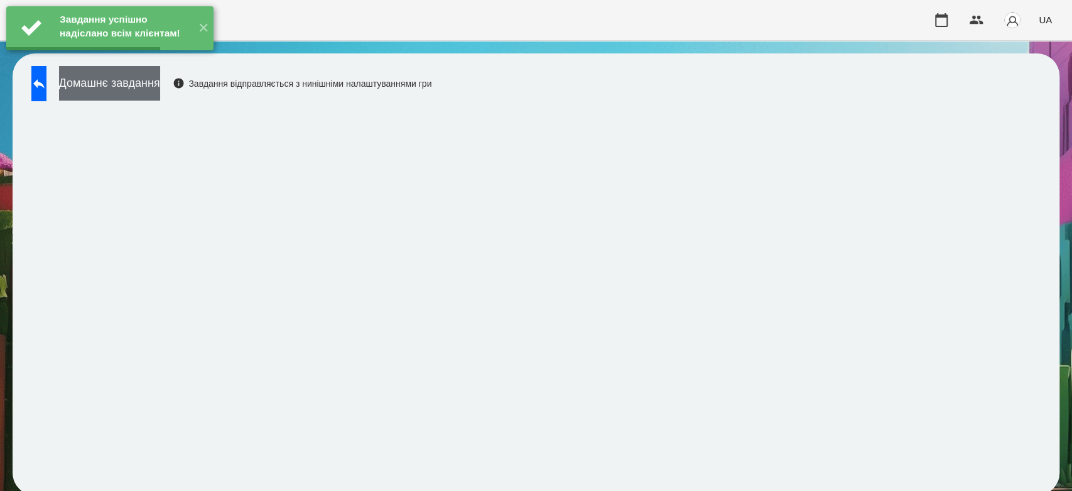
click at [160, 84] on button "Домашнє завдання" at bounding box center [109, 83] width 101 height 35
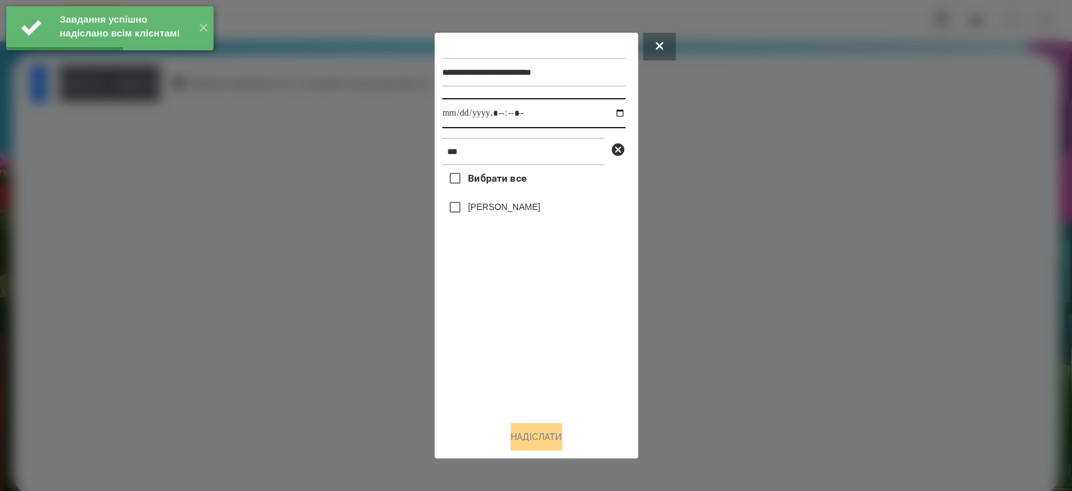
click at [611, 118] on input "datetime-local" at bounding box center [533, 113] width 183 height 30
type input "**********"
click at [548, 348] on div "Вибрати все Глушак Артур" at bounding box center [533, 288] width 183 height 246
click at [506, 217] on div "[PERSON_NAME]" at bounding box center [533, 207] width 183 height 26
drag, startPoint x: 507, startPoint y: 212, endPoint x: 523, endPoint y: 274, distance: 64.7
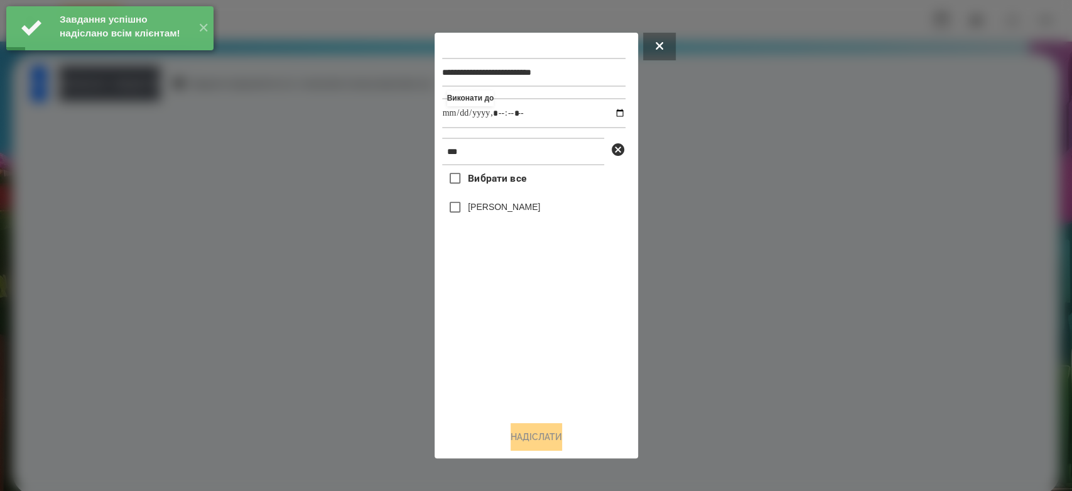
click at [507, 213] on label "[PERSON_NAME]" at bounding box center [504, 206] width 72 height 13
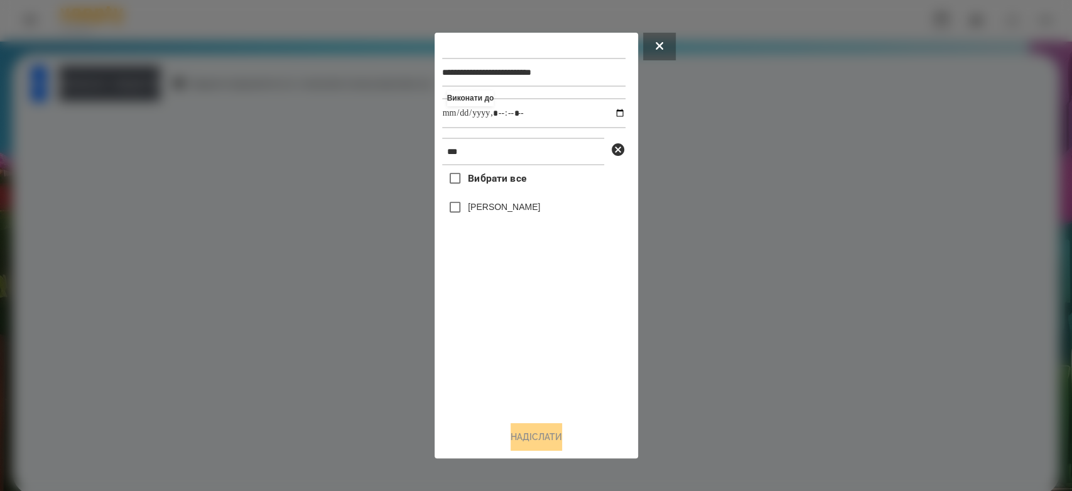
click at [487, 205] on label "[PERSON_NAME]" at bounding box center [504, 206] width 72 height 13
click at [548, 430] on button "Надіслати" at bounding box center [537, 437] width 52 height 28
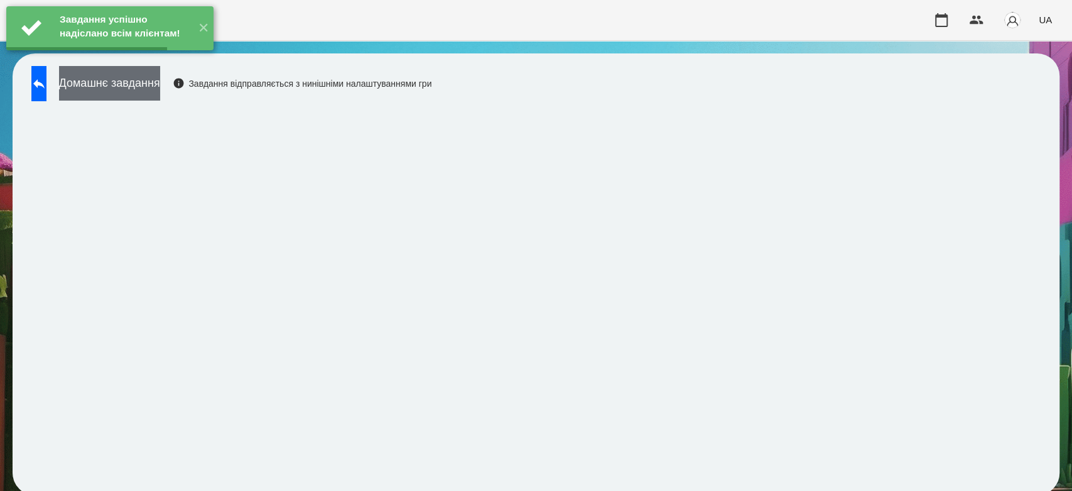
click at [160, 91] on button "Домашнє завдання" at bounding box center [109, 83] width 101 height 35
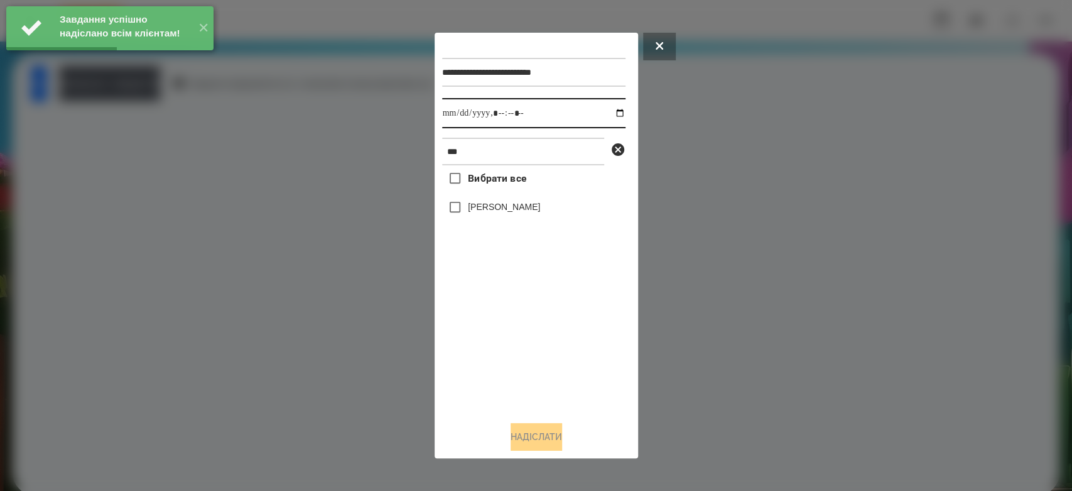
click at [610, 114] on input "datetime-local" at bounding box center [533, 113] width 183 height 30
type input "**********"
click at [563, 372] on div "Вибрати все Глушак Артур" at bounding box center [533, 288] width 183 height 246
click at [518, 198] on div "[PERSON_NAME]" at bounding box center [533, 207] width 183 height 26
click at [526, 208] on label "[PERSON_NAME]" at bounding box center [504, 206] width 72 height 13
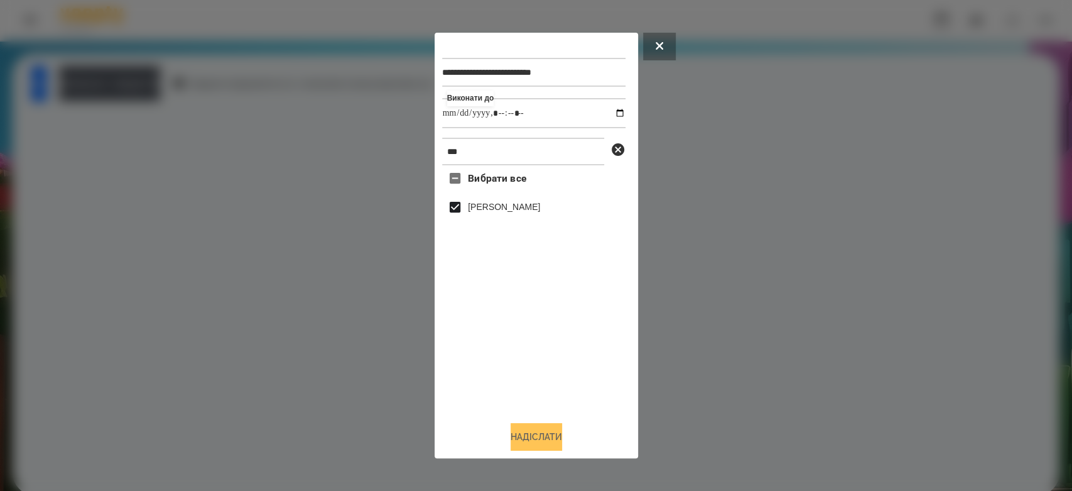
click at [533, 435] on button "Надіслати" at bounding box center [537, 437] width 52 height 28
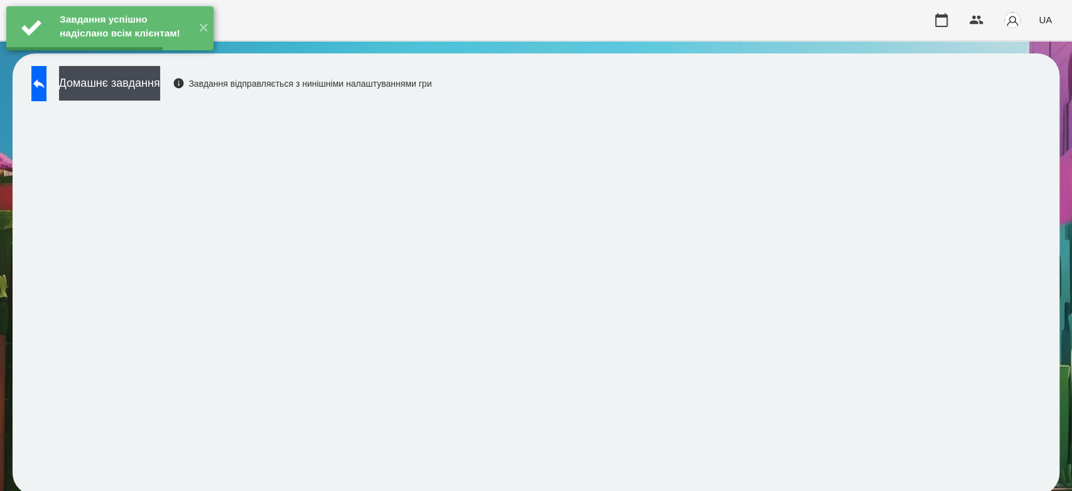
click at [76, 87] on div "Домашнє завдання Завдання відправляється з нинішніми налаштуваннями гри" at bounding box center [228, 86] width 406 height 41
click at [46, 89] on button at bounding box center [38, 83] width 15 height 35
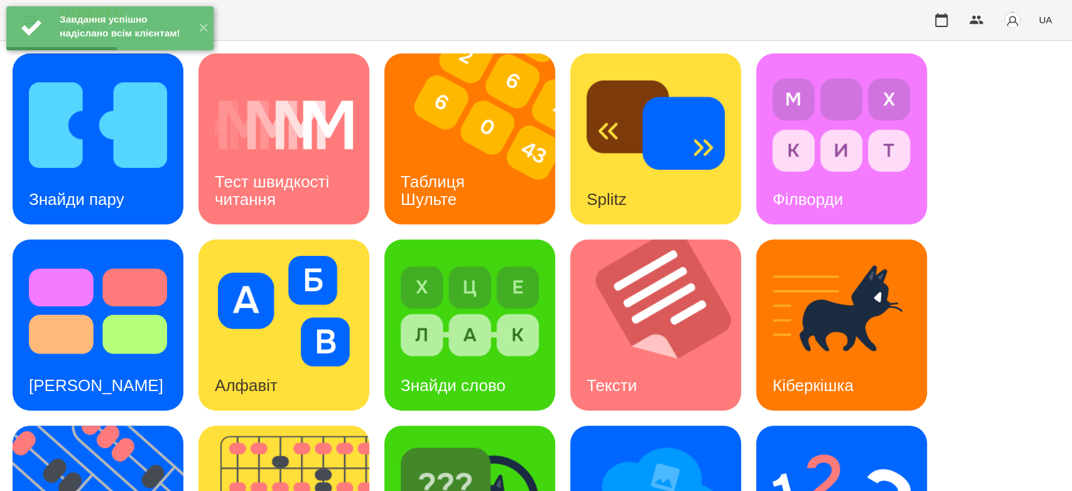
scroll to position [303, 0]
click at [827, 442] on img at bounding box center [842, 497] width 138 height 111
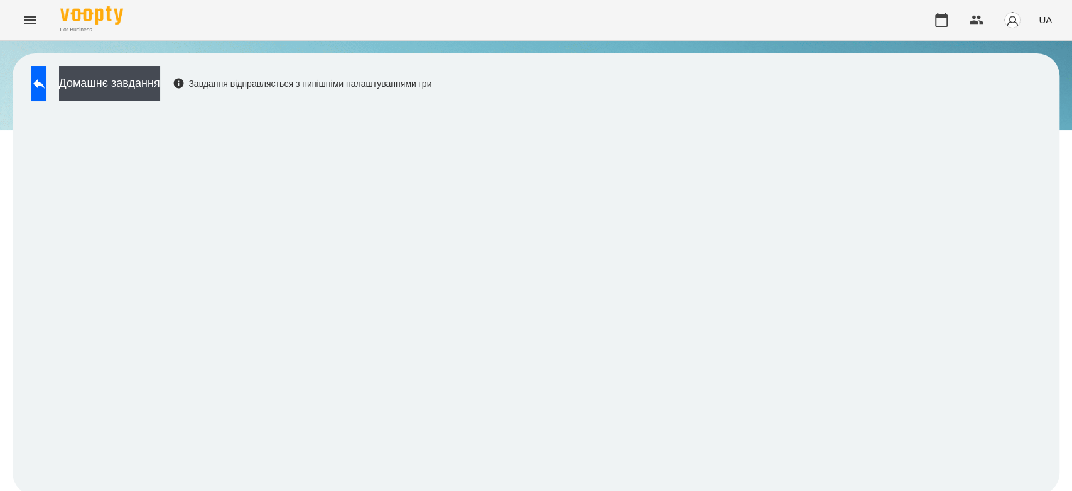
scroll to position [4, 0]
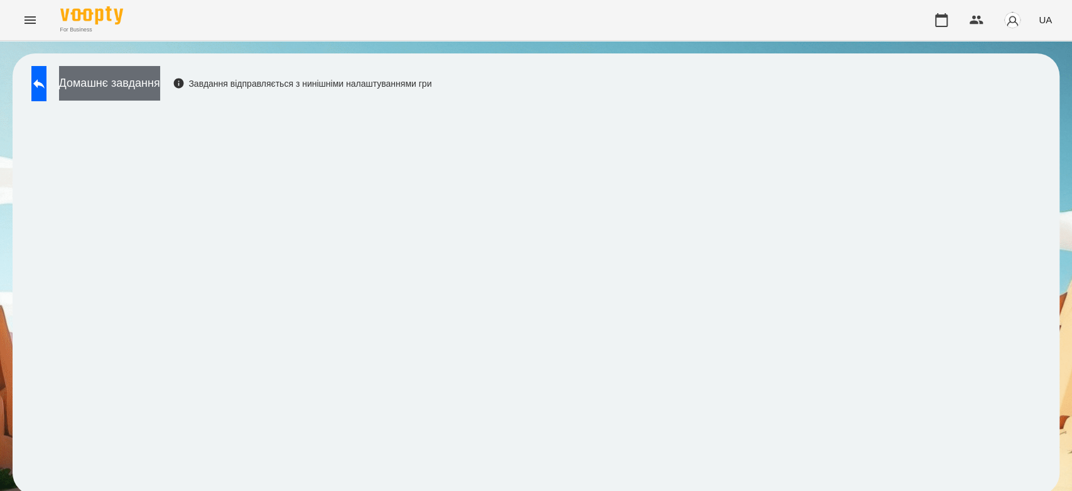
click at [160, 79] on button "Домашнє завдання" at bounding box center [109, 83] width 101 height 35
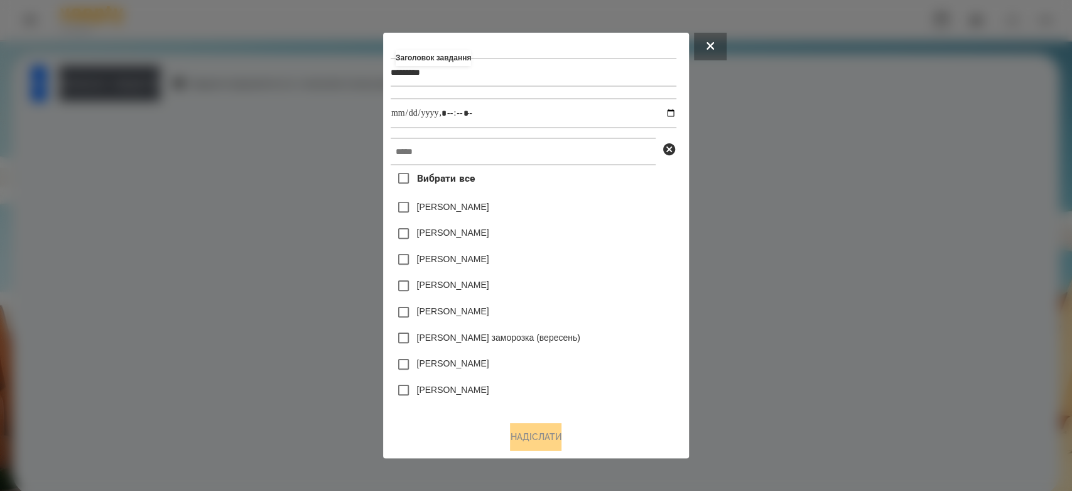
type input "*********"
click at [676, 112] on input "datetime-local" at bounding box center [534, 113] width 286 height 30
type input "**********"
drag, startPoint x: 623, startPoint y: 214, endPoint x: 626, endPoint y: 164, distance: 49.7
click at [624, 210] on div "Яна Щербакова" at bounding box center [534, 207] width 286 height 26
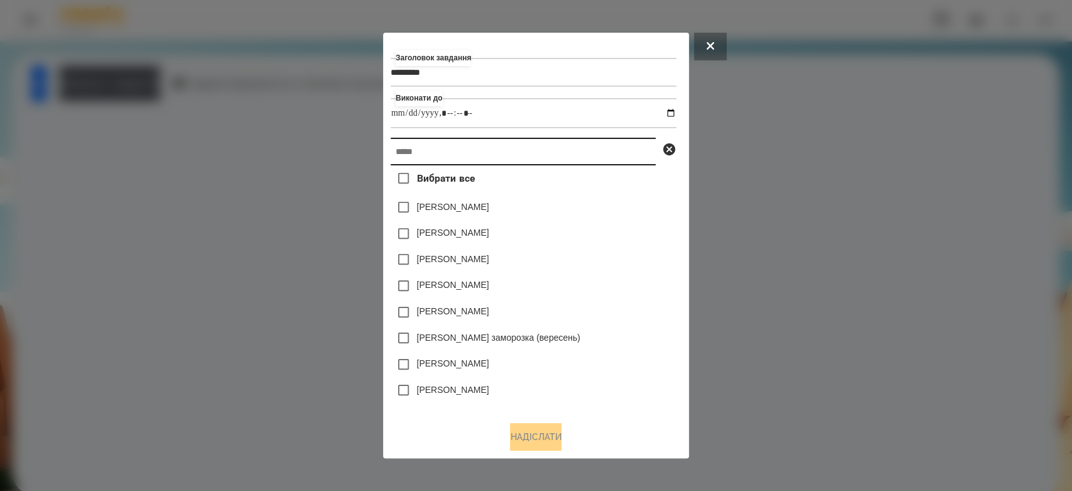
click at [625, 160] on input "text" at bounding box center [523, 152] width 265 height 28
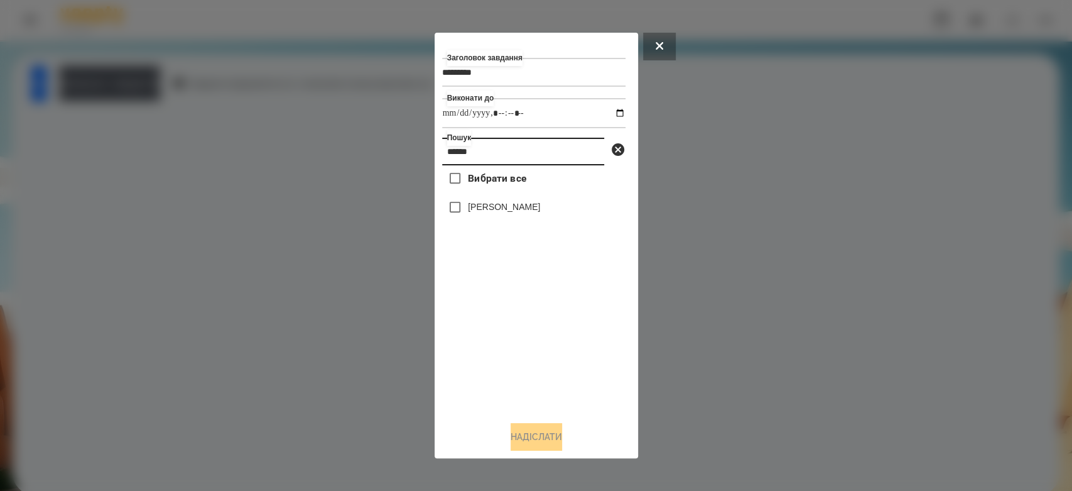
type input "******"
click at [503, 207] on label "[PERSON_NAME]" at bounding box center [504, 206] width 72 height 13
click at [541, 430] on button "Надіслати" at bounding box center [537, 437] width 52 height 28
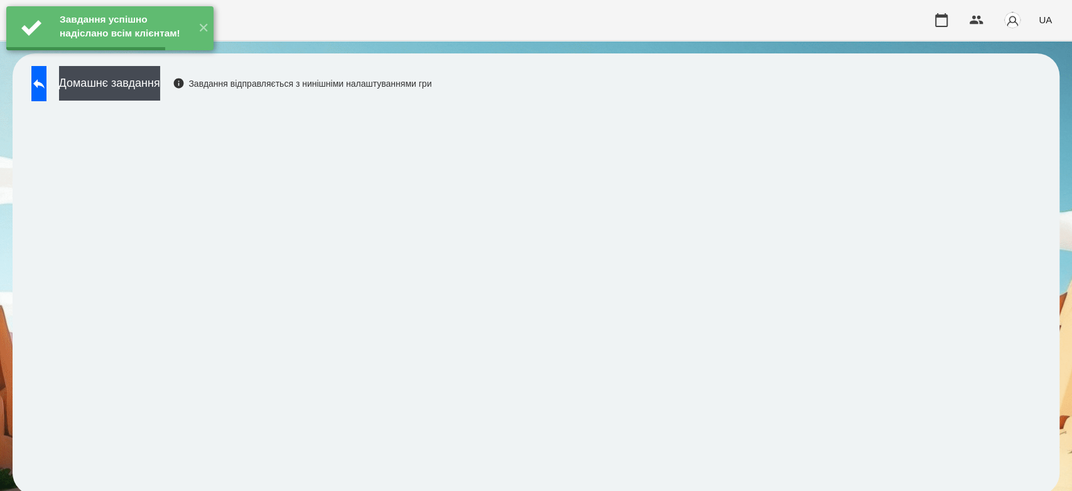
click at [160, 76] on button "Домашнє завдання" at bounding box center [109, 83] width 101 height 35
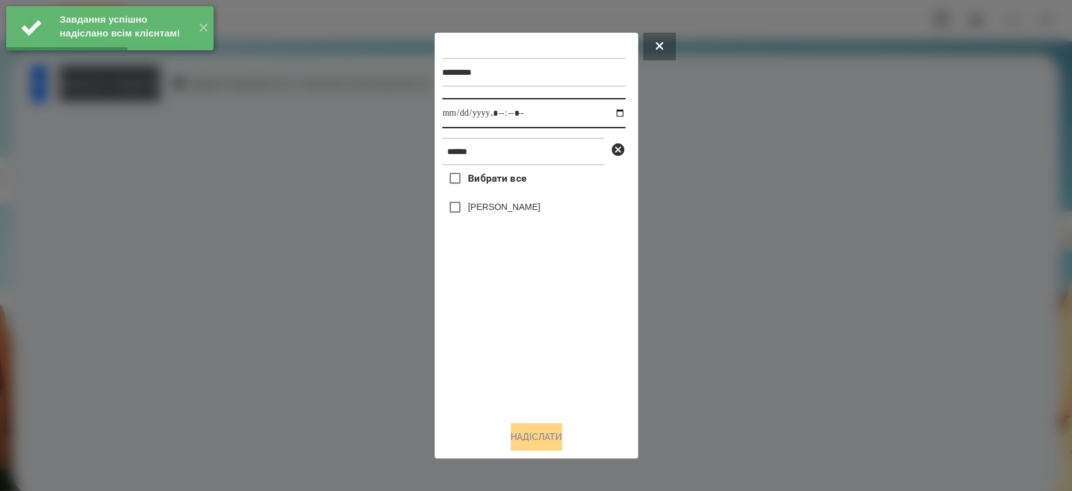
click at [610, 114] on input "datetime-local" at bounding box center [533, 113] width 183 height 30
type input "**********"
click at [553, 346] on div "Вибрати все Глушак Артур" at bounding box center [533, 288] width 183 height 246
click at [490, 211] on label "[PERSON_NAME]" at bounding box center [504, 206] width 72 height 13
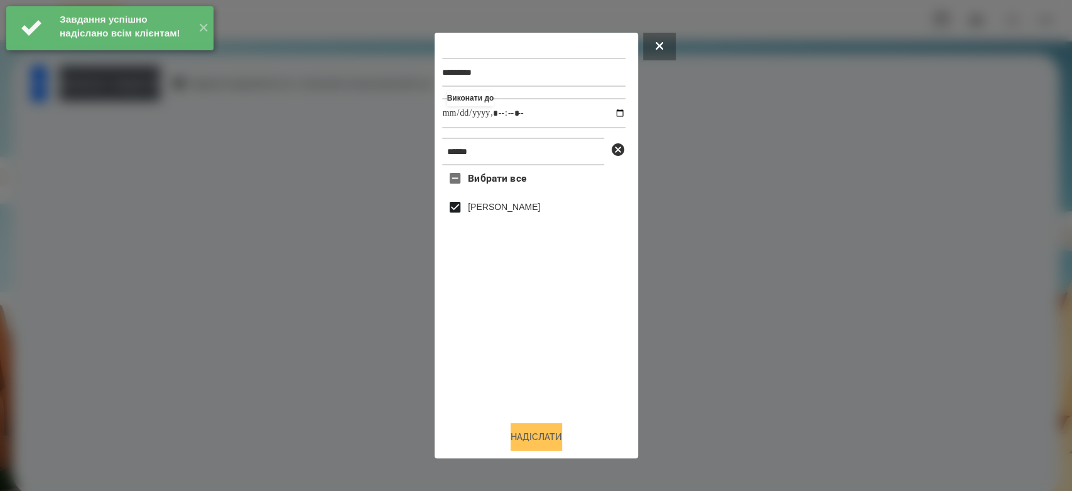
click at [537, 437] on button "Надіслати" at bounding box center [537, 437] width 52 height 28
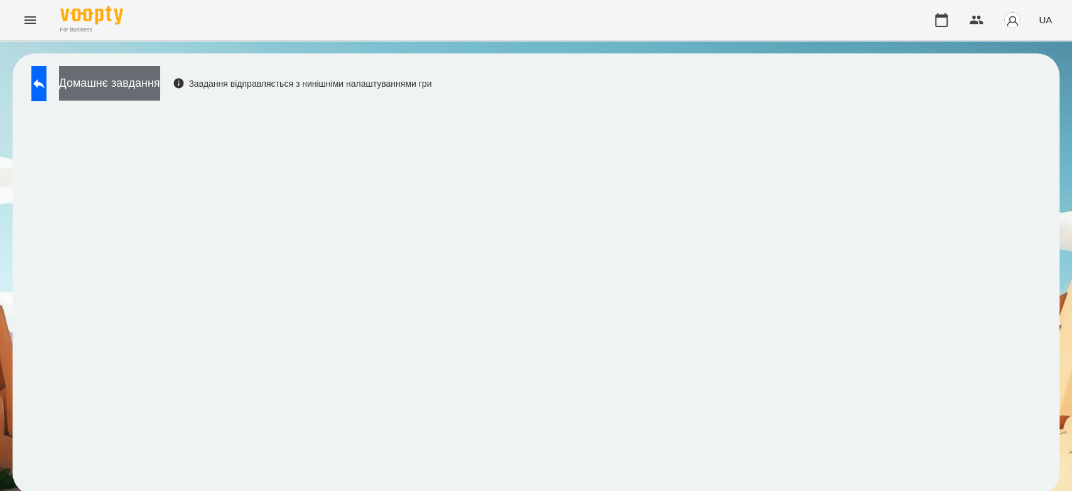
click at [160, 90] on button "Домашнє завдання" at bounding box center [109, 83] width 101 height 35
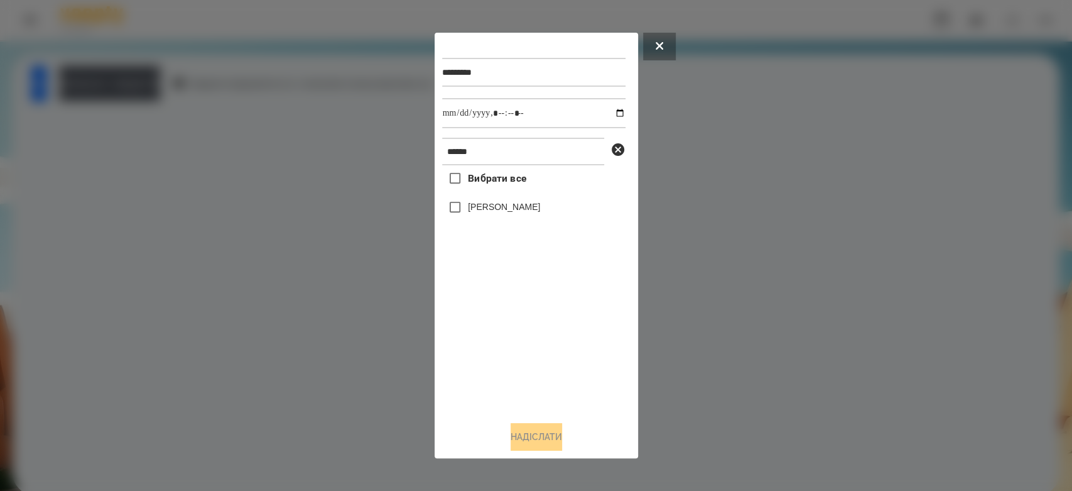
click at [522, 205] on label "[PERSON_NAME]" at bounding box center [504, 206] width 72 height 13
click at [540, 426] on button "Надіслати" at bounding box center [537, 437] width 52 height 28
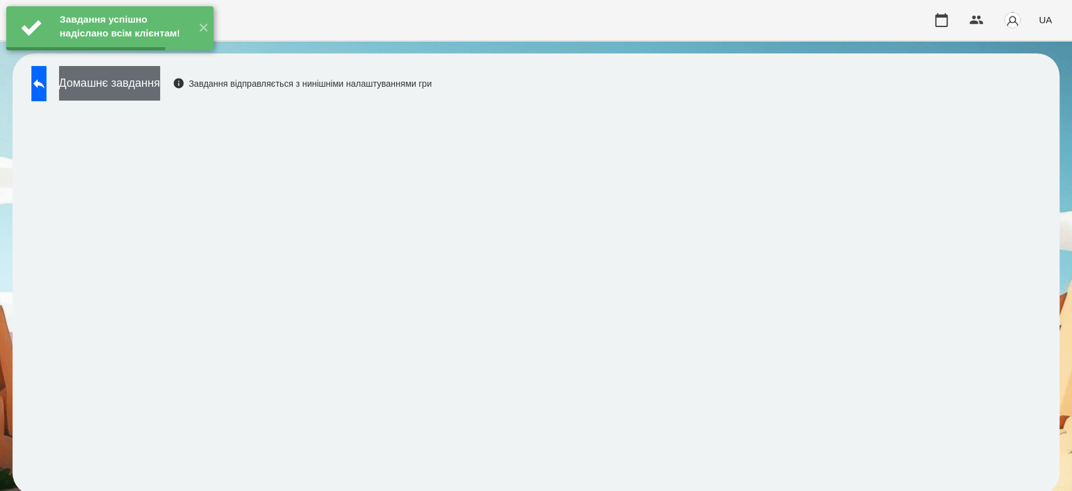
click at [152, 77] on button "Домашнє завдання" at bounding box center [109, 83] width 101 height 35
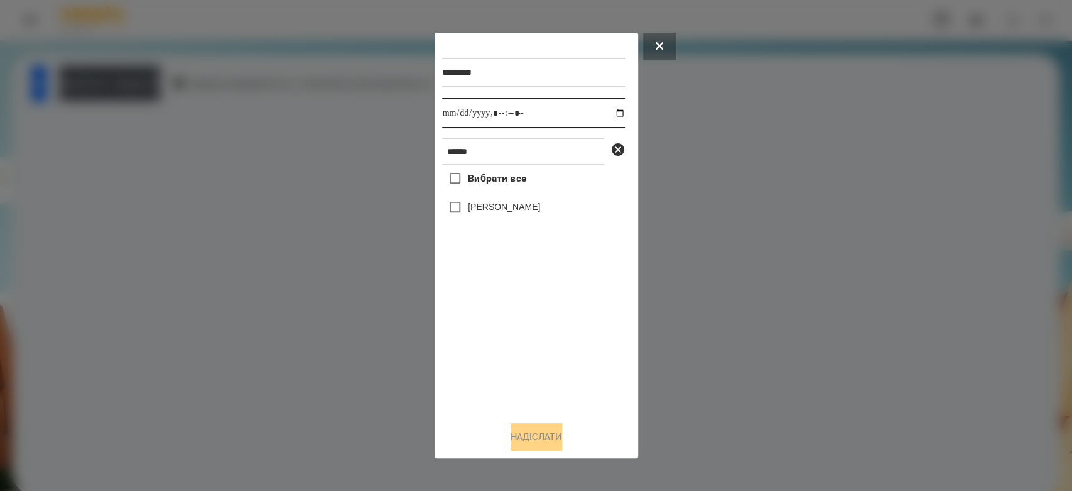
click at [613, 109] on input "datetime-local" at bounding box center [533, 113] width 183 height 30
type input "**********"
drag, startPoint x: 563, startPoint y: 359, endPoint x: 536, endPoint y: 301, distance: 63.8
click at [563, 359] on div "Вибрати все Глушак Артур" at bounding box center [533, 288] width 183 height 246
click at [507, 213] on label "[PERSON_NAME]" at bounding box center [504, 206] width 72 height 13
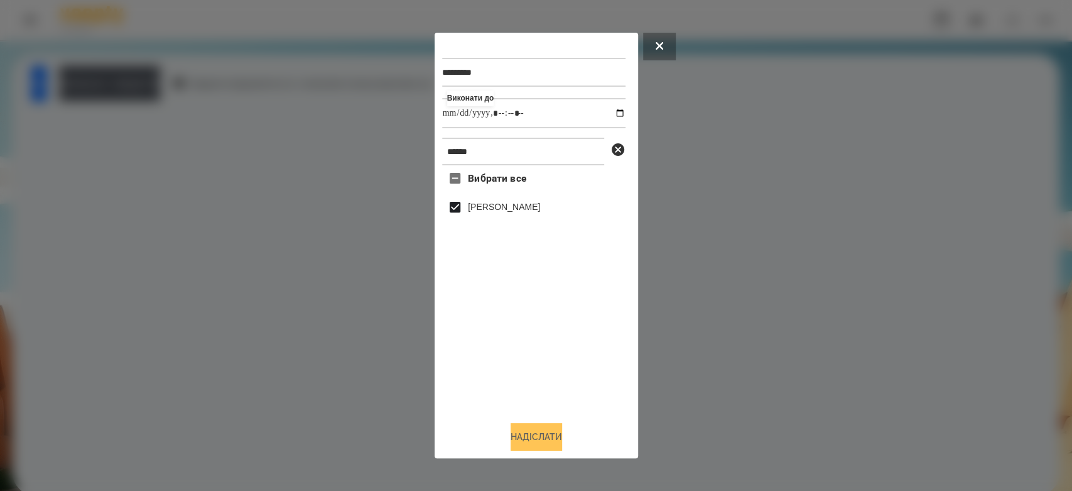
click at [533, 433] on button "Надіслати" at bounding box center [537, 437] width 52 height 28
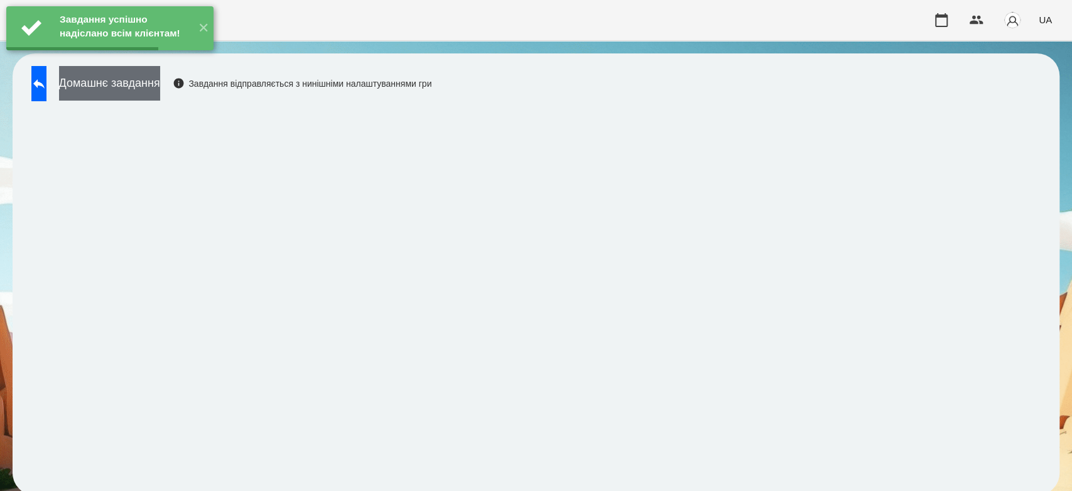
click at [160, 77] on button "Домашнє завдання" at bounding box center [109, 83] width 101 height 35
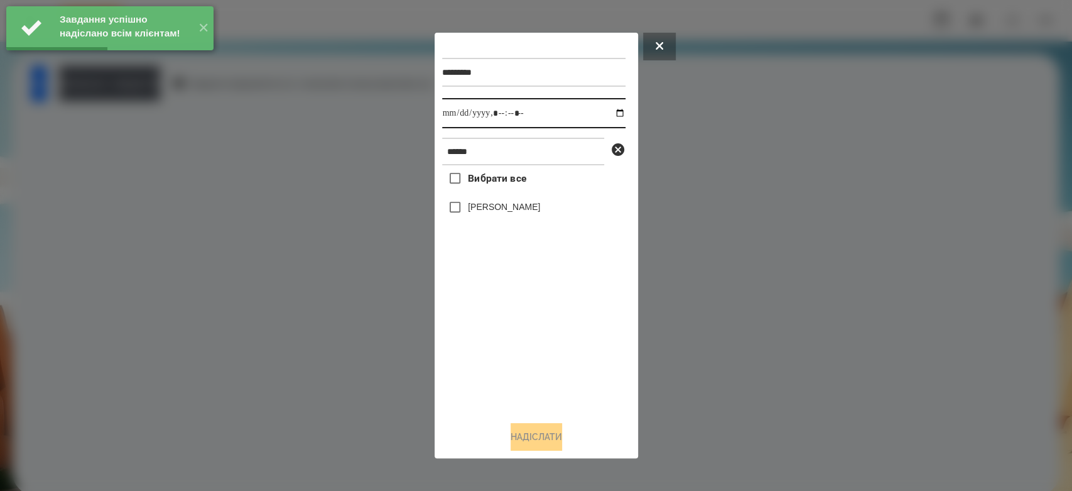
click at [610, 114] on input "datetime-local" at bounding box center [533, 113] width 183 height 30
type input "**********"
click at [536, 398] on div "Вибрати все Глушак Артур" at bounding box center [533, 288] width 183 height 246
drag, startPoint x: 529, startPoint y: 221, endPoint x: 517, endPoint y: 217, distance: 12.5
click at [528, 220] on div "[PERSON_NAME]" at bounding box center [533, 207] width 183 height 26
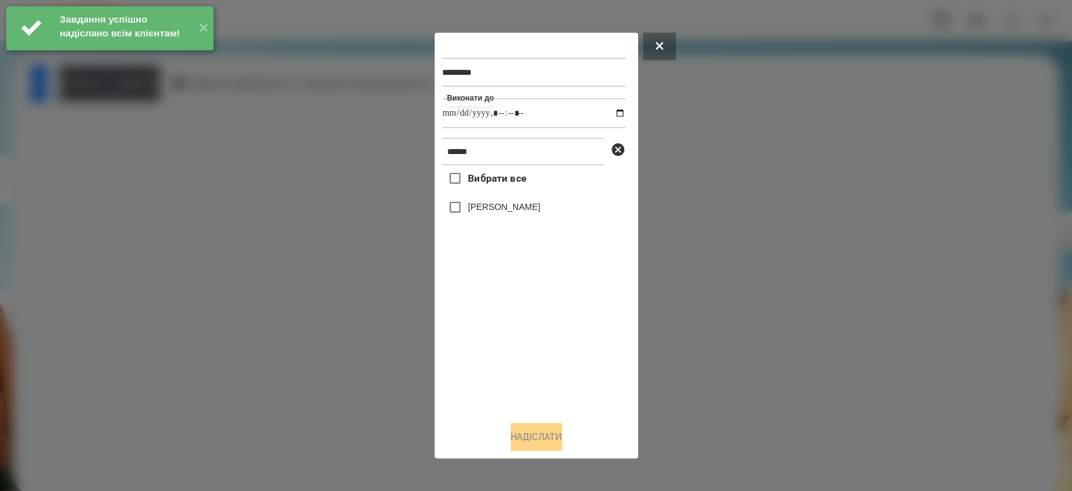
click at [517, 217] on div "[PERSON_NAME]" at bounding box center [533, 207] width 183 height 26
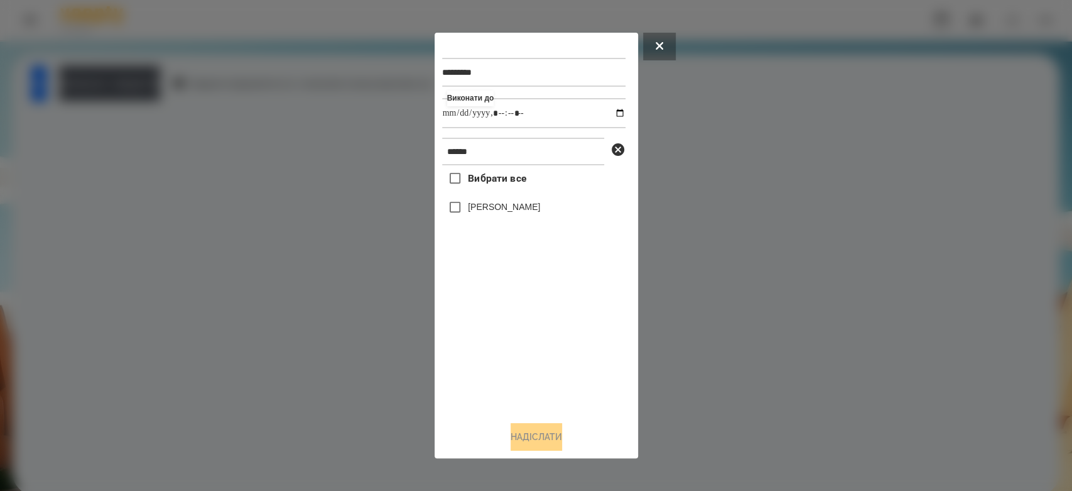
click at [519, 213] on label "[PERSON_NAME]" at bounding box center [504, 206] width 72 height 13
click at [550, 433] on button "Надіслати" at bounding box center [537, 437] width 52 height 28
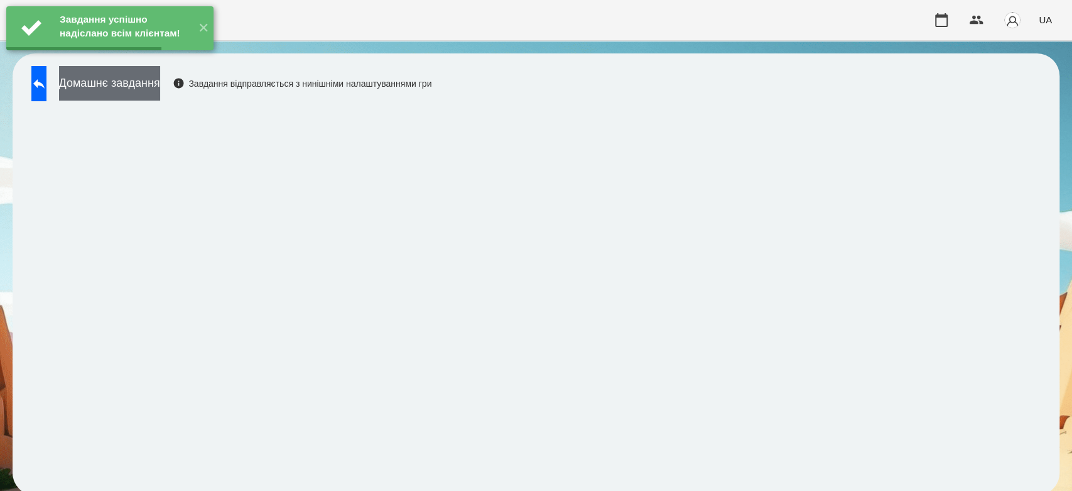
click at [160, 84] on button "Домашнє завдання" at bounding box center [109, 83] width 101 height 35
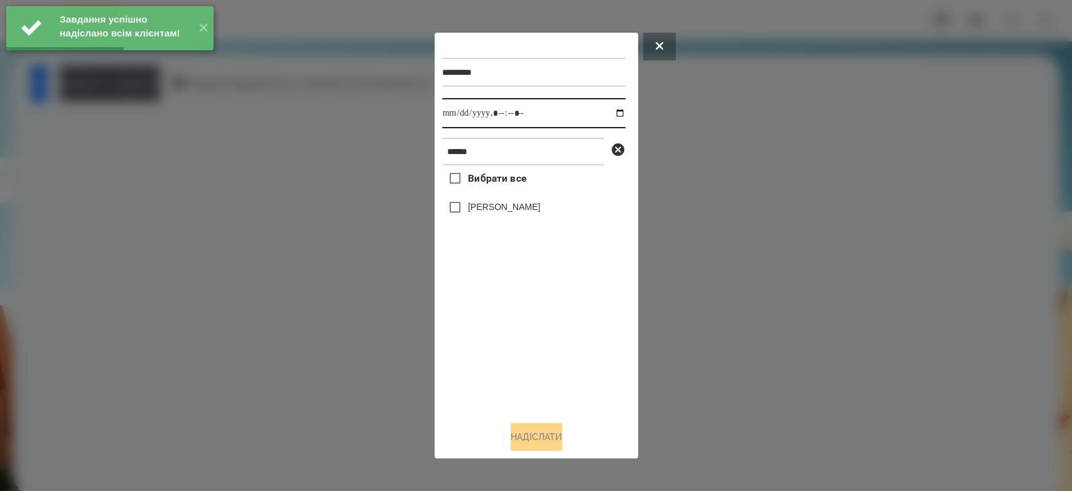
click at [603, 104] on input "datetime-local" at bounding box center [533, 113] width 183 height 30
click at [610, 113] on input "datetime-local" at bounding box center [533, 113] width 183 height 30
type input "**********"
drag, startPoint x: 523, startPoint y: 361, endPoint x: 502, endPoint y: 271, distance: 91.4
click at [523, 361] on div "Вибрати все Глушак Артур" at bounding box center [533, 288] width 183 height 246
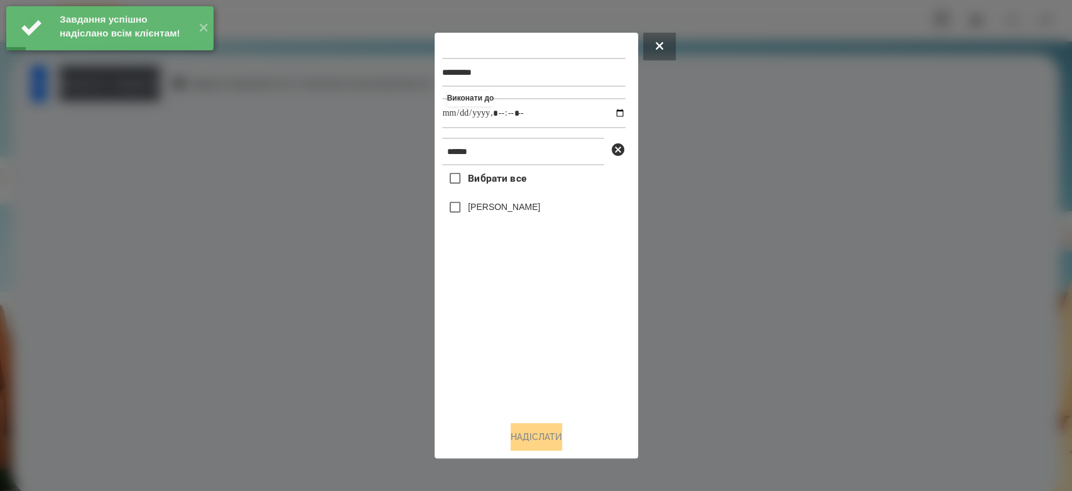
click at [502, 209] on label "[PERSON_NAME]" at bounding box center [504, 206] width 72 height 13
click at [536, 436] on button "Надіслати" at bounding box center [537, 437] width 52 height 28
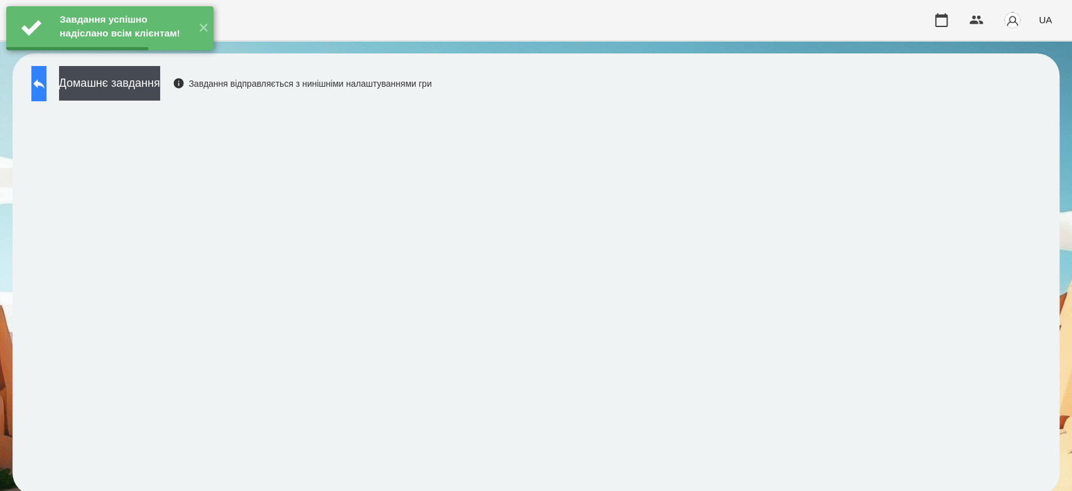
click at [46, 82] on button at bounding box center [38, 83] width 15 height 35
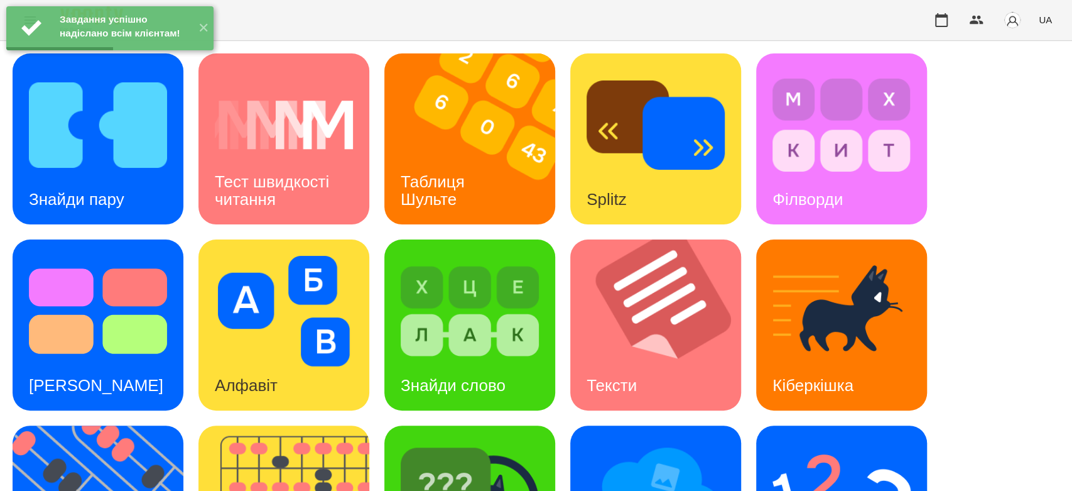
scroll to position [303, 0]
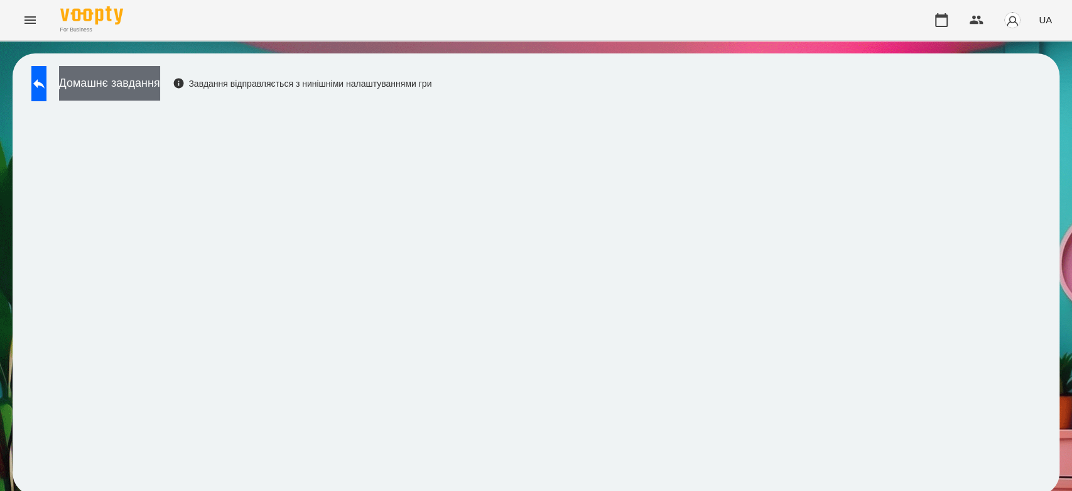
click at [143, 95] on button "Домашнє завдання" at bounding box center [109, 83] width 101 height 35
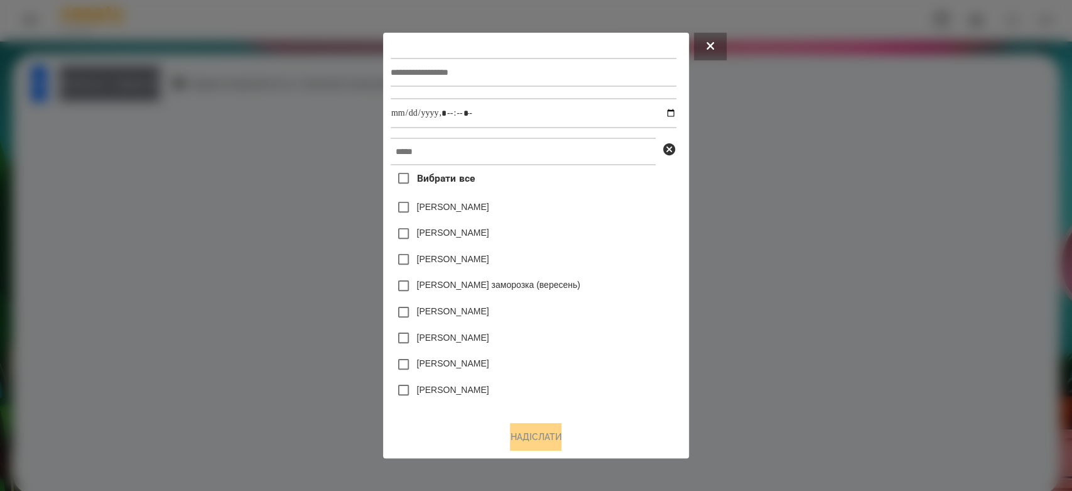
click at [470, 73] on input "text" at bounding box center [534, 72] width 286 height 29
type input "*********"
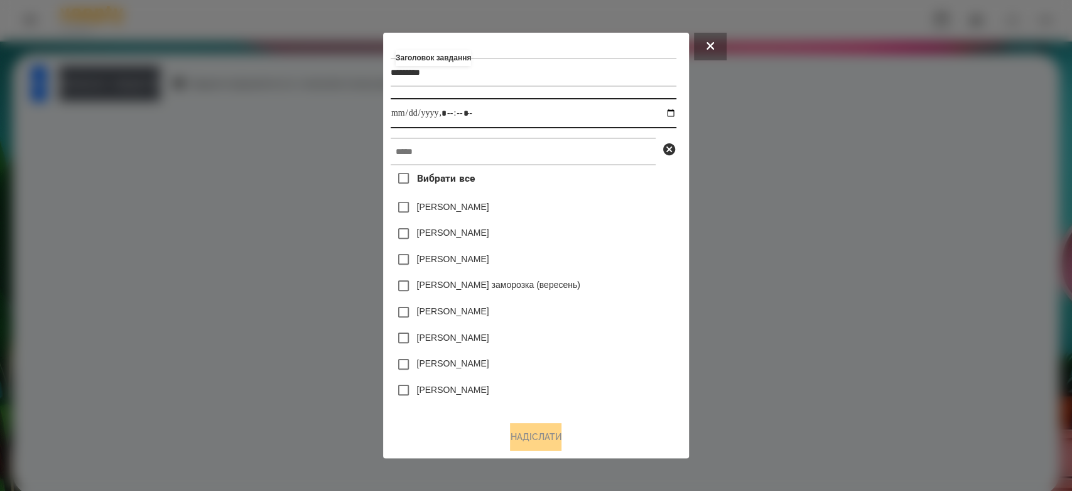
click at [675, 114] on input "datetime-local" at bounding box center [534, 113] width 286 height 30
type input "**********"
click at [603, 216] on div "Емма Северен" at bounding box center [534, 207] width 286 height 26
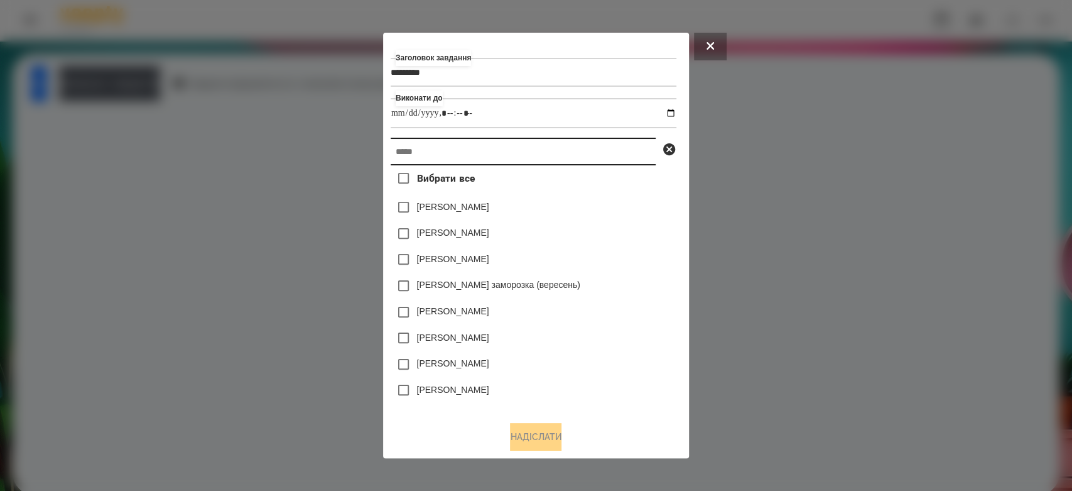
click at [607, 153] on input "text" at bounding box center [523, 152] width 265 height 28
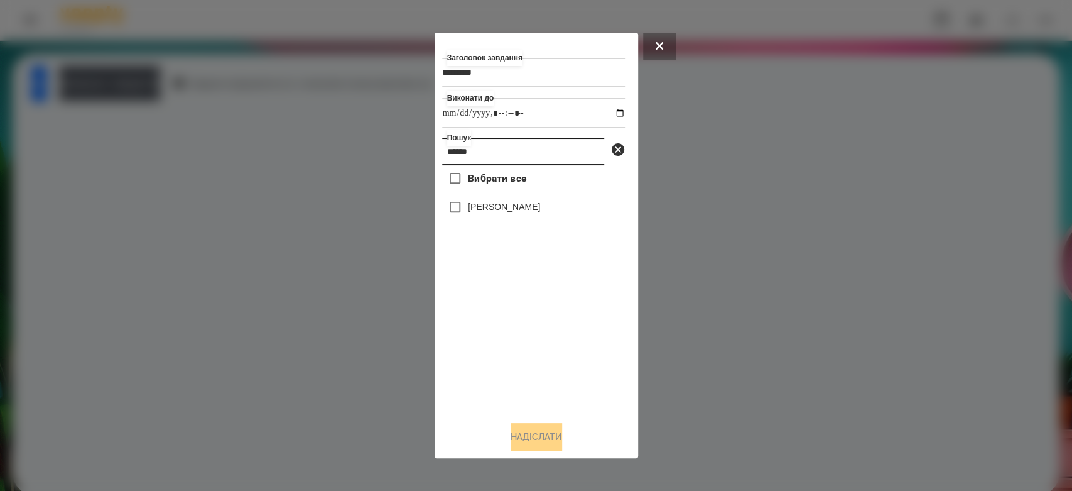
type input "******"
click at [484, 202] on label "[PERSON_NAME]" at bounding box center [504, 206] width 72 height 13
click at [551, 427] on button "Надіслати" at bounding box center [537, 437] width 52 height 28
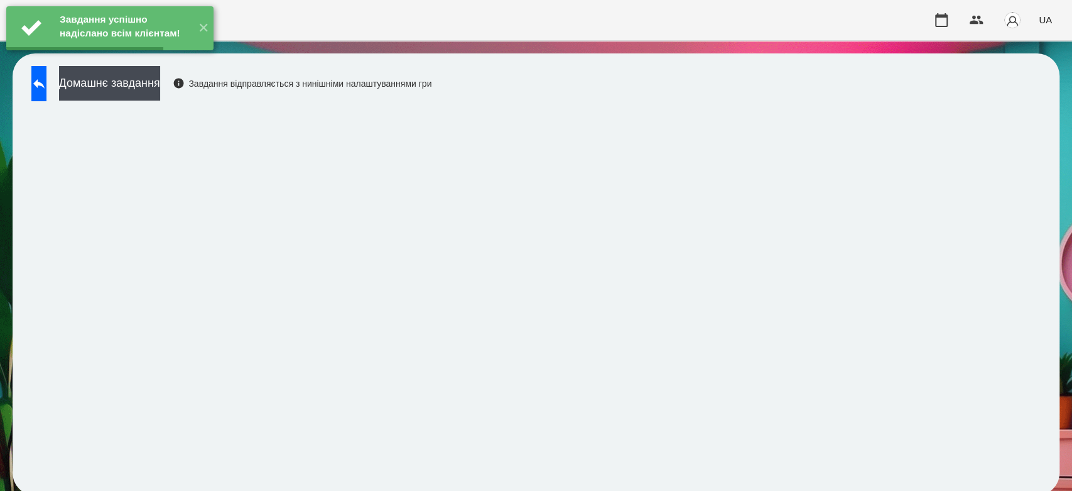
click at [160, 90] on button "Домашнє завдання" at bounding box center [109, 83] width 101 height 35
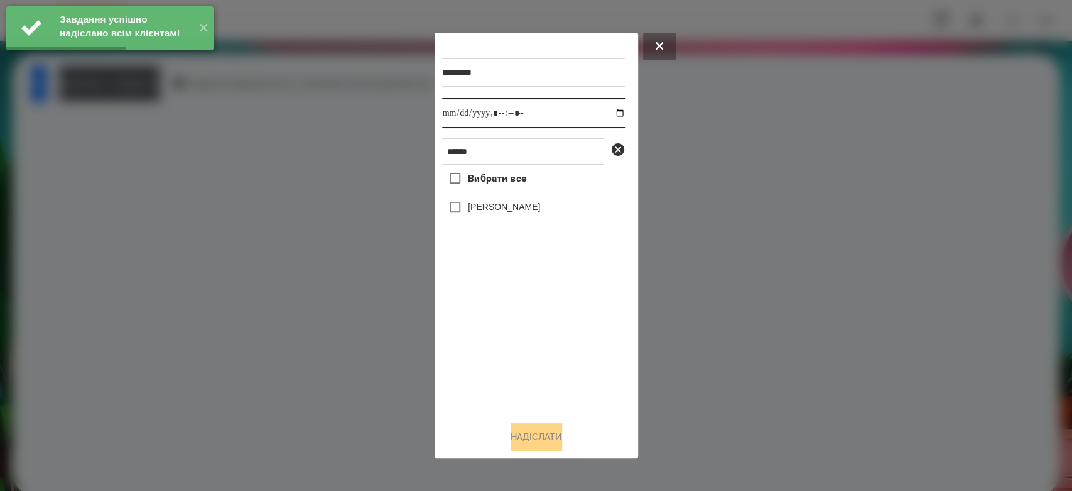
click at [607, 107] on input "datetime-local" at bounding box center [533, 113] width 183 height 30
type input "**********"
drag, startPoint x: 560, startPoint y: 349, endPoint x: 497, endPoint y: 215, distance: 147.8
click at [558, 349] on div "Вибрати все Глушак Артур" at bounding box center [533, 288] width 183 height 246
click at [494, 207] on label "[PERSON_NAME]" at bounding box center [504, 206] width 72 height 13
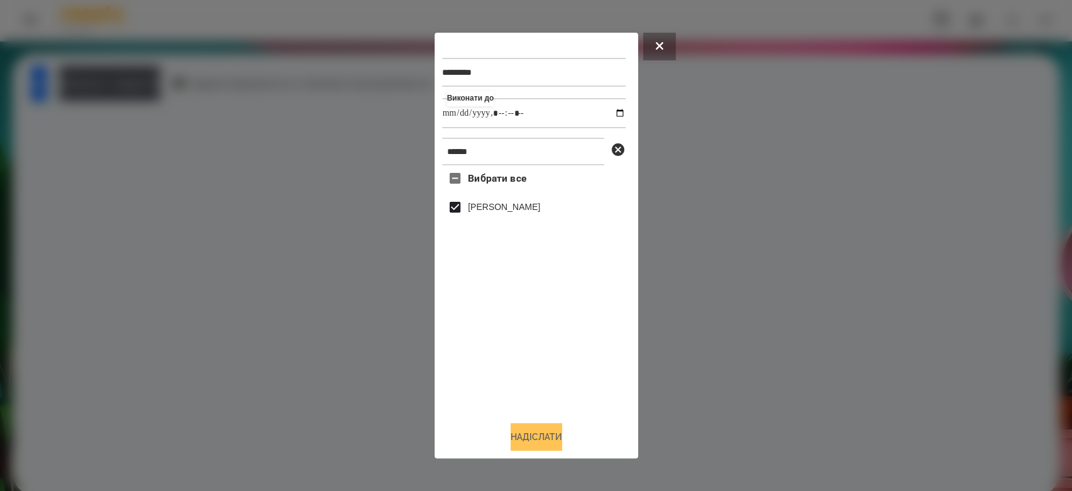
click at [562, 434] on button "Надіслати" at bounding box center [537, 437] width 52 height 28
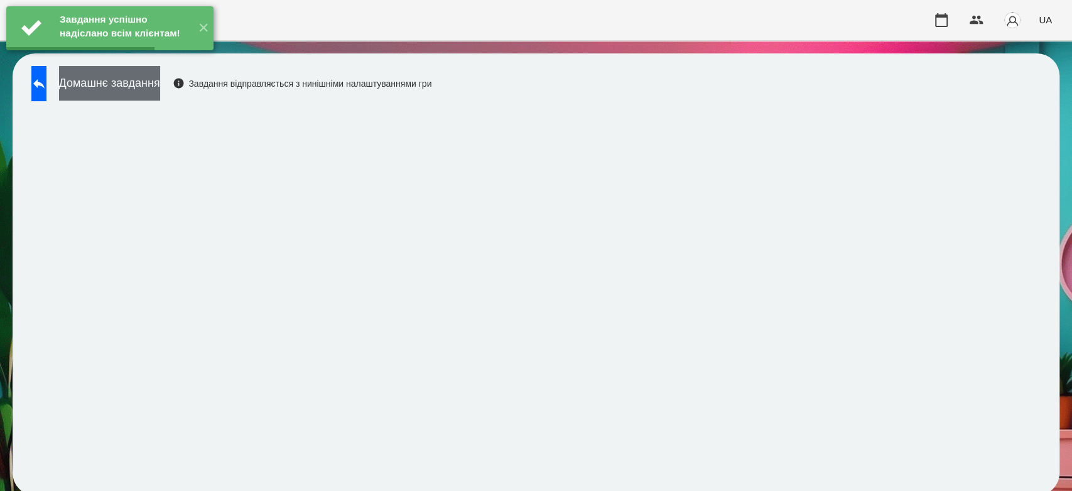
click at [160, 84] on button "Домашнє завдання" at bounding box center [109, 83] width 101 height 35
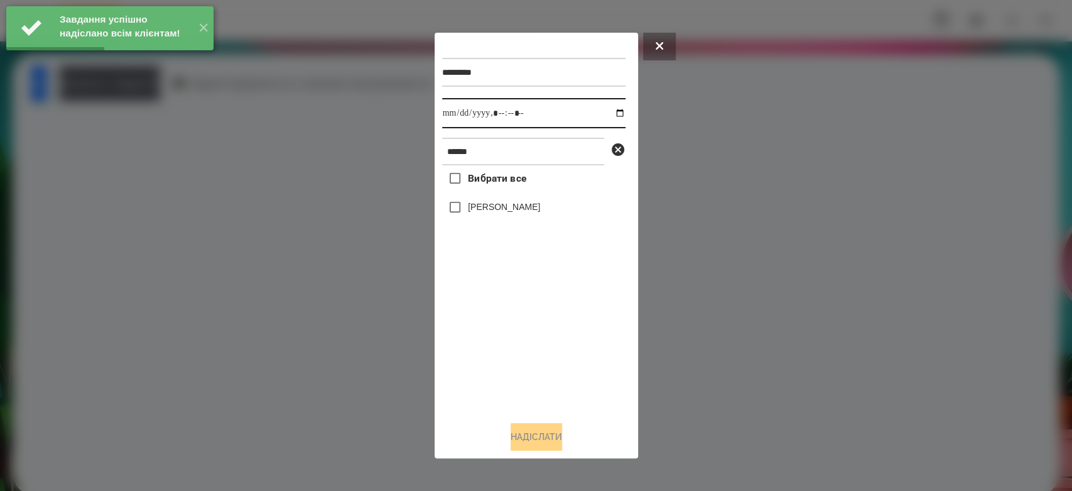
click at [612, 114] on input "datetime-local" at bounding box center [533, 113] width 183 height 30
type input "**********"
click at [568, 355] on div "Вибрати все Глушак Артур" at bounding box center [533, 288] width 183 height 246
click at [528, 208] on label "[PERSON_NAME]" at bounding box center [504, 206] width 72 height 13
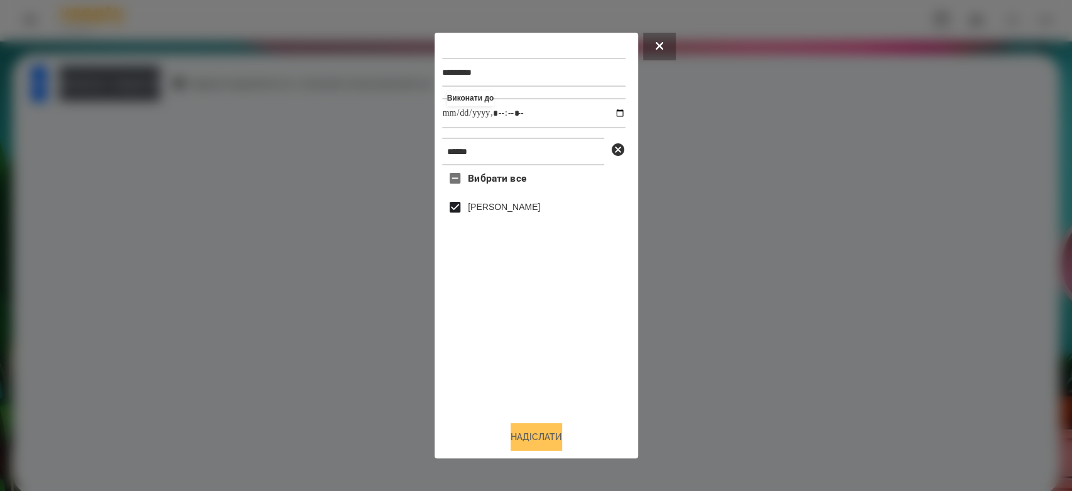
click at [561, 433] on button "Надіслати" at bounding box center [537, 437] width 52 height 28
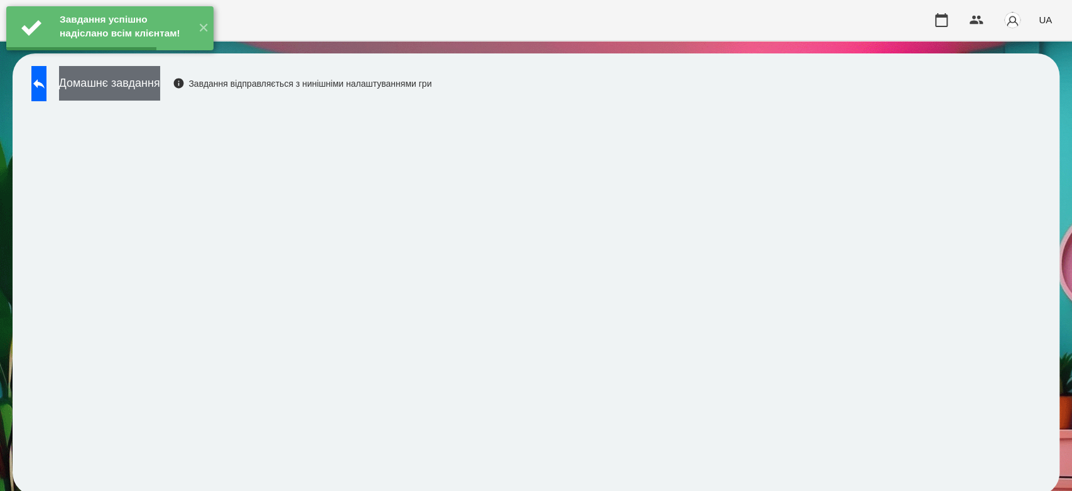
click at [160, 89] on button "Домашнє завдання" at bounding box center [109, 83] width 101 height 35
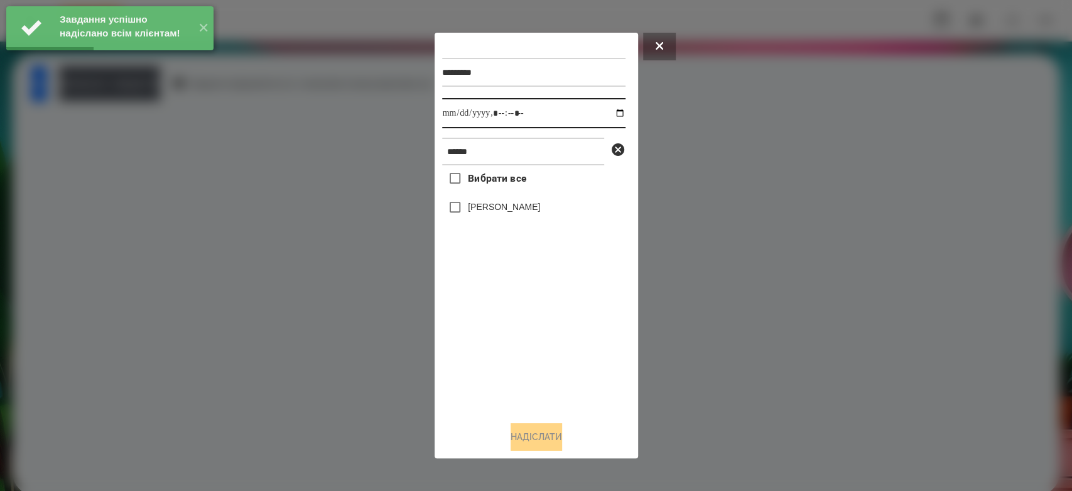
click at [615, 113] on input "datetime-local" at bounding box center [533, 113] width 183 height 30
click at [612, 114] on input "datetime-local" at bounding box center [533, 113] width 183 height 30
type input "**********"
drag, startPoint x: 548, startPoint y: 359, endPoint x: 524, endPoint y: 248, distance: 113.1
click at [548, 359] on div "Вибрати все Глушак Артур" at bounding box center [533, 288] width 183 height 246
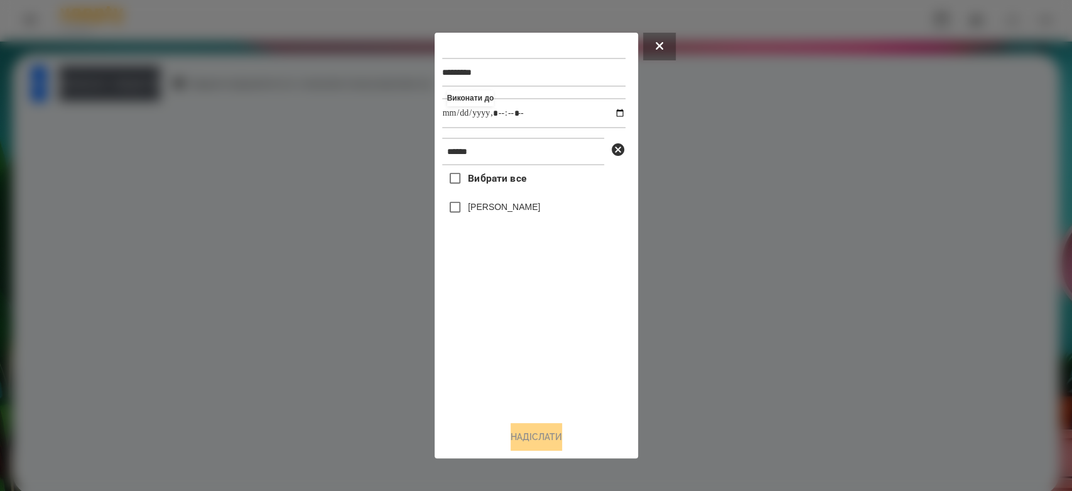
click at [511, 211] on label "[PERSON_NAME]" at bounding box center [504, 206] width 72 height 13
click at [558, 436] on button "Надіслати" at bounding box center [537, 437] width 52 height 28
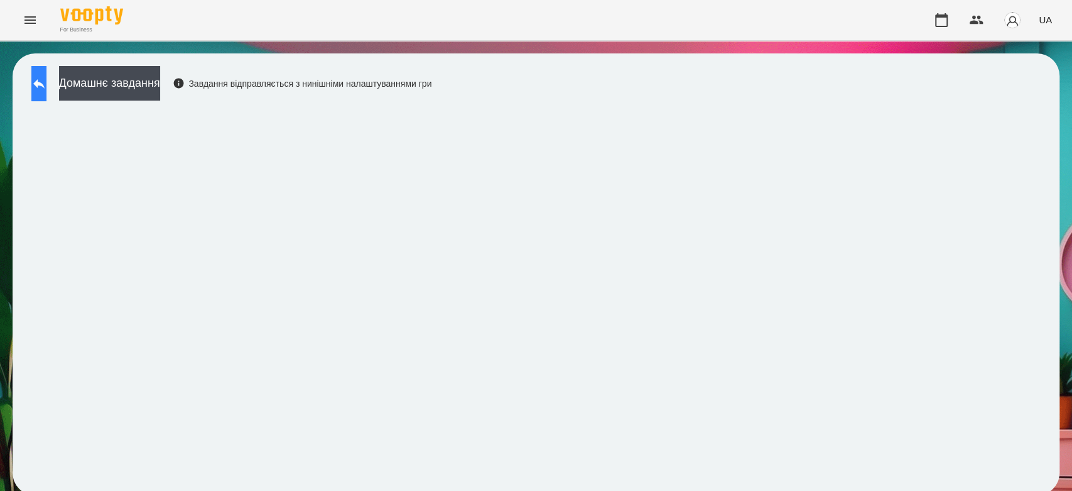
click at [46, 77] on button at bounding box center [38, 83] width 15 height 35
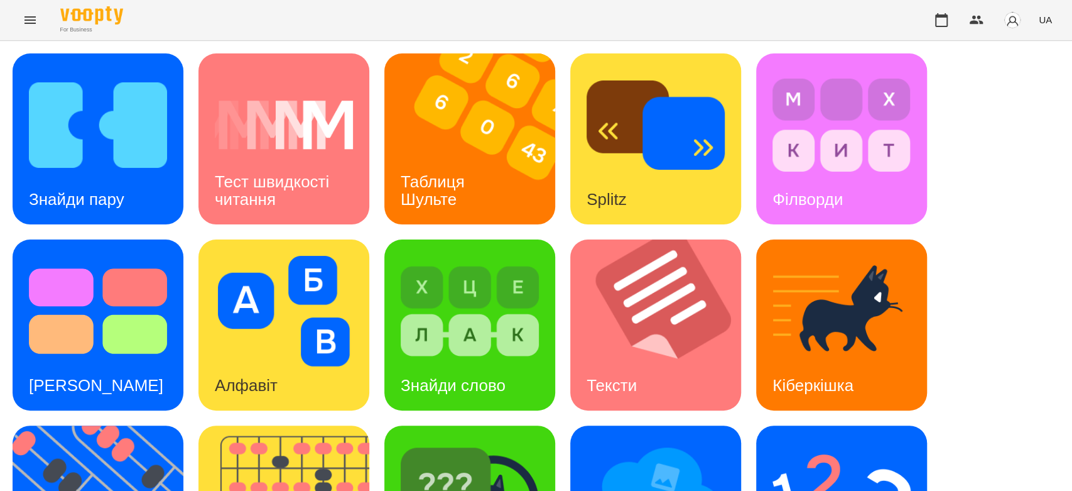
scroll to position [303, 0]
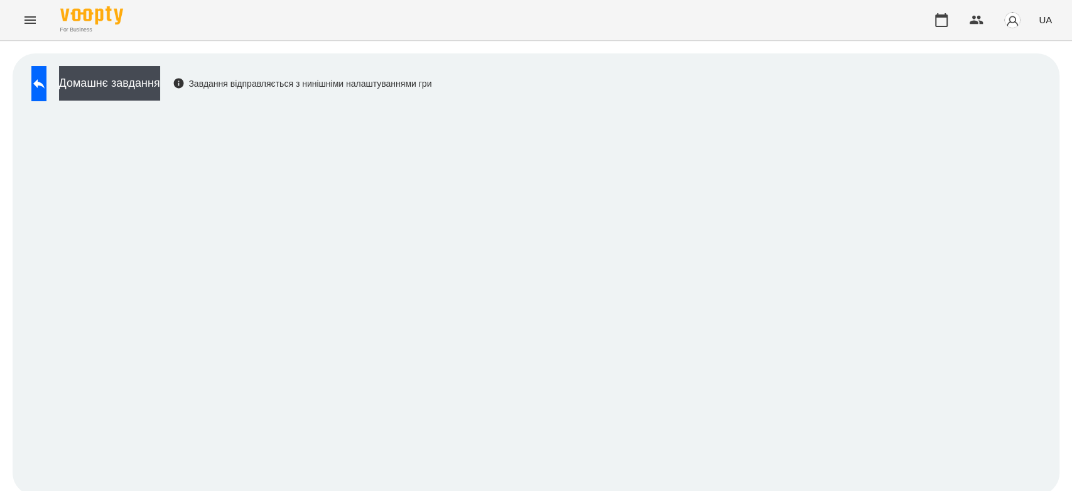
scroll to position [4, 0]
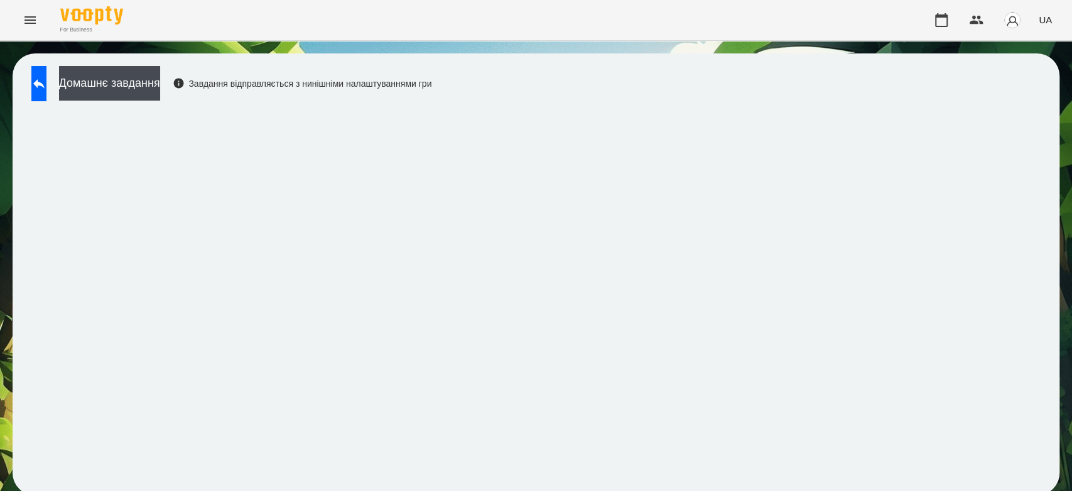
click at [7, 452] on div "Домашнє завдання Завдання відправляється з нинішніми налаштуваннями гри" at bounding box center [536, 274] width 1072 height 467
click at [160, 82] on button "Домашнє завдання" at bounding box center [109, 83] width 101 height 35
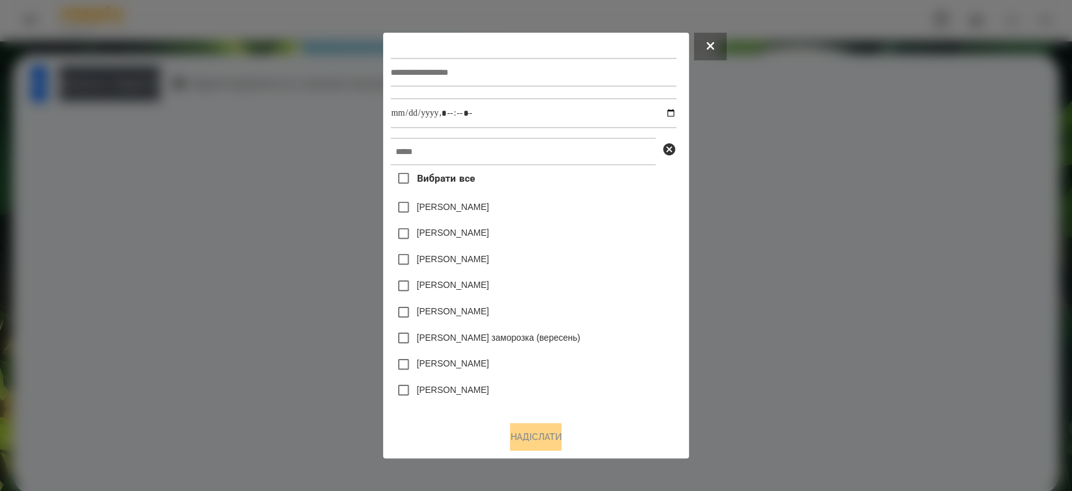
click at [541, 70] on input "text" at bounding box center [534, 72] width 286 height 29
type input "*******"
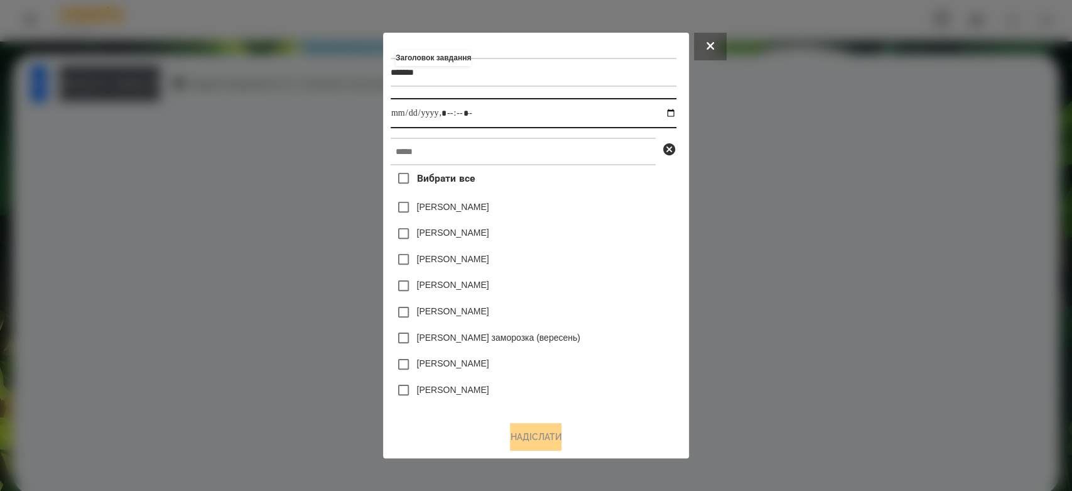
click at [676, 114] on input "datetime-local" at bounding box center [534, 113] width 286 height 30
type input "**********"
click at [589, 248] on div "Дамір Карпов" at bounding box center [534, 259] width 286 height 26
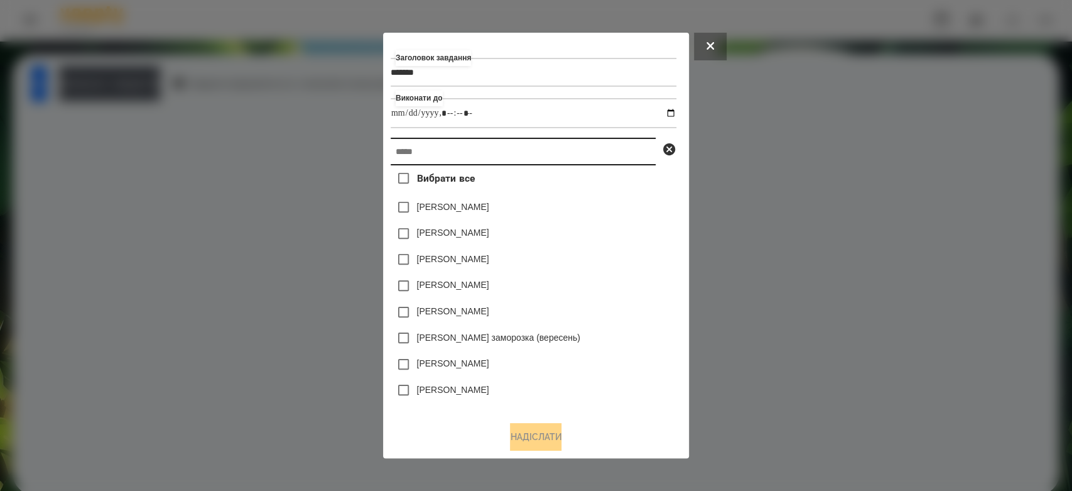
click at [595, 149] on input "text" at bounding box center [523, 152] width 265 height 28
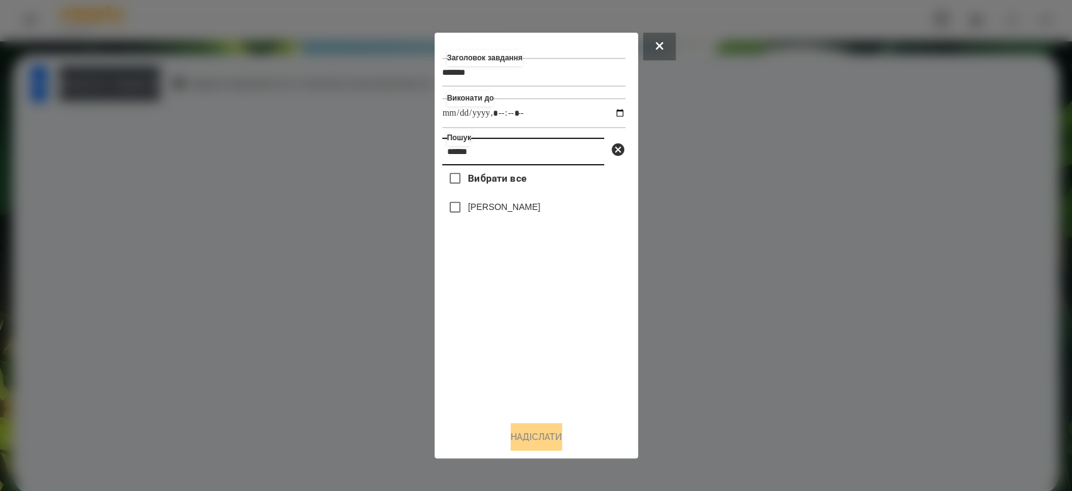
type input "******"
click at [507, 206] on label "[PERSON_NAME]" at bounding box center [504, 206] width 72 height 13
click at [528, 430] on button "Надіслати" at bounding box center [537, 437] width 52 height 28
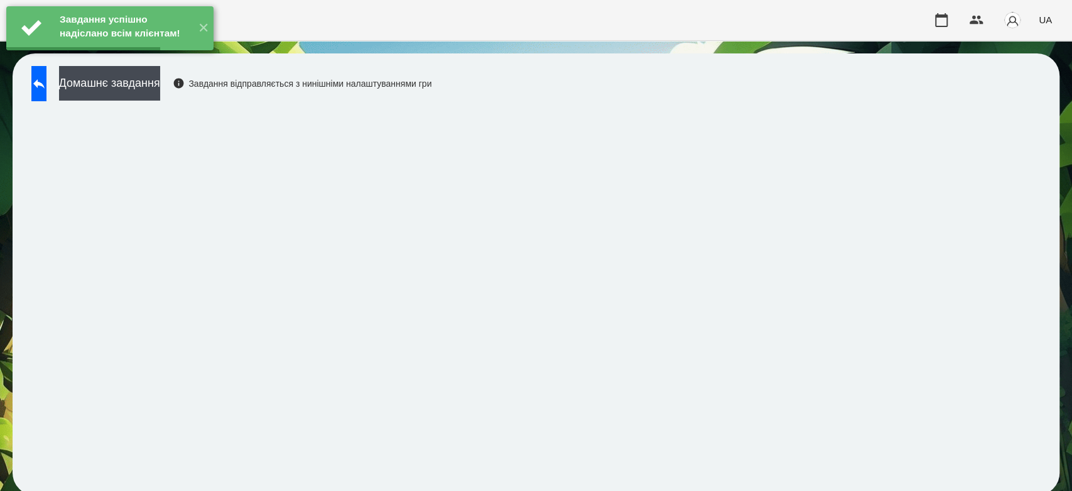
click at [146, 80] on button "Домашнє завдання" at bounding box center [109, 83] width 101 height 35
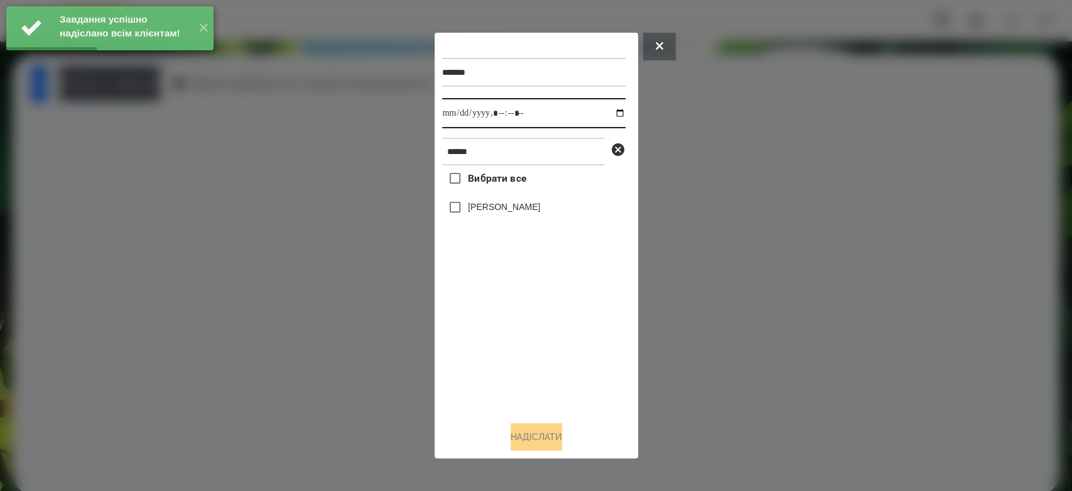
click at [612, 113] on input "datetime-local" at bounding box center [533, 113] width 183 height 30
type input "**********"
drag, startPoint x: 548, startPoint y: 348, endPoint x: 541, endPoint y: 325, distance: 23.6
click at [548, 348] on div "Вибрати все Глушак Артур" at bounding box center [533, 288] width 183 height 246
click at [496, 207] on label "[PERSON_NAME]" at bounding box center [504, 206] width 72 height 13
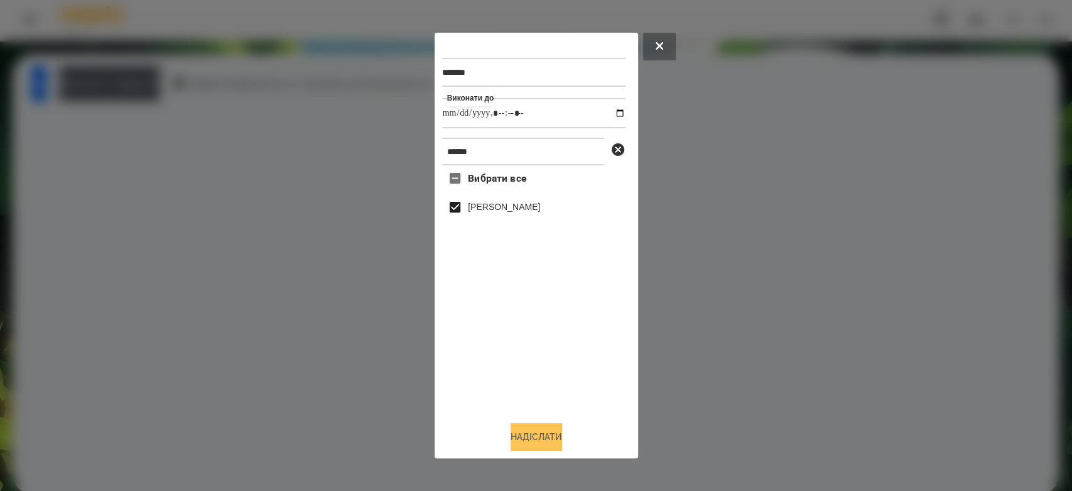
click at [545, 435] on button "Надіслати" at bounding box center [537, 437] width 52 height 28
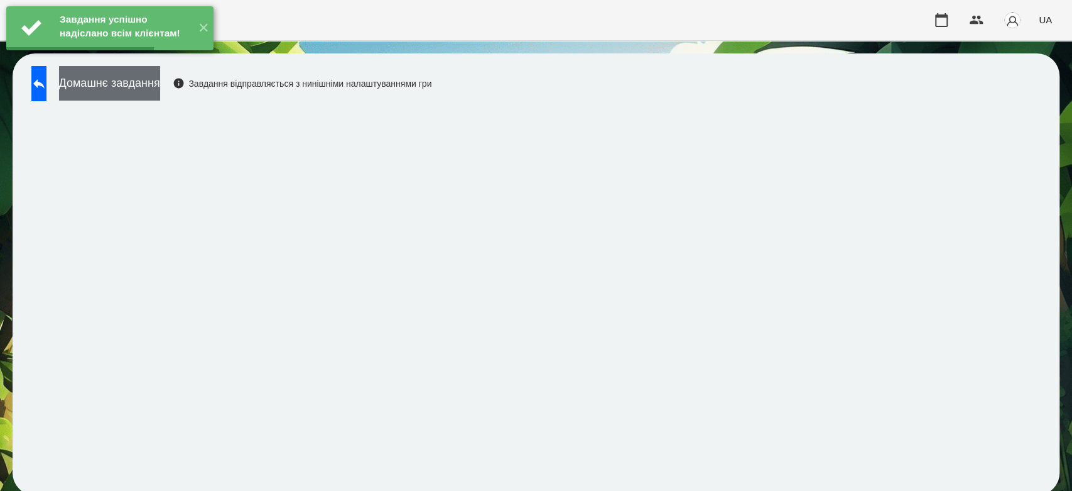
click at [160, 89] on button "Домашнє завдання" at bounding box center [109, 83] width 101 height 35
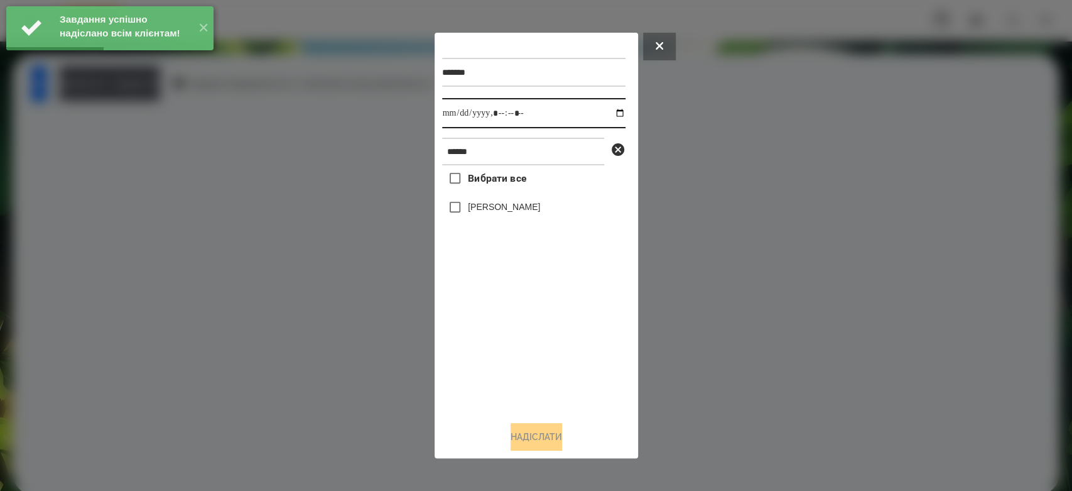
click at [610, 114] on input "datetime-local" at bounding box center [533, 113] width 183 height 30
type input "**********"
click at [567, 371] on div "Вибрати все Глушак Артур" at bounding box center [533, 288] width 183 height 246
click at [494, 213] on label "[PERSON_NAME]" at bounding box center [504, 206] width 72 height 13
click at [521, 438] on button "Надіслати" at bounding box center [537, 437] width 52 height 28
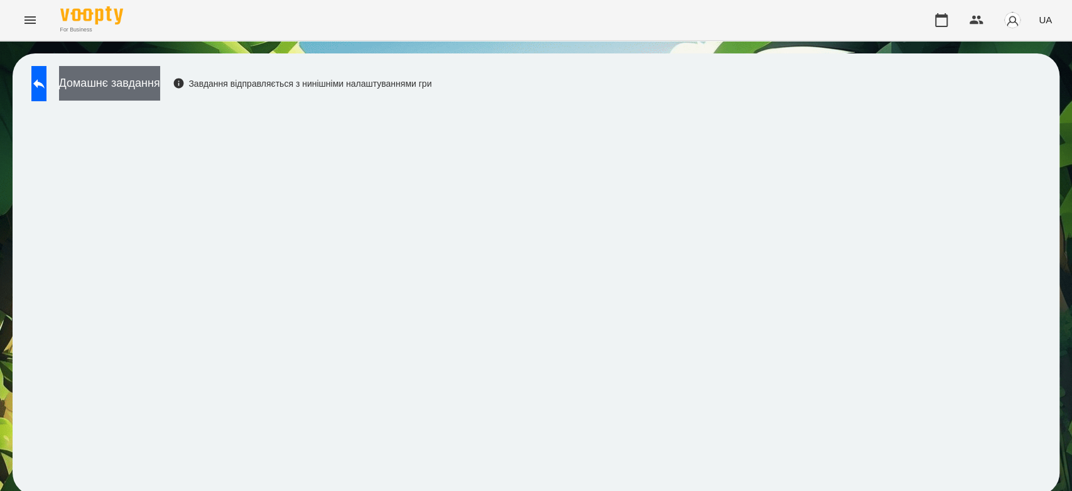
click at [146, 80] on button "Домашнє завдання" at bounding box center [109, 83] width 101 height 35
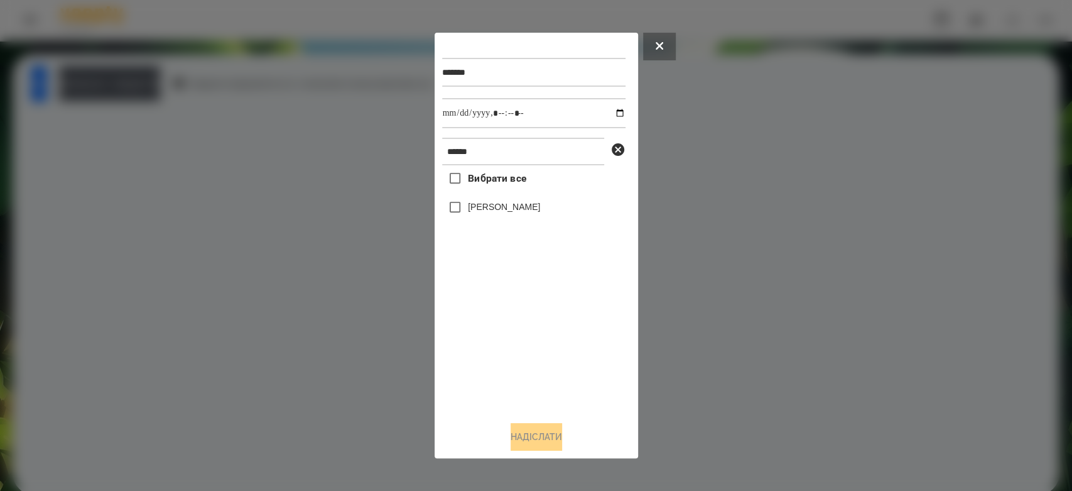
click at [501, 210] on label "[PERSON_NAME]" at bounding box center [504, 206] width 72 height 13
click at [555, 438] on button "Надіслати" at bounding box center [537, 437] width 52 height 28
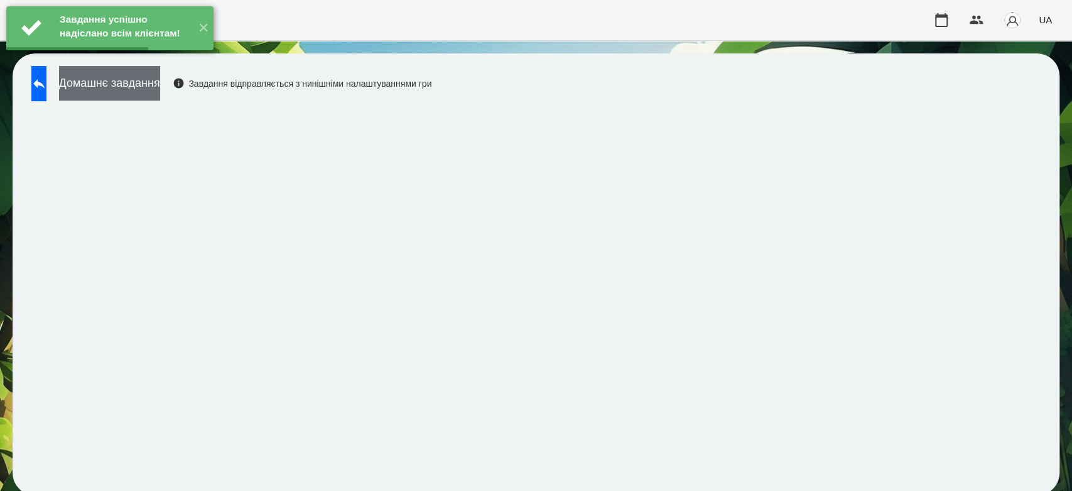
click at [160, 83] on button "Домашнє завдання" at bounding box center [109, 83] width 101 height 35
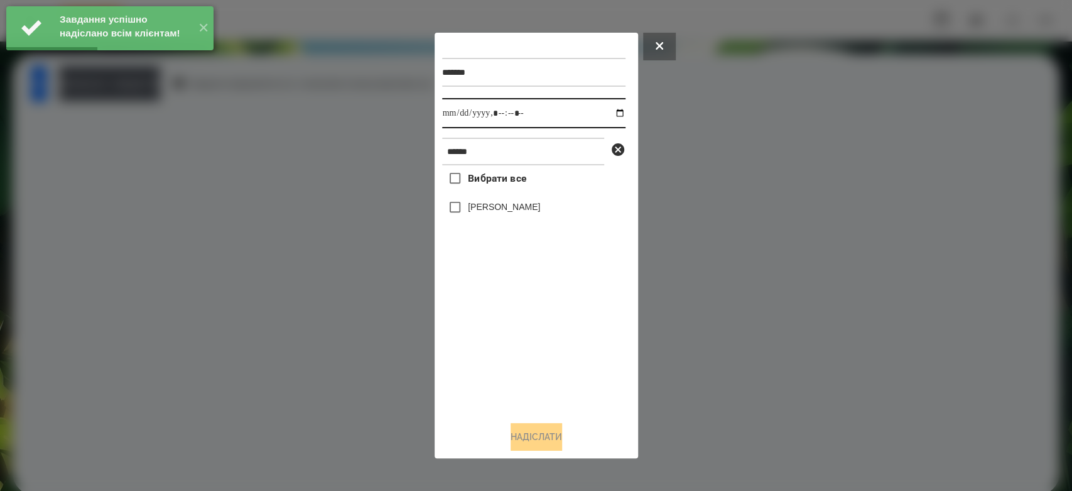
click at [609, 112] on input "datetime-local" at bounding box center [533, 113] width 183 height 30
type input "**********"
click at [514, 334] on div "Вибрати все Глушак Артур" at bounding box center [533, 288] width 183 height 246
click at [482, 209] on label "[PERSON_NAME]" at bounding box center [504, 206] width 72 height 13
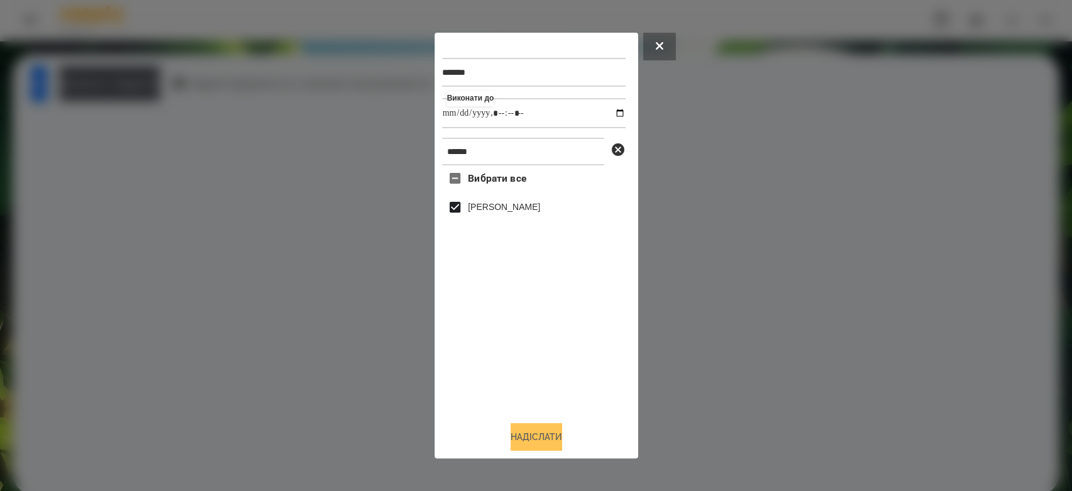
click at [547, 428] on button "Надіслати" at bounding box center [537, 437] width 52 height 28
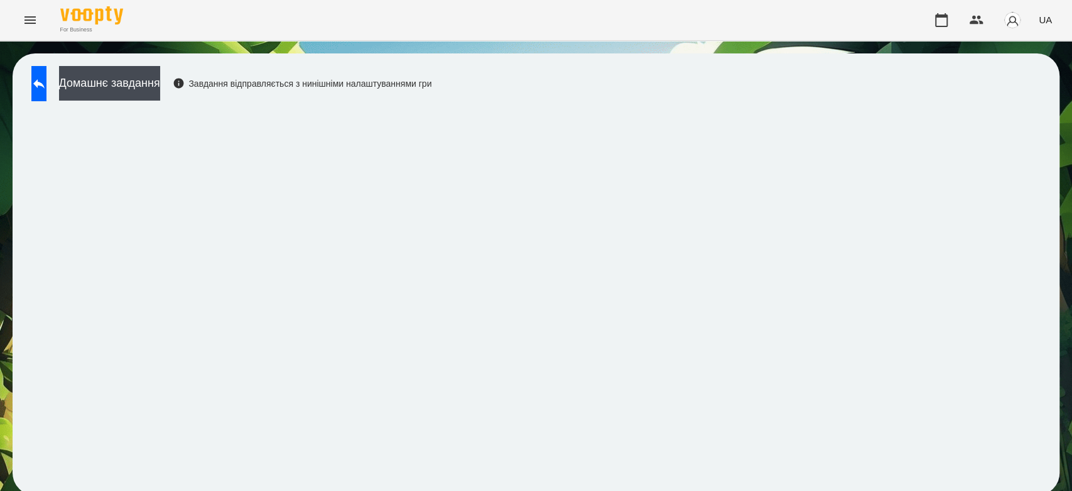
click at [82, 79] on div "Домашнє завдання Завдання відправляється з нинішніми налаштуваннями гри" at bounding box center [228, 86] width 406 height 41
click at [46, 82] on button at bounding box center [38, 83] width 15 height 35
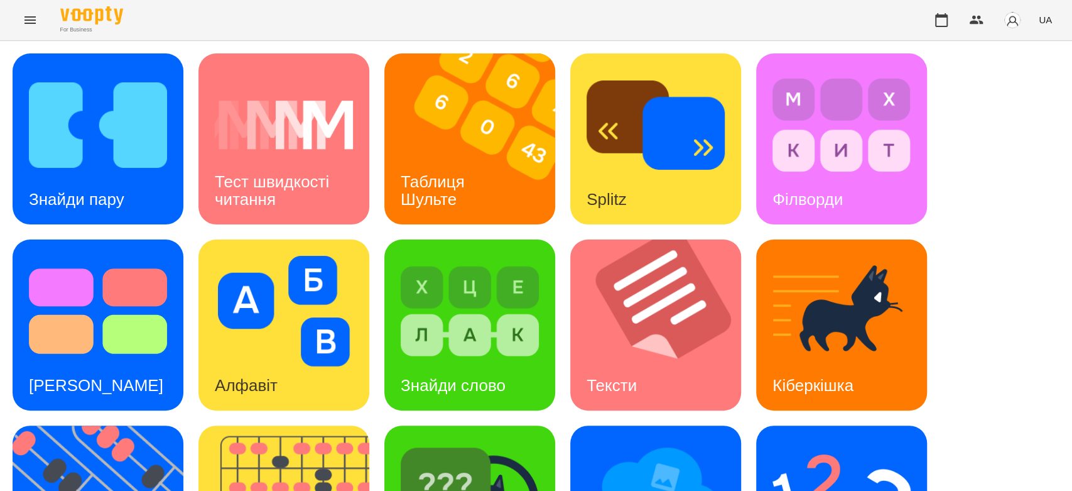
scroll to position [303, 0]
click at [431, 442] on img at bounding box center [470, 497] width 138 height 111
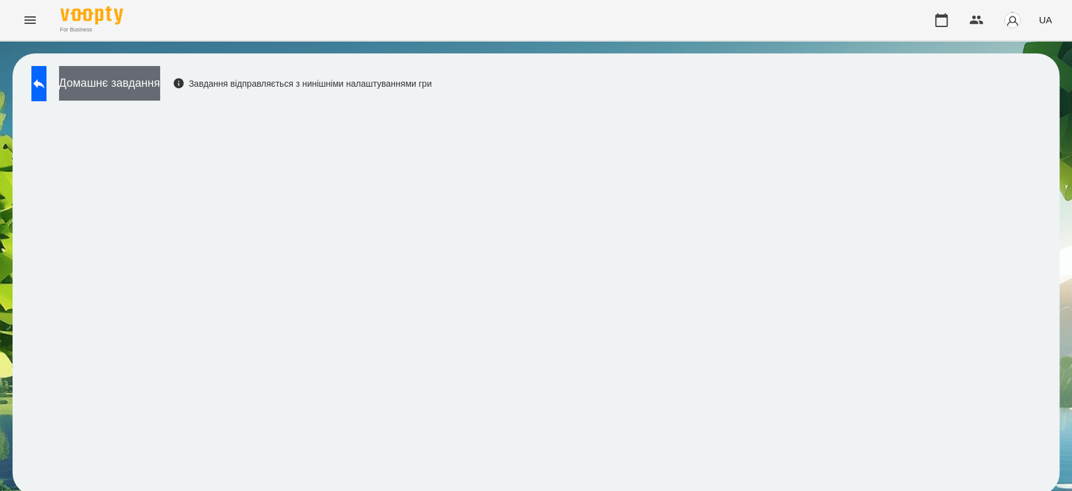
click at [138, 90] on button "Домашнє завдання" at bounding box center [109, 83] width 101 height 35
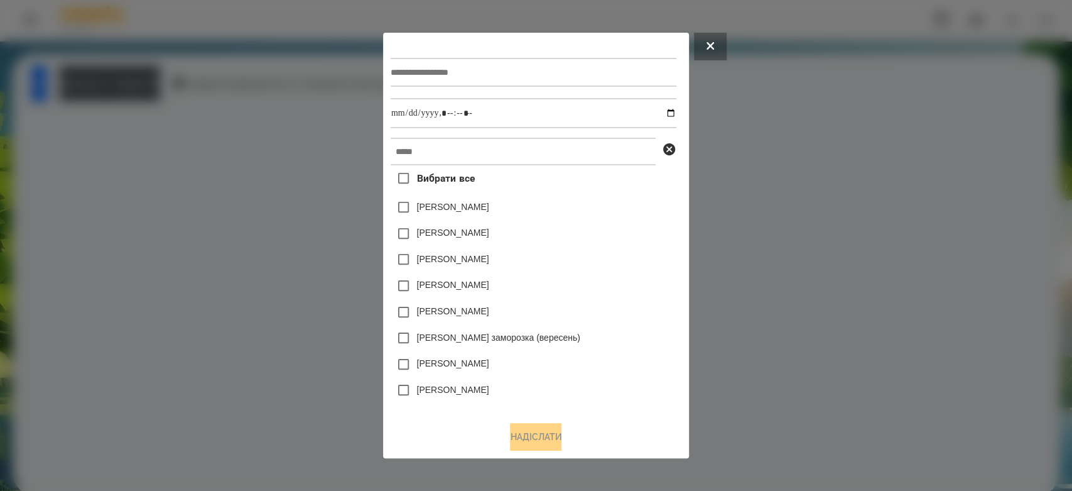
drag, startPoint x: 138, startPoint y: 90, endPoint x: 22, endPoint y: 111, distance: 118.0
click at [20, 111] on div at bounding box center [536, 245] width 1072 height 491
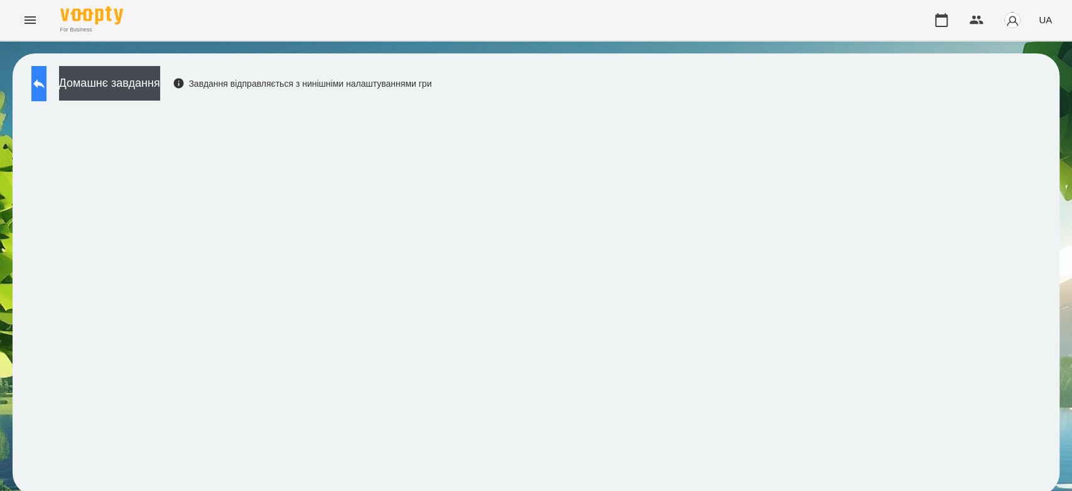
click at [46, 96] on button at bounding box center [38, 83] width 15 height 35
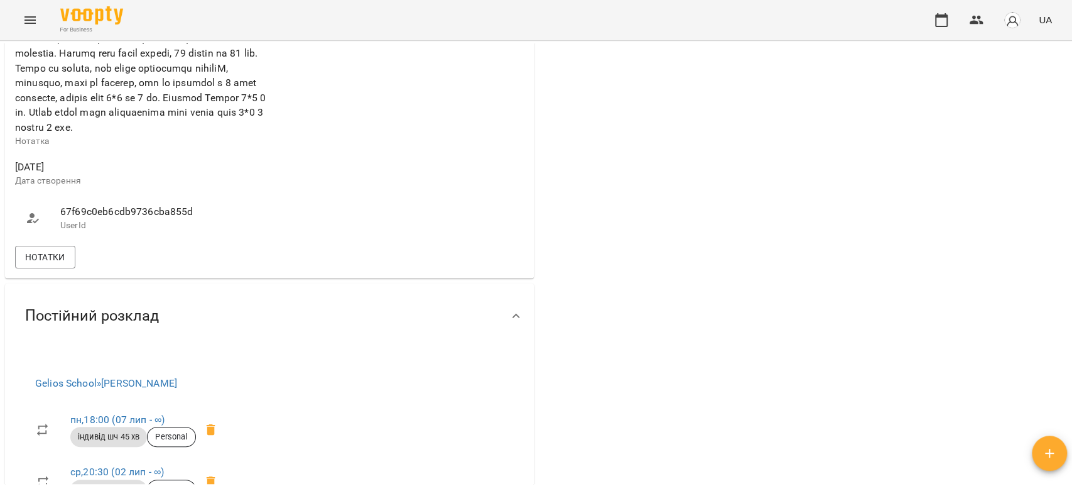
scroll to position [768, 0]
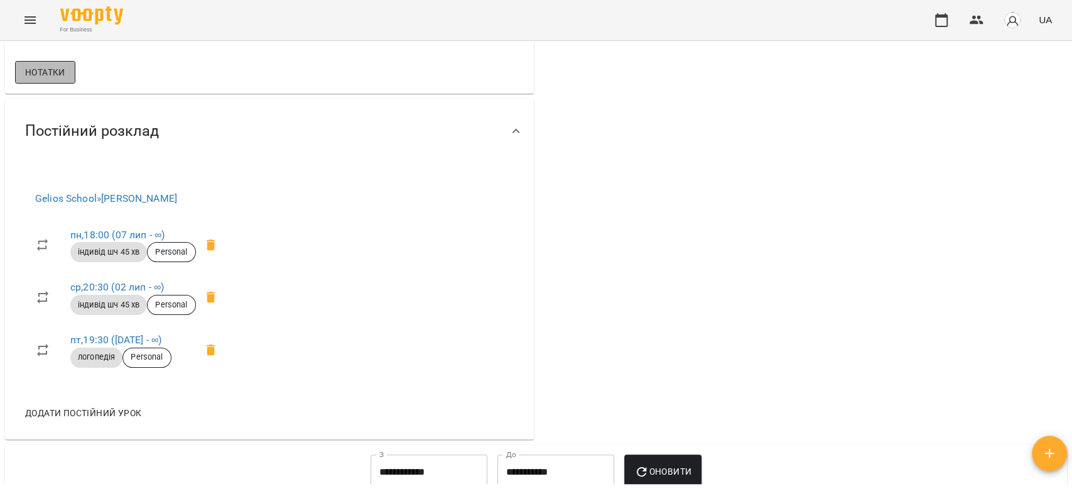
click at [72, 84] on button "Нотатки" at bounding box center [45, 72] width 60 height 23
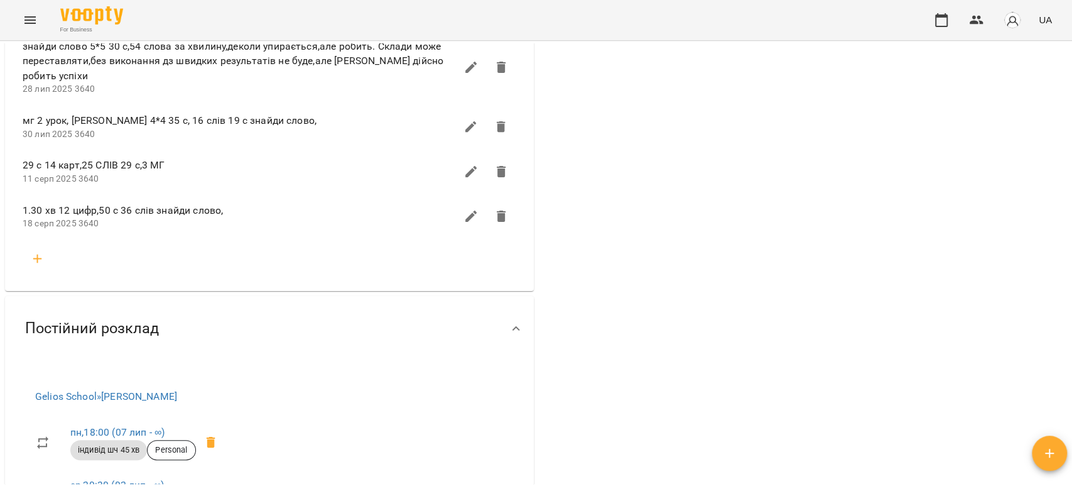
scroll to position [1396, 0]
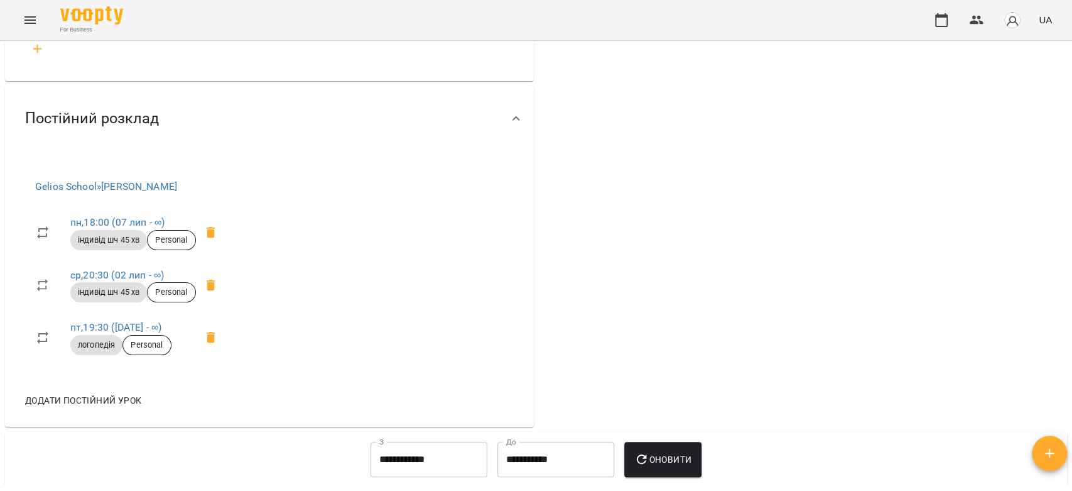
click at [40, 57] on icon "button" at bounding box center [37, 48] width 15 height 15
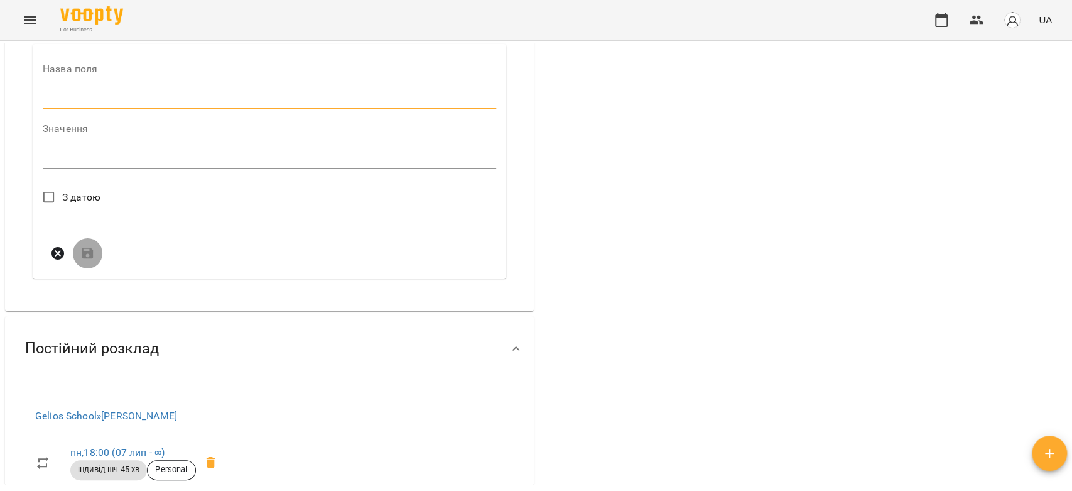
click at [128, 109] on input "text" at bounding box center [269, 99] width 453 height 20
type input "****"
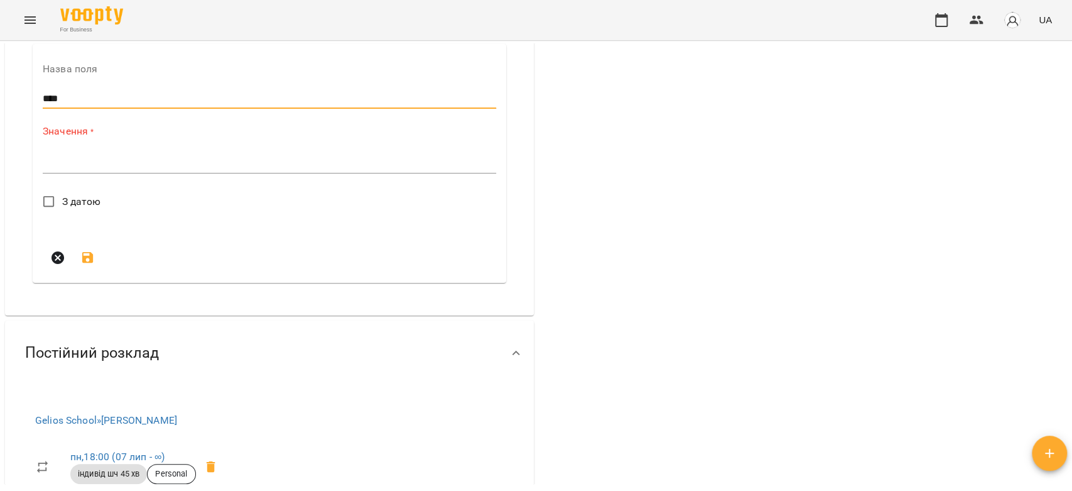
click at [148, 169] on textarea at bounding box center [269, 163] width 453 height 12
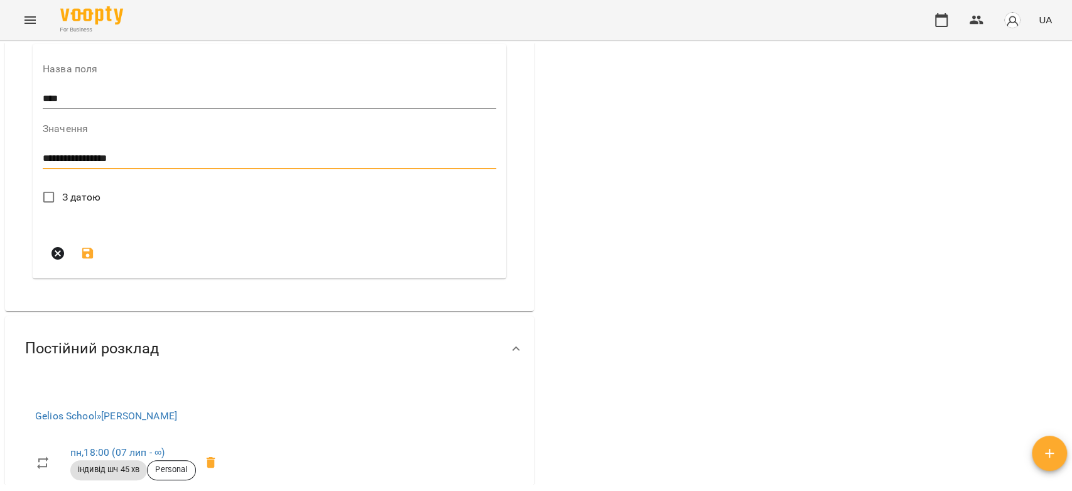
type textarea "**********"
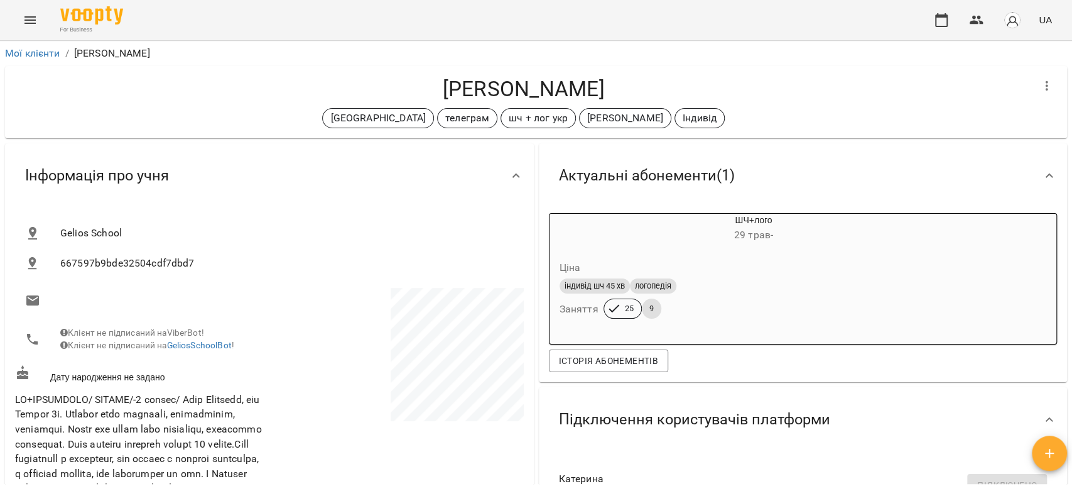
scroll to position [1396, 0]
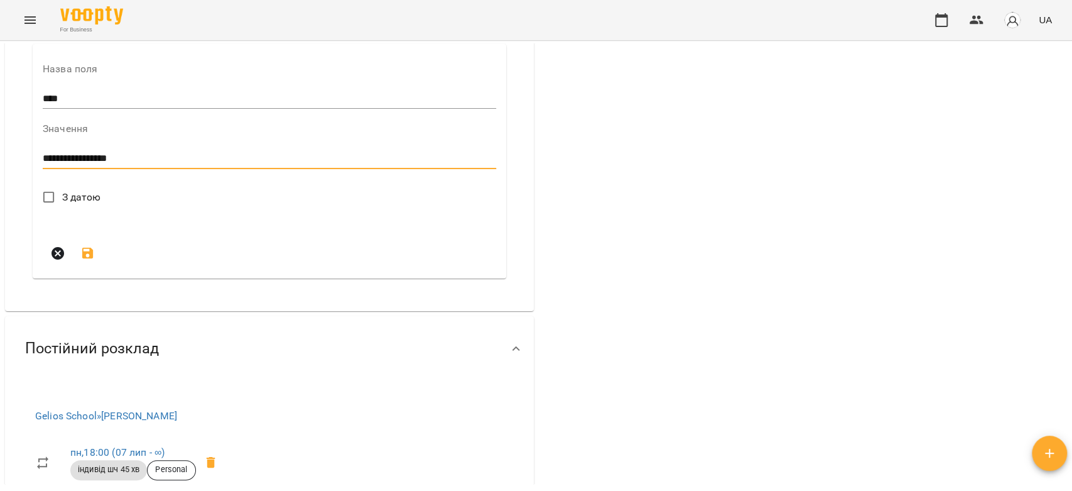
click at [93, 210] on label "З датою" at bounding box center [68, 197] width 65 height 26
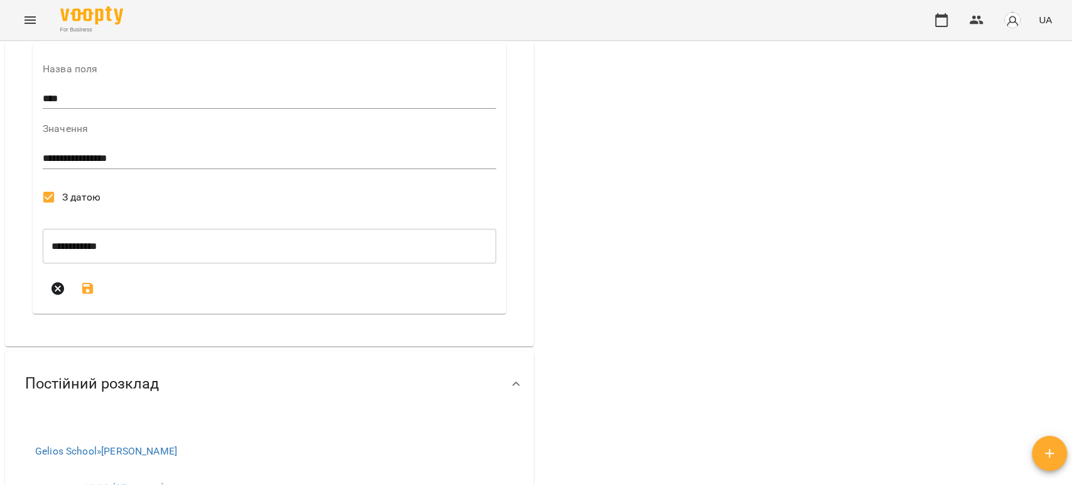
click at [82, 294] on icon "submit" at bounding box center [87, 288] width 11 height 11
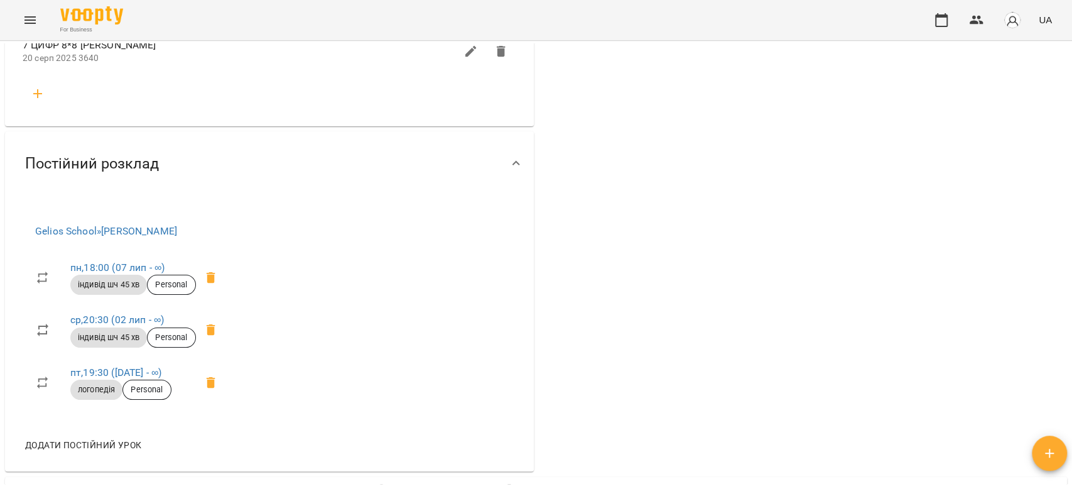
click at [30, 18] on icon "Menu" at bounding box center [30, 20] width 15 height 15
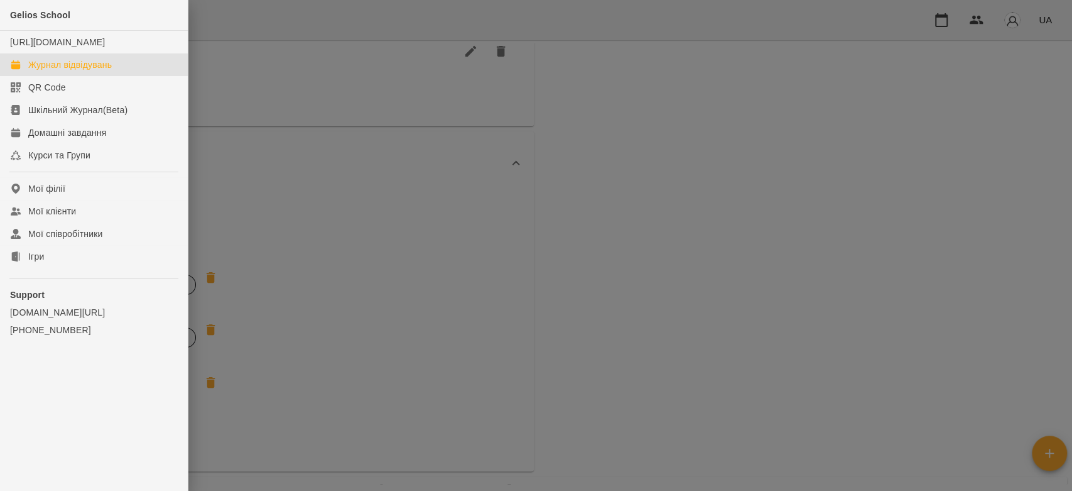
click at [64, 71] on div "Журнал відвідувань" at bounding box center [70, 64] width 84 height 13
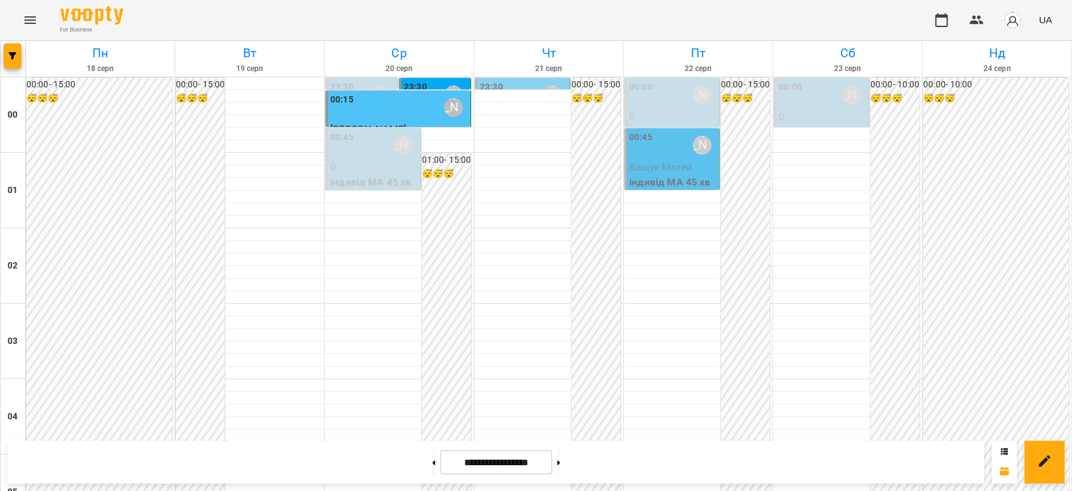
scroll to position [1452, 0]
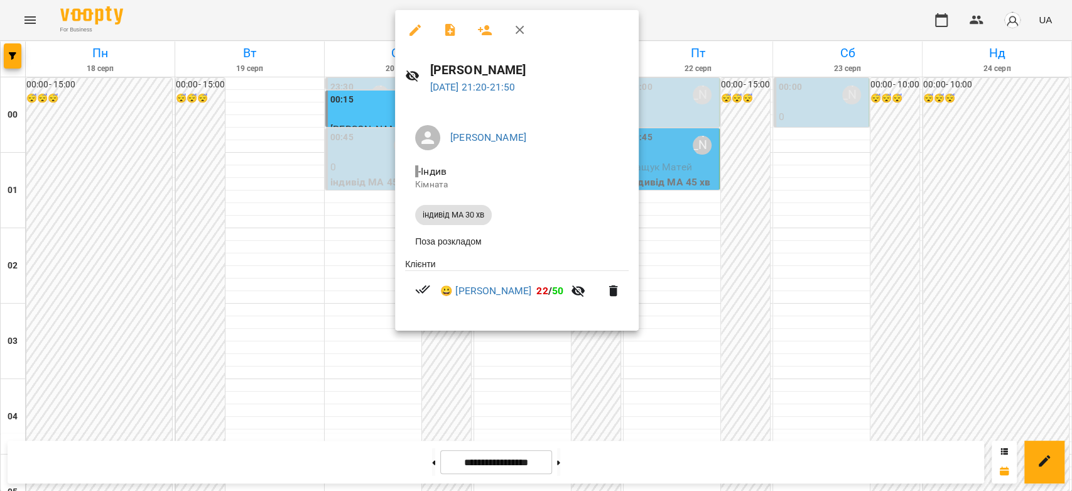
click at [354, 237] on div at bounding box center [536, 245] width 1072 height 491
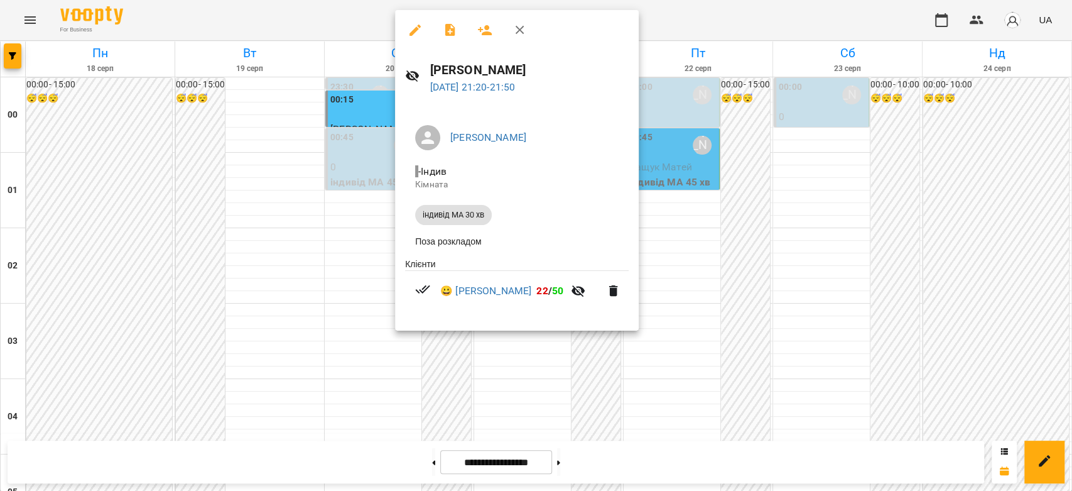
click at [371, 278] on div at bounding box center [536, 245] width 1072 height 491
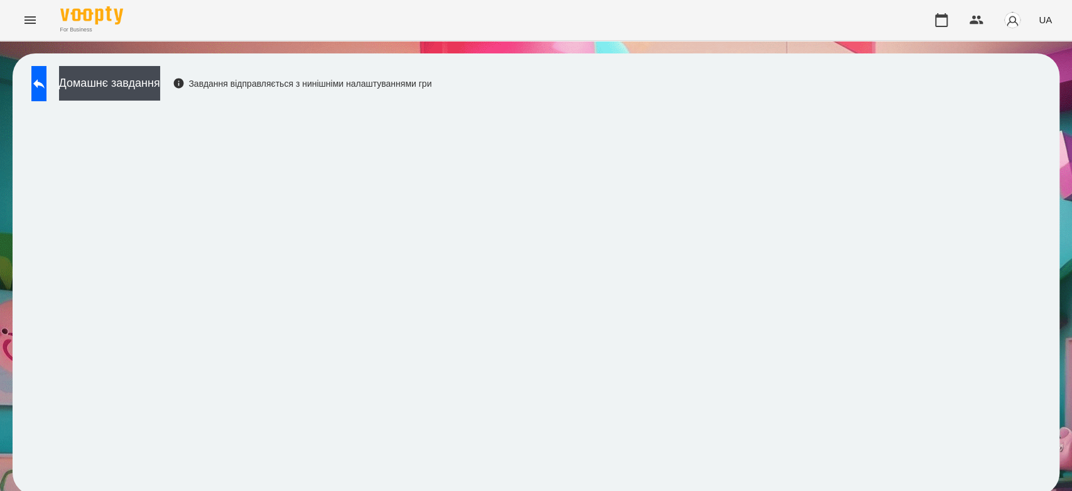
click at [40, 18] on button "Menu" at bounding box center [30, 20] width 30 height 30
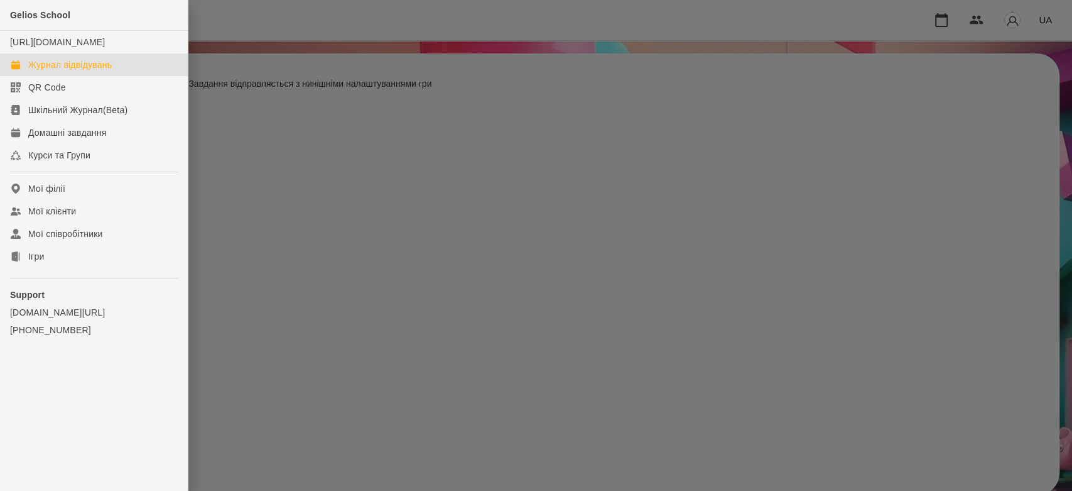
click at [74, 70] on link "Журнал відвідувань" at bounding box center [94, 64] width 188 height 23
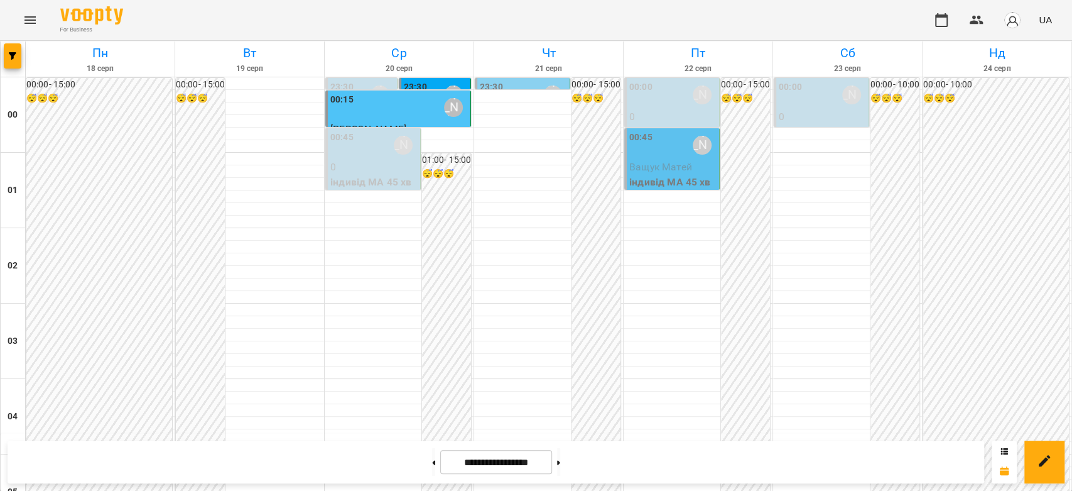
scroll to position [1452, 0]
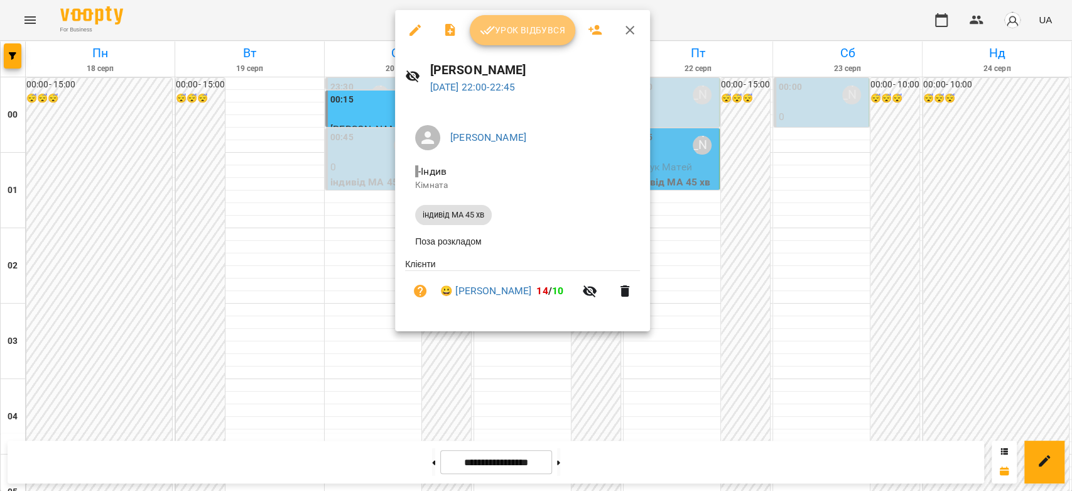
click at [495, 40] on button "Урок відбувся" at bounding box center [523, 30] width 106 height 30
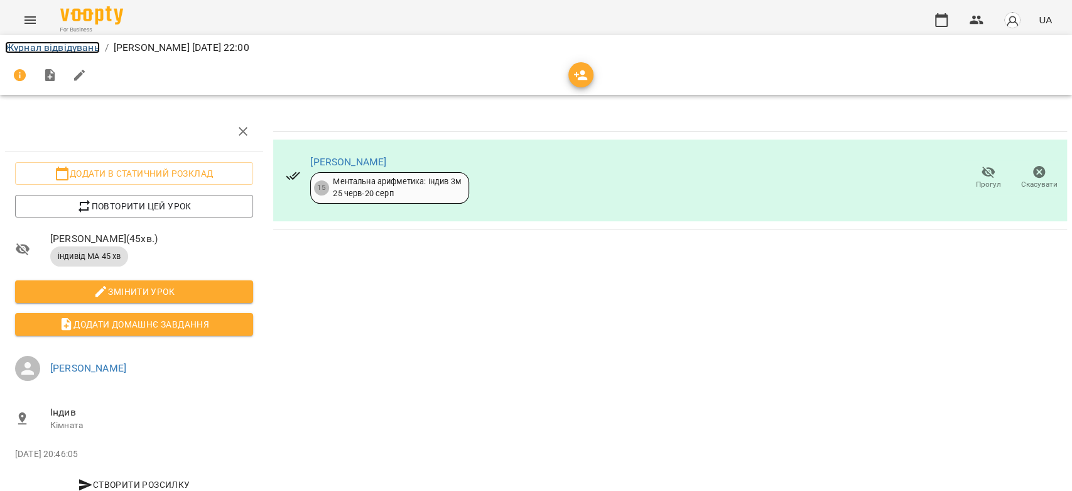
click at [56, 46] on link "Журнал відвідувань" at bounding box center [52, 47] width 95 height 12
